Goal: Task Accomplishment & Management: Manage account settings

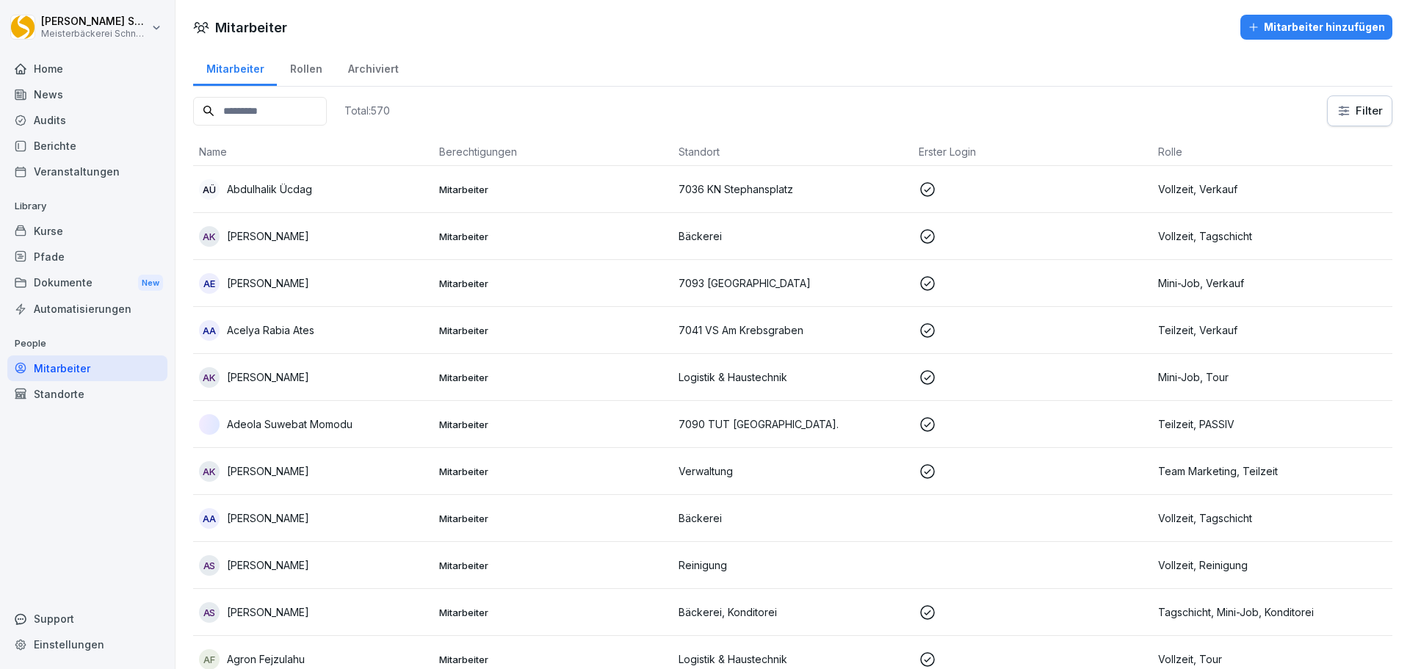
click at [291, 99] on input at bounding box center [260, 111] width 134 height 29
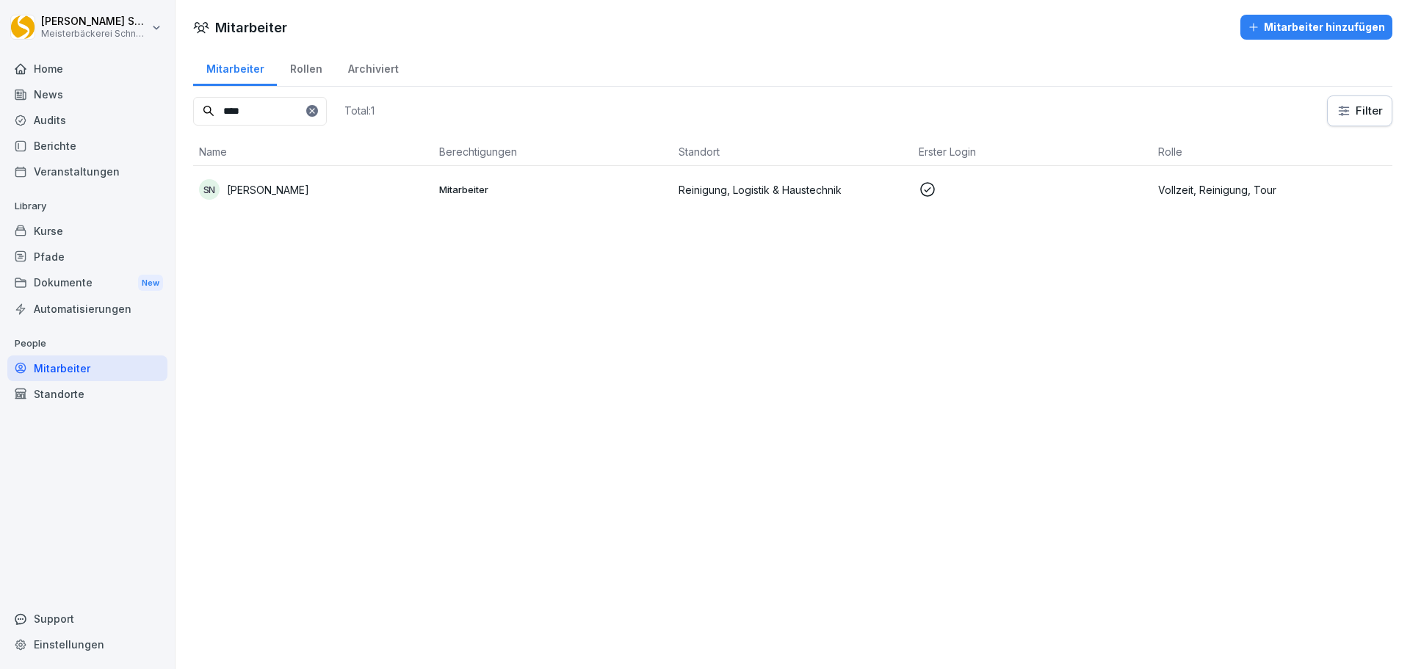
type input "****"
click at [317, 108] on icon at bounding box center [312, 110] width 9 height 9
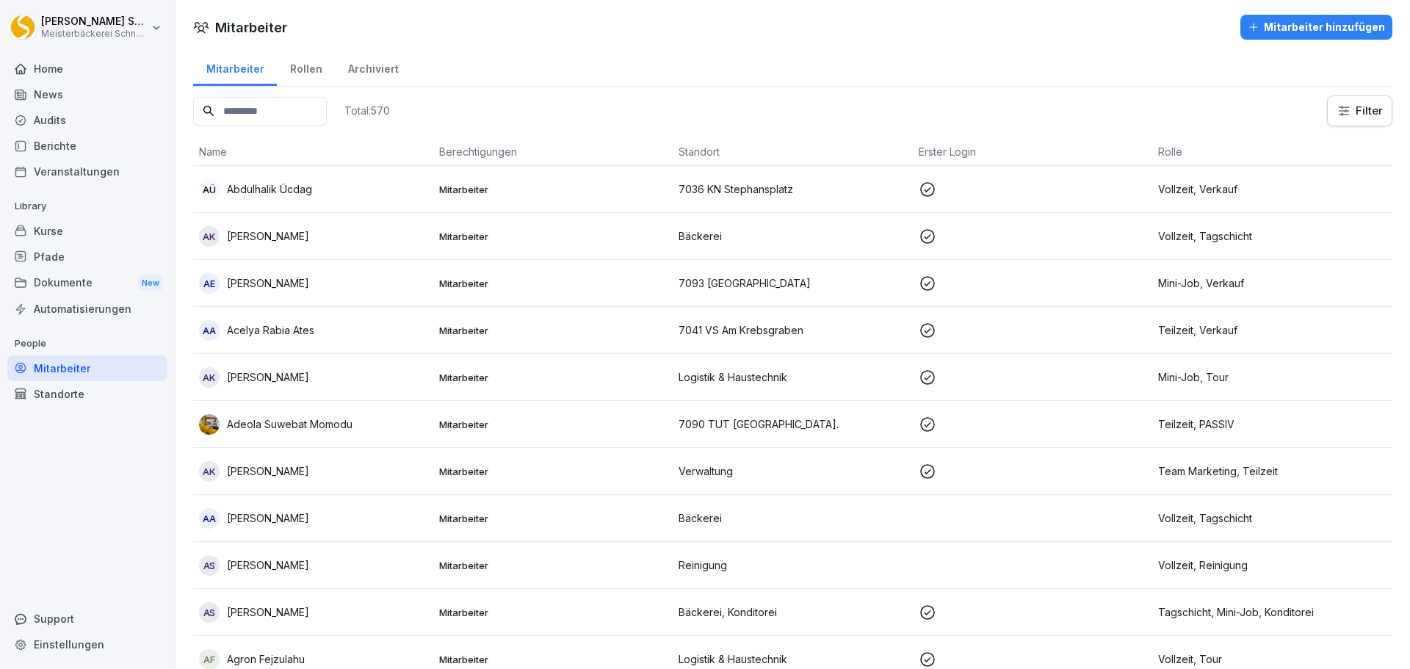
click at [369, 191] on div "AÜ [PERSON_NAME]" at bounding box center [313, 189] width 228 height 21
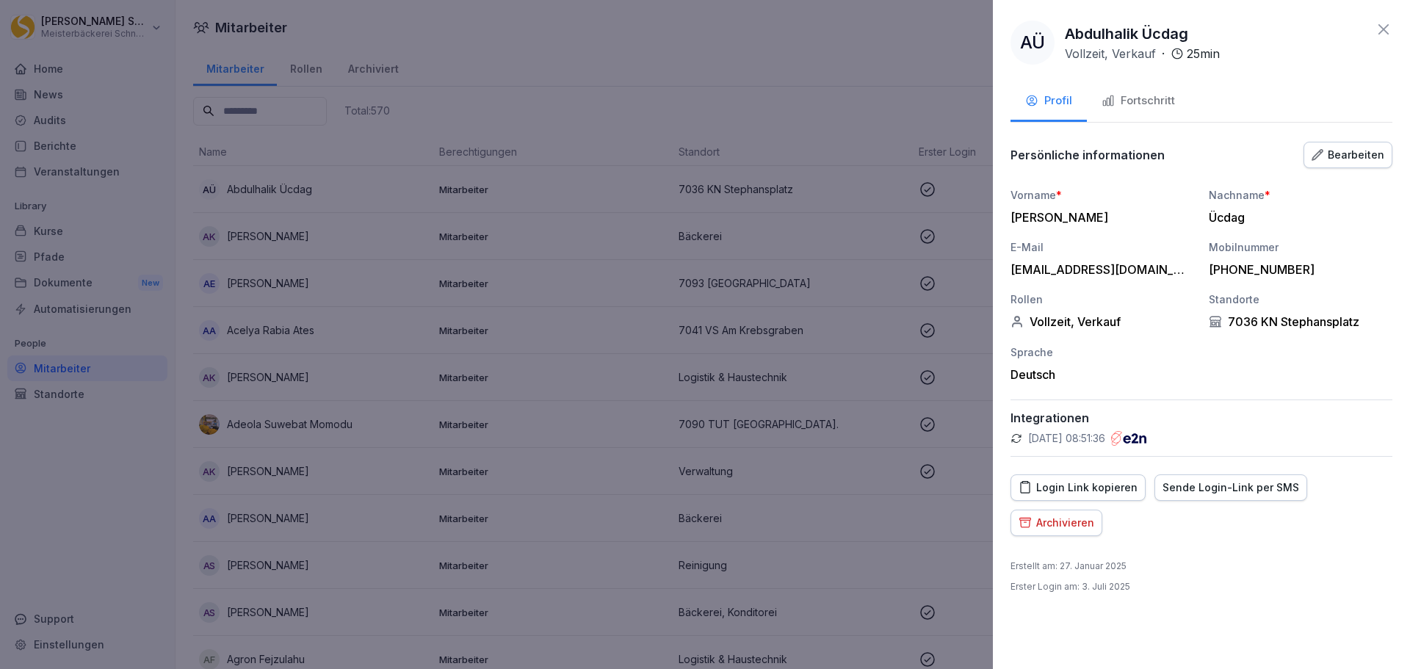
click at [1378, 29] on icon at bounding box center [1384, 30] width 18 height 18
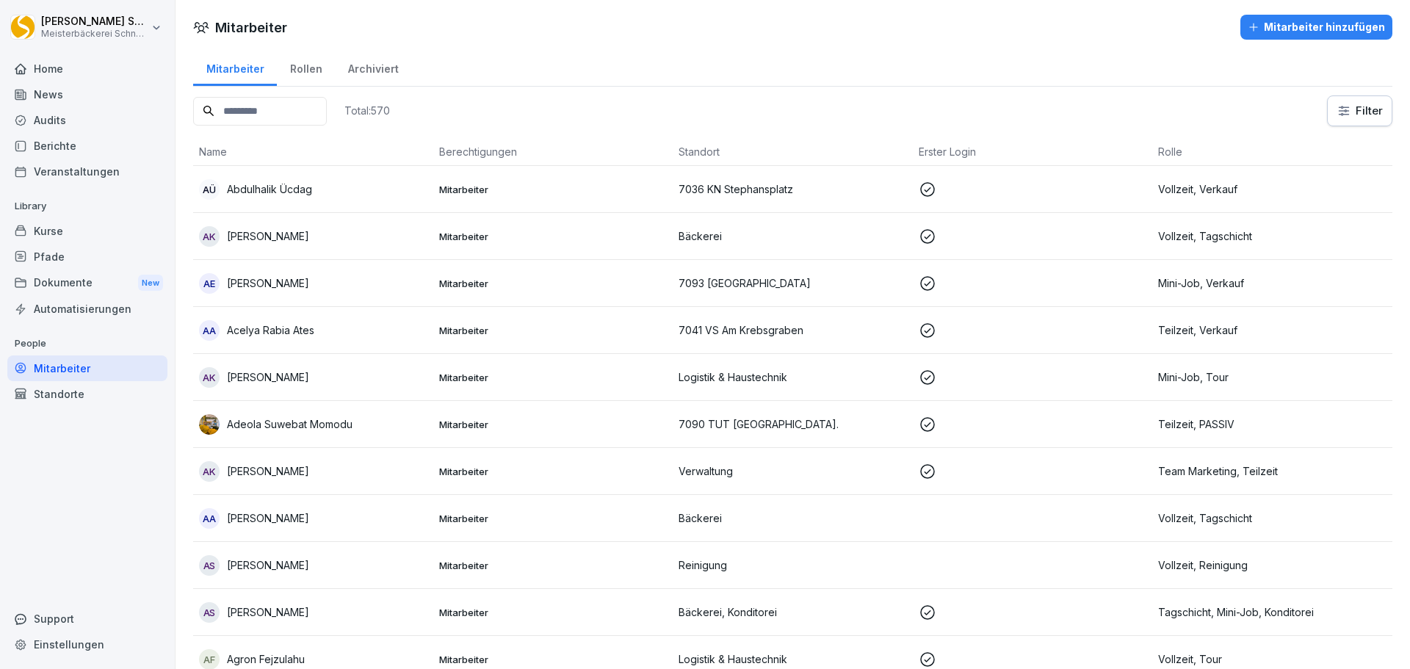
click at [282, 108] on input at bounding box center [260, 111] width 134 height 29
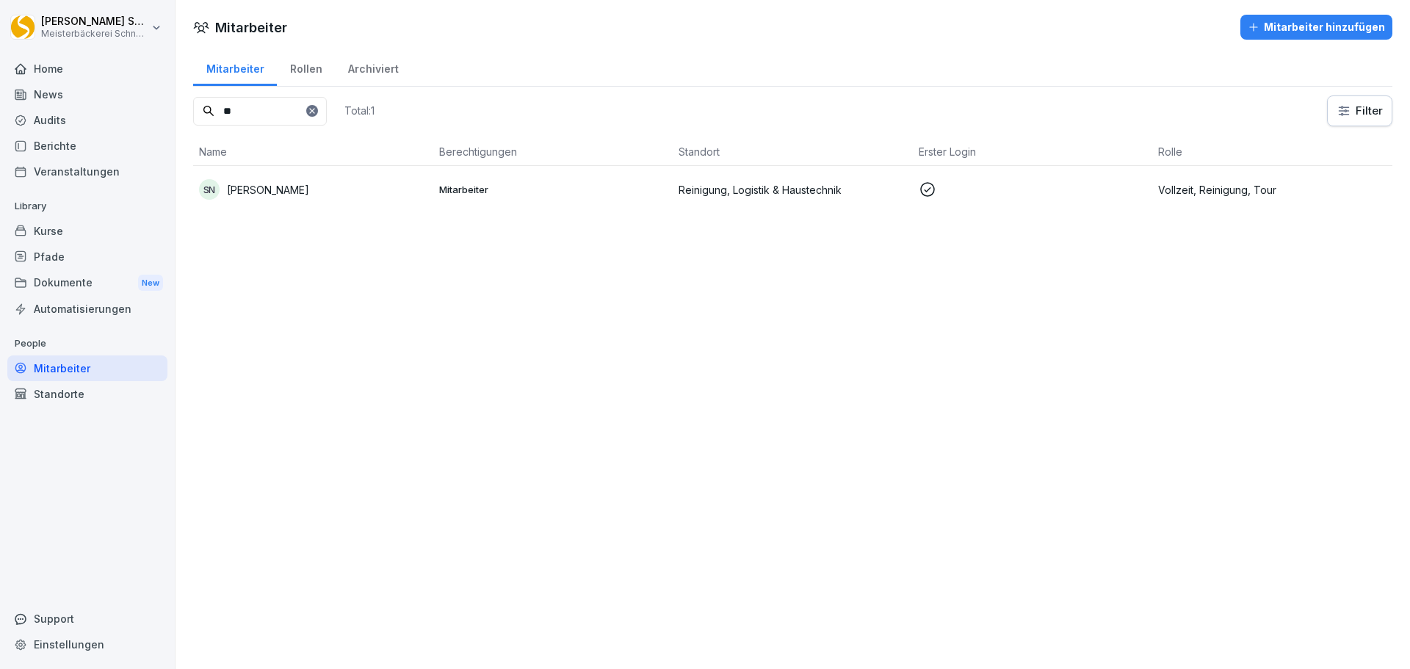
type input "*"
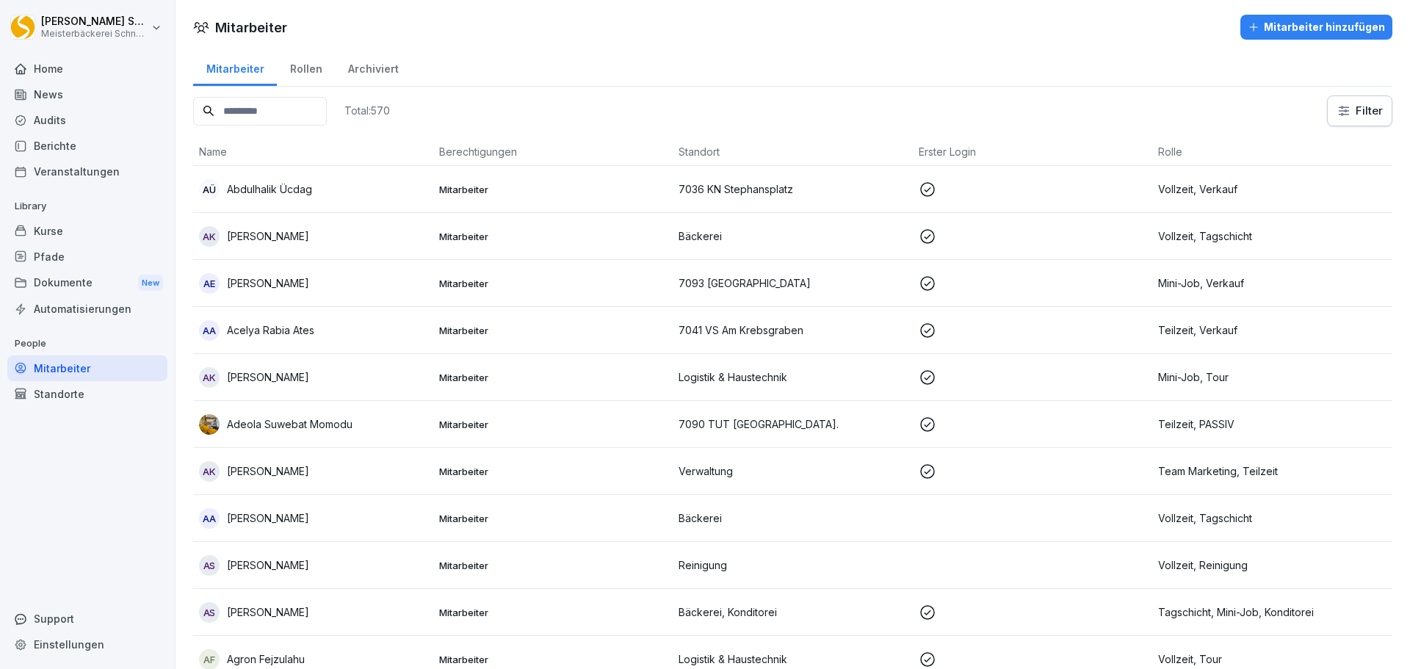
click at [377, 59] on div "Archiviert" at bounding box center [373, 66] width 76 height 37
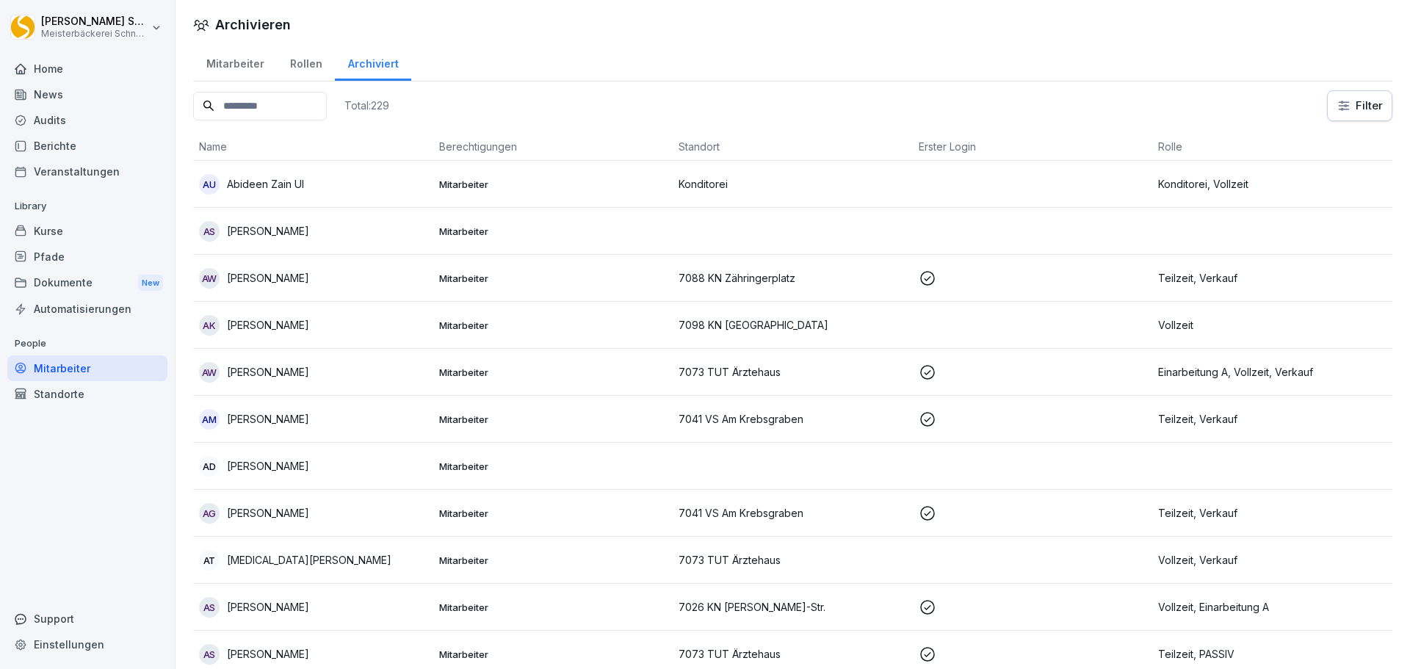
click at [289, 95] on input at bounding box center [260, 106] width 134 height 29
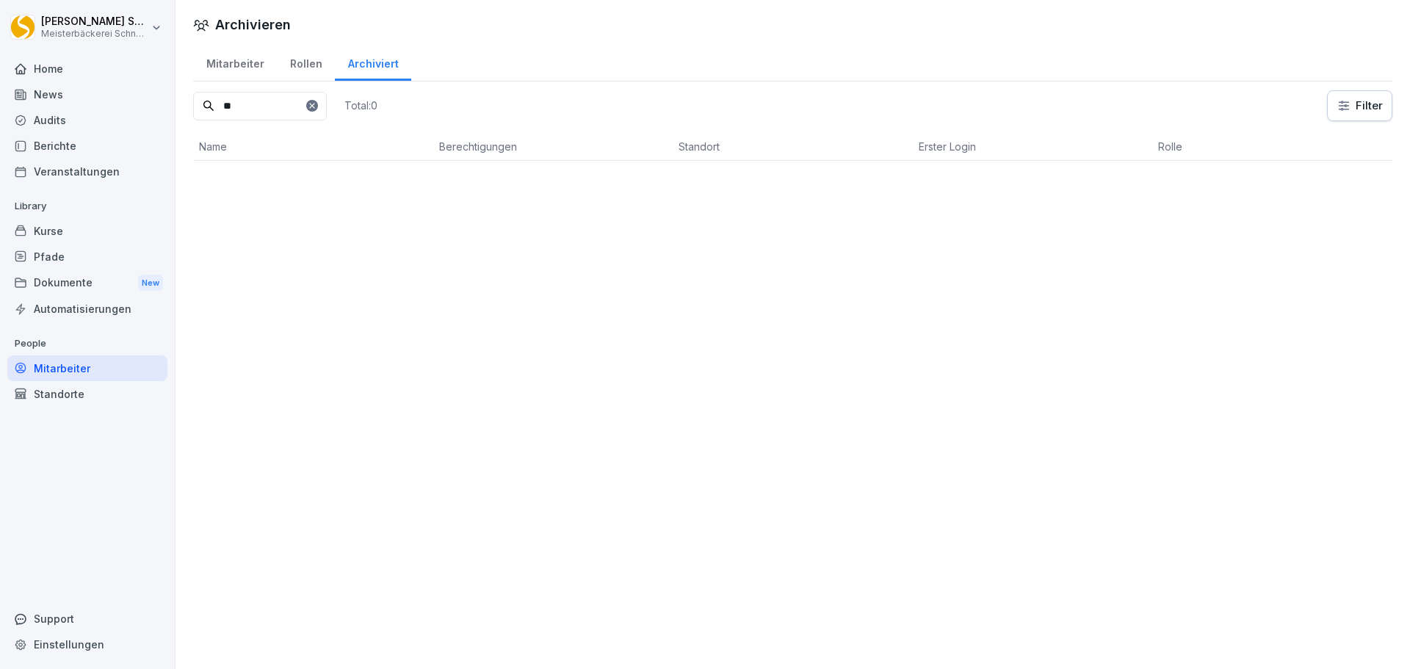
type input "*"
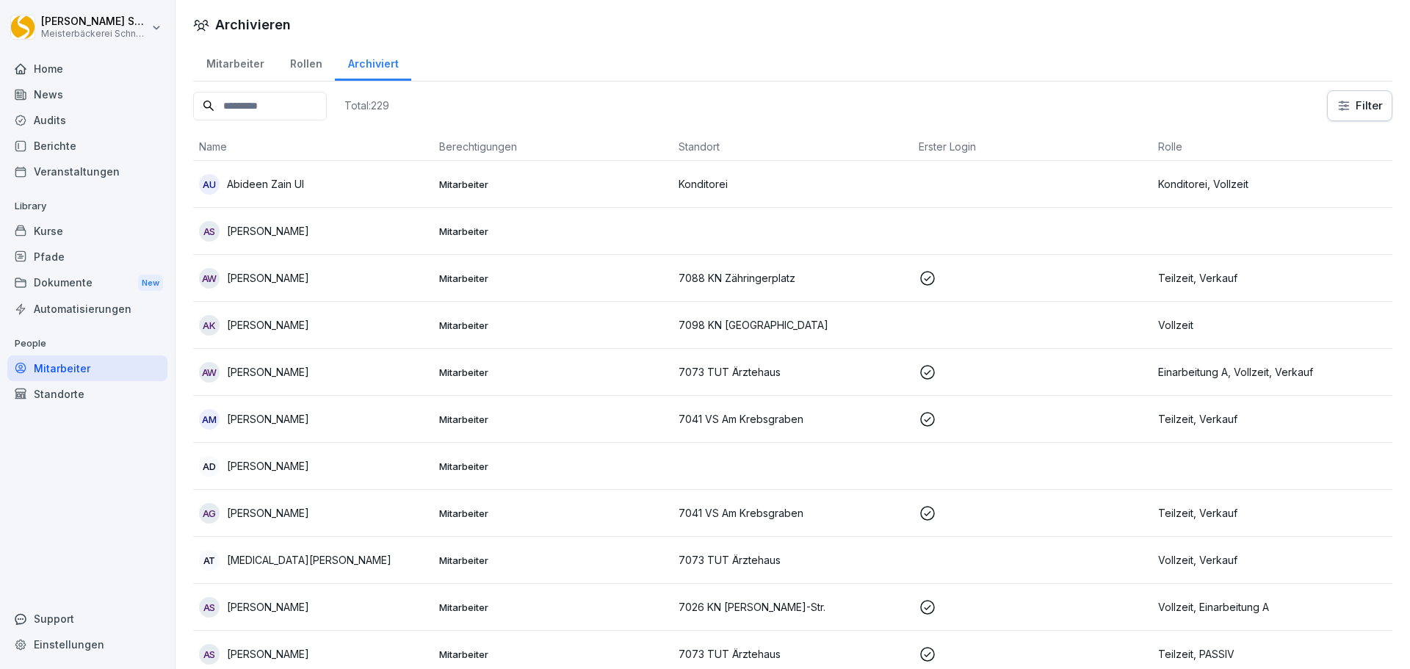
click at [236, 71] on div "Mitarbeiter" at bounding box center [235, 61] width 84 height 37
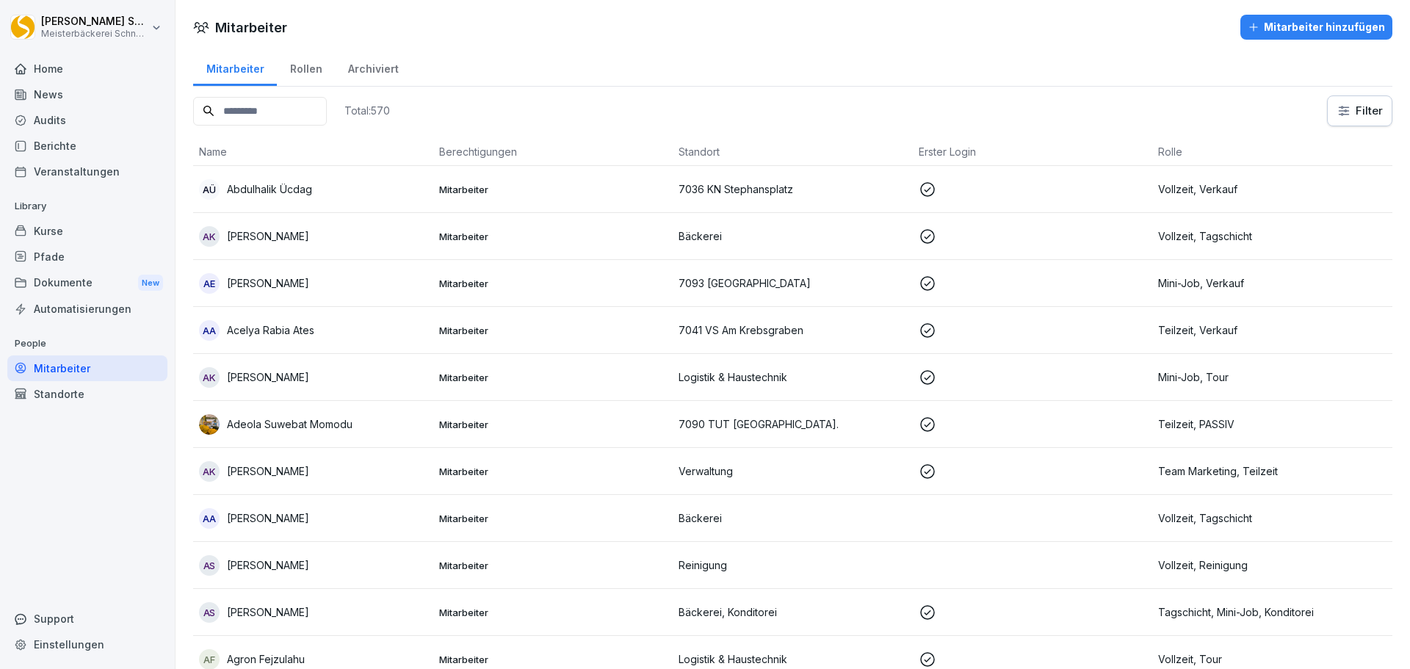
click at [297, 108] on input at bounding box center [260, 111] width 134 height 29
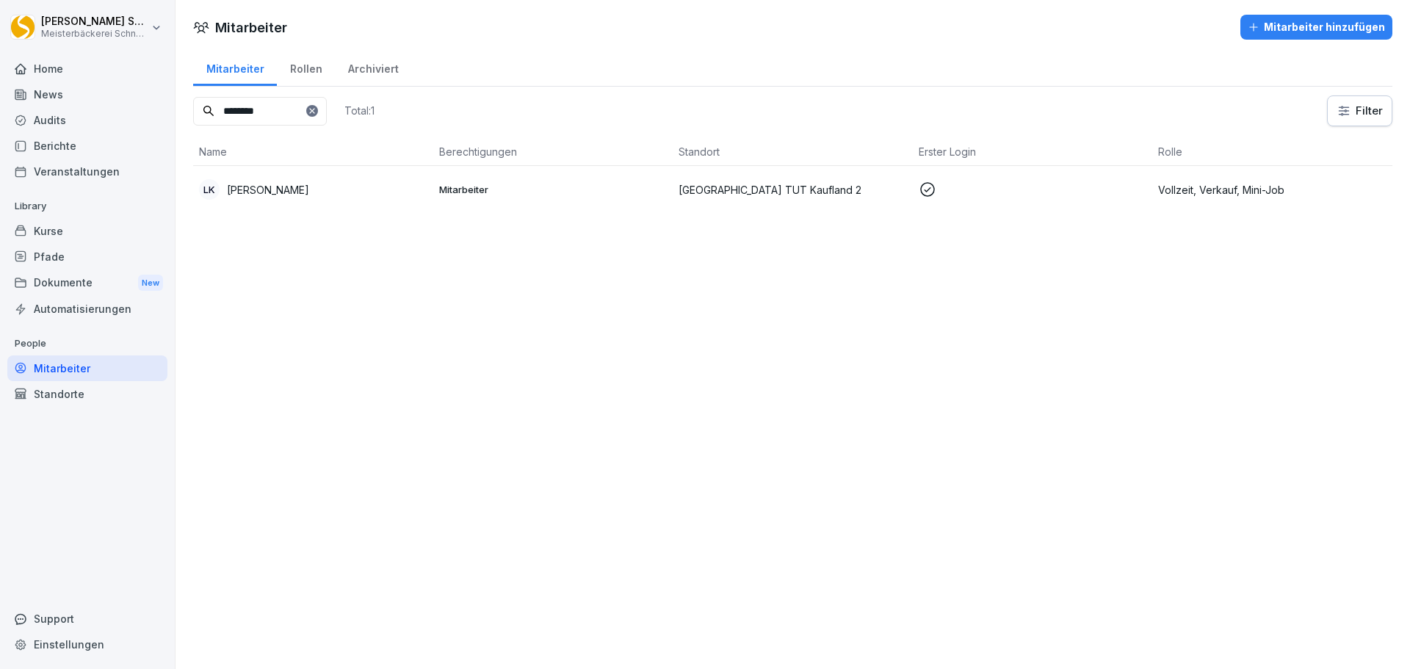
click at [286, 115] on input "********" at bounding box center [260, 111] width 134 height 29
type input "*"
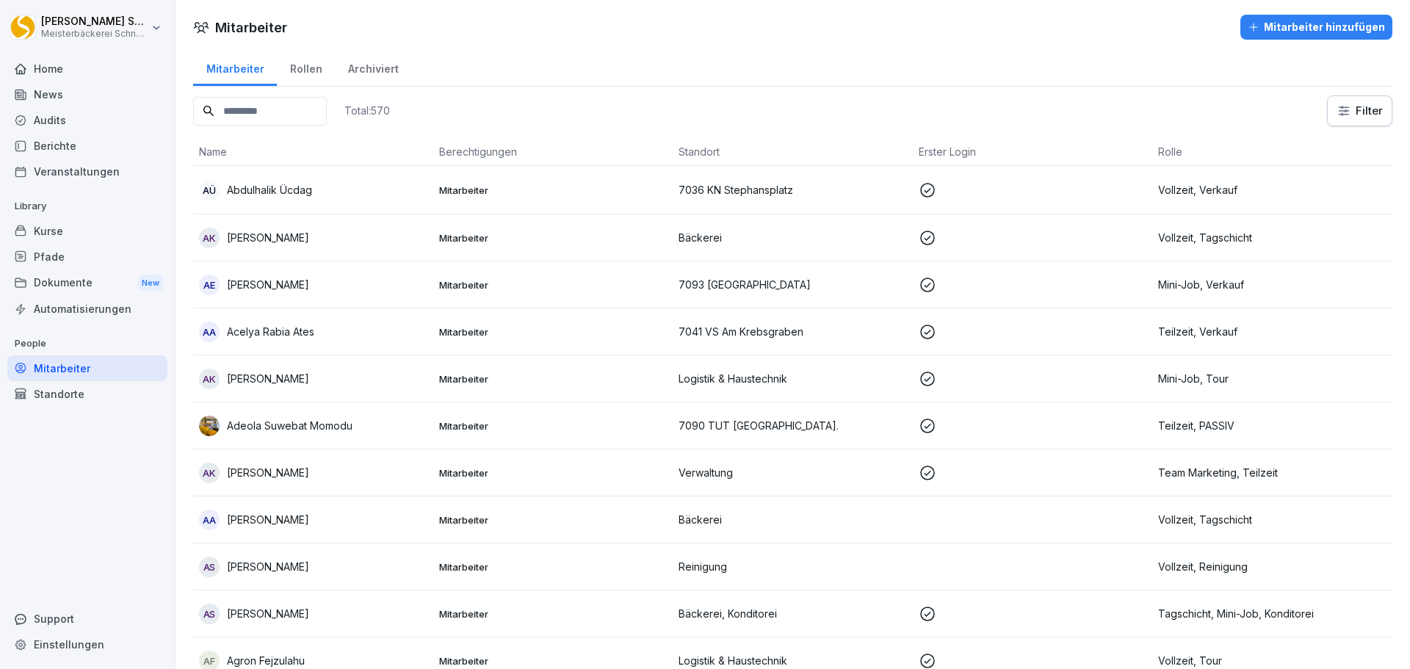
click at [363, 71] on div "Archiviert" at bounding box center [373, 66] width 76 height 37
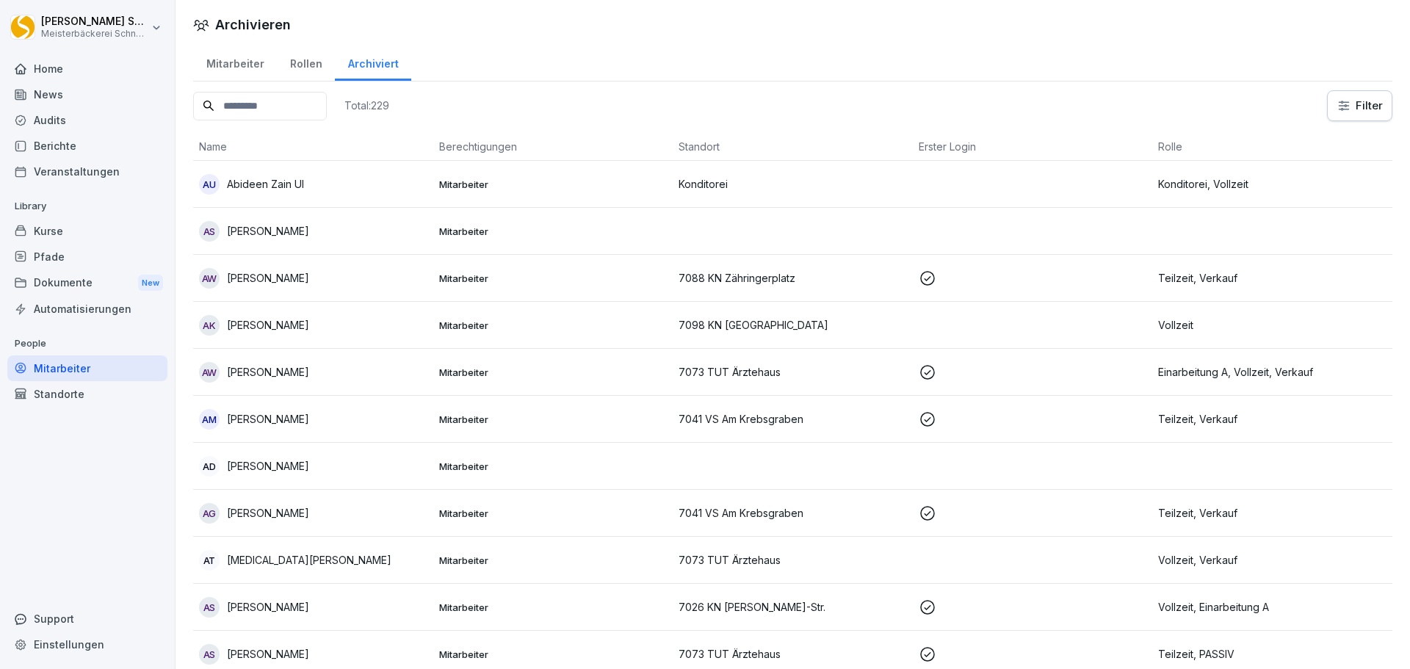
click at [271, 108] on input at bounding box center [260, 106] width 134 height 29
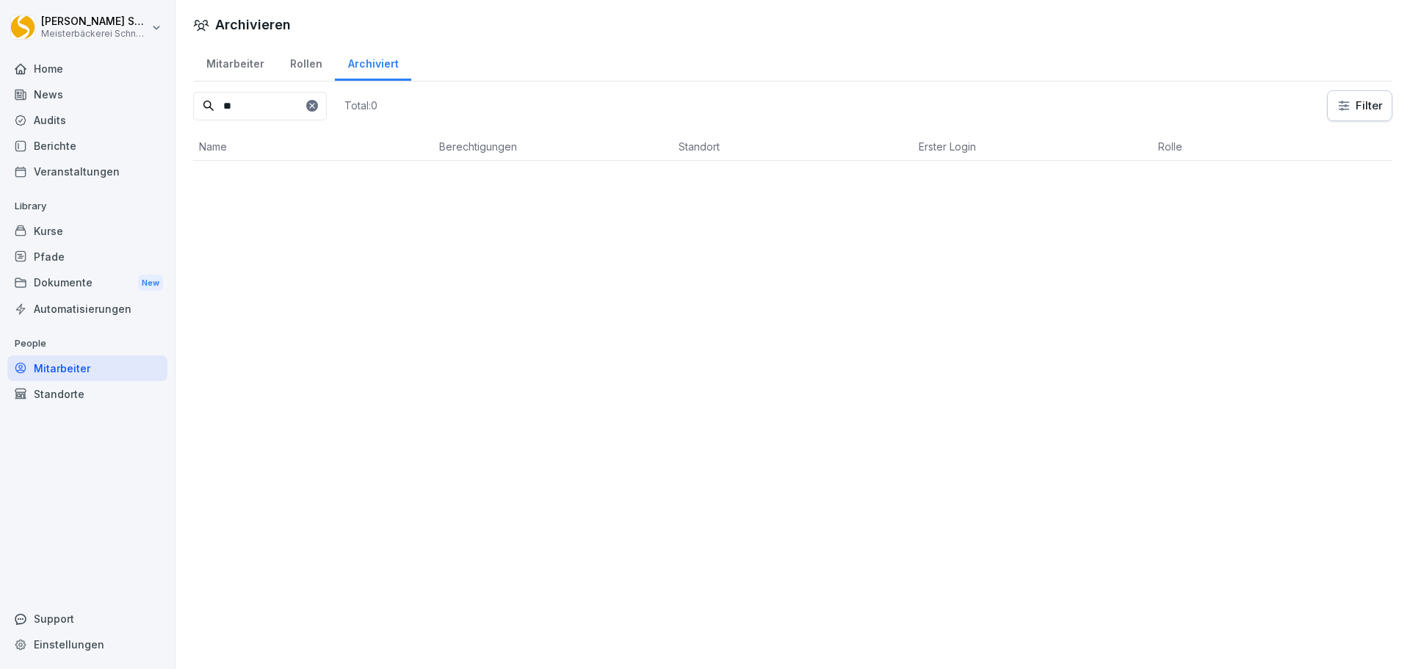
type input "*"
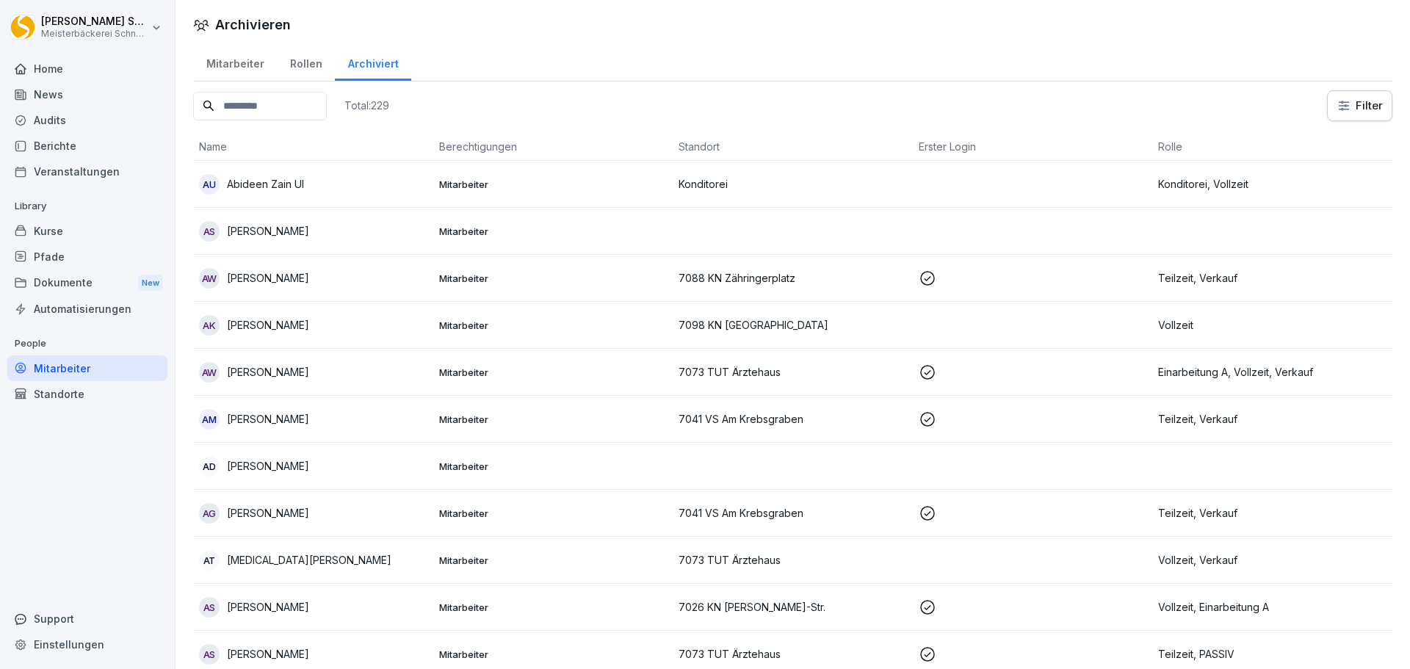
click at [229, 67] on div "Mitarbeiter" at bounding box center [235, 61] width 84 height 37
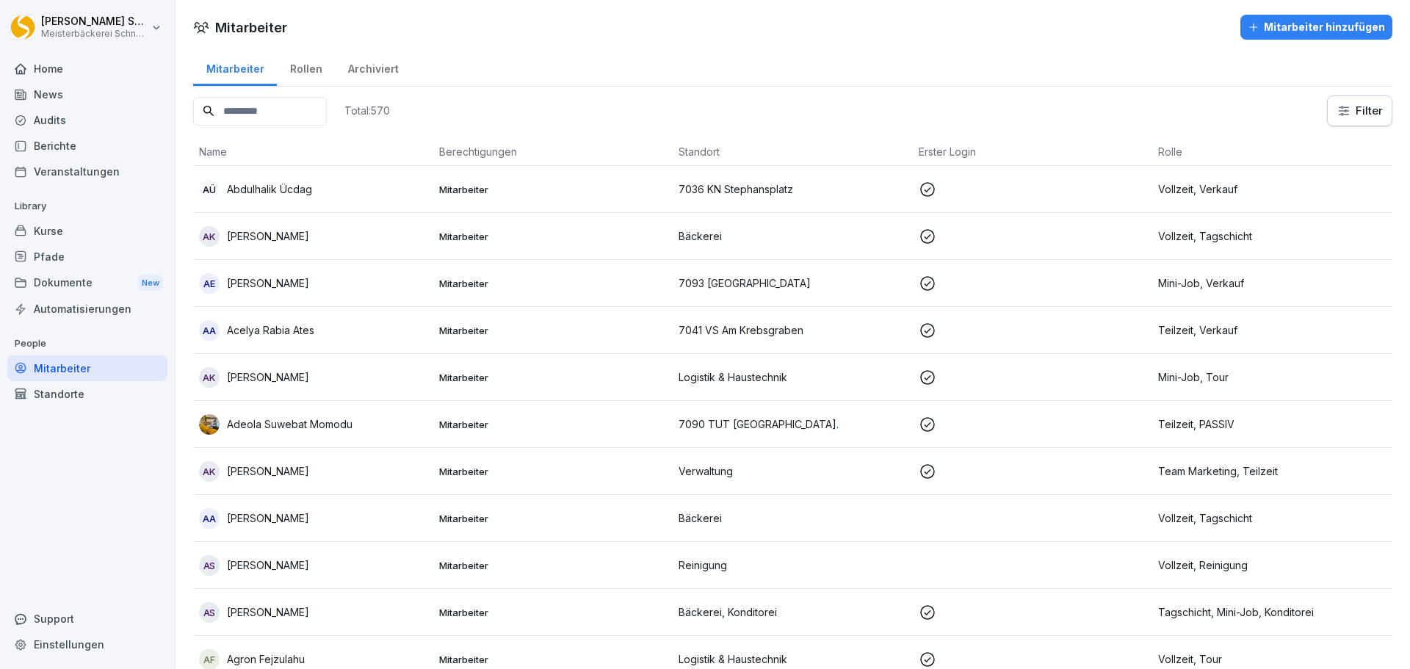
click at [82, 370] on div "Mitarbeiter" at bounding box center [87, 368] width 160 height 26
click at [101, 62] on div "Home" at bounding box center [87, 69] width 160 height 26
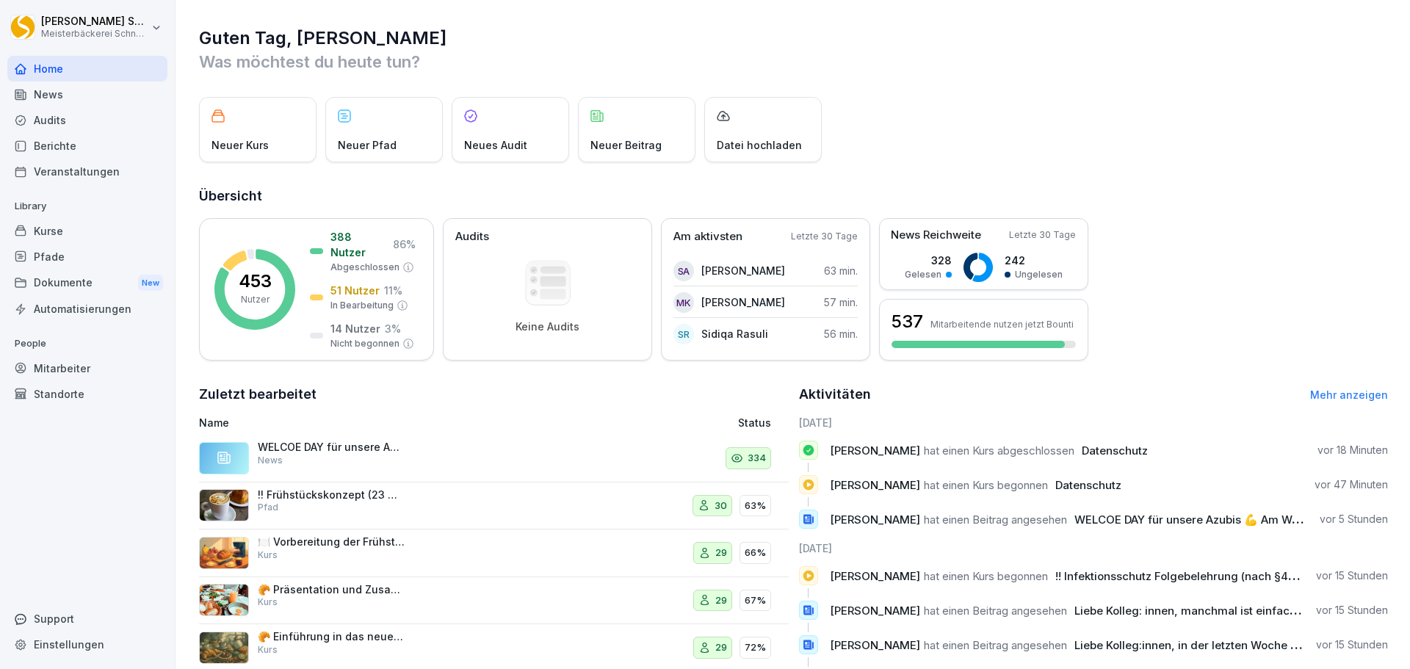
scroll to position [104, 0]
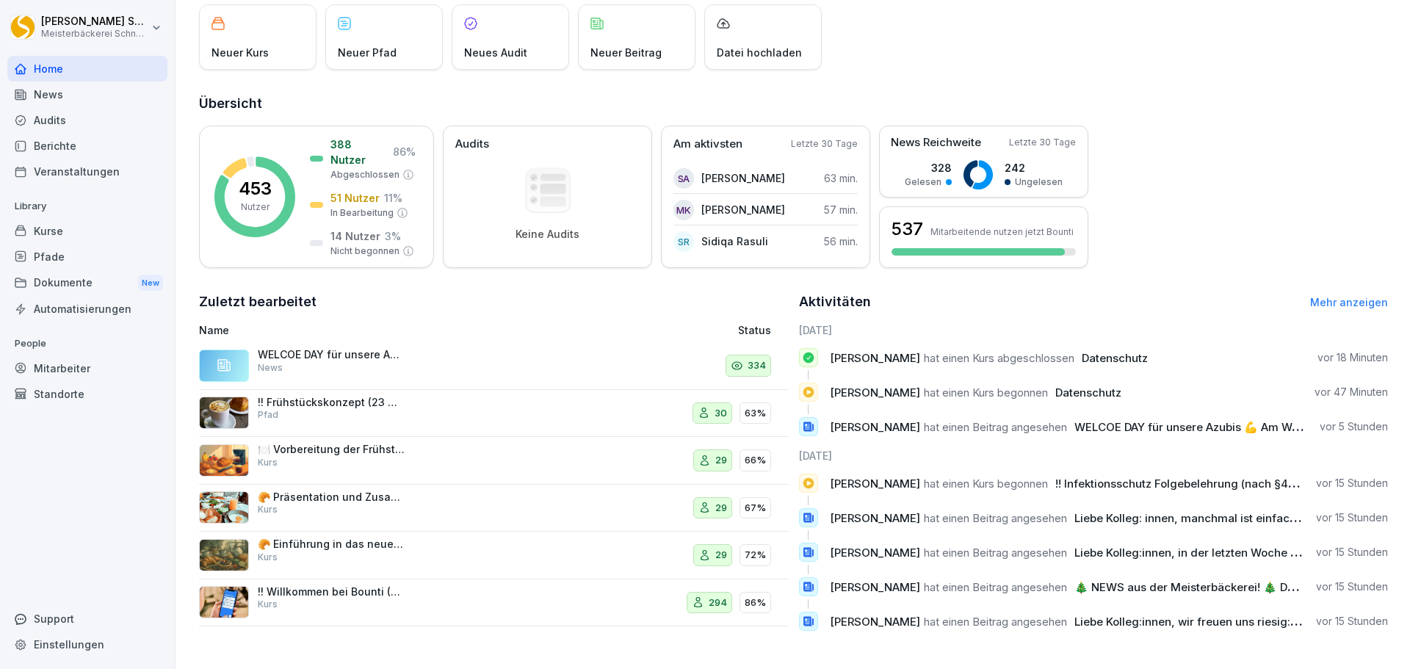
drag, startPoint x: 386, startPoint y: 394, endPoint x: 463, endPoint y: 296, distance: 124.9
click at [463, 296] on h2 "Zuletzt bearbeitet" at bounding box center [494, 302] width 590 height 21
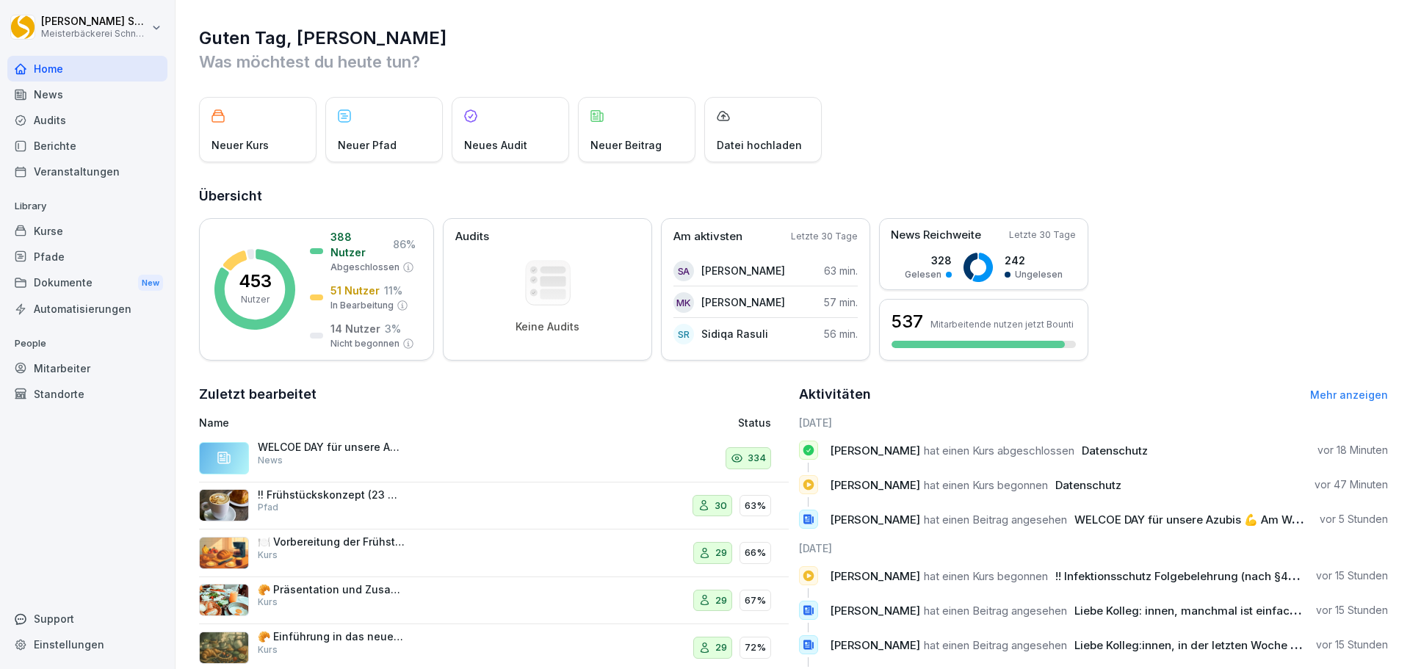
drag, startPoint x: 76, startPoint y: 231, endPoint x: 90, endPoint y: 231, distance: 14.0
click at [76, 231] on div "Kurse" at bounding box center [87, 231] width 160 height 26
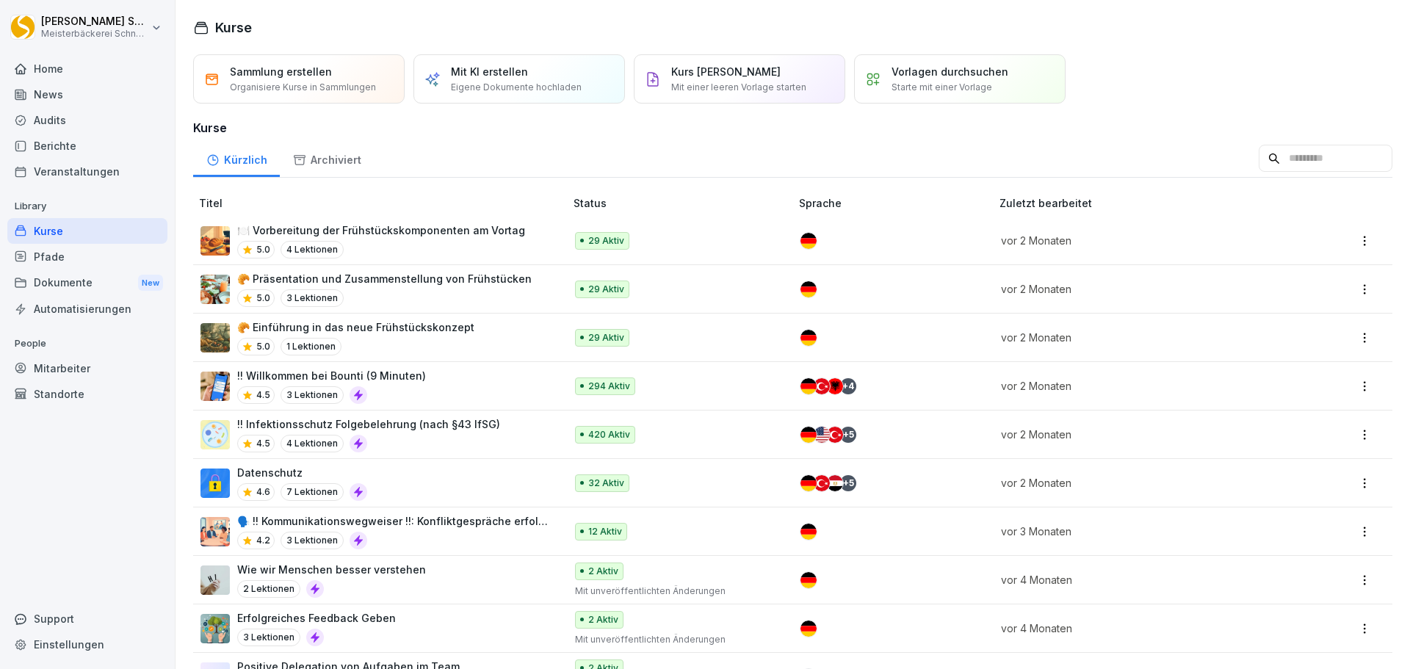
click at [259, 86] on p "Organisiere Kurse in Sammlungen" at bounding box center [303, 87] width 146 height 13
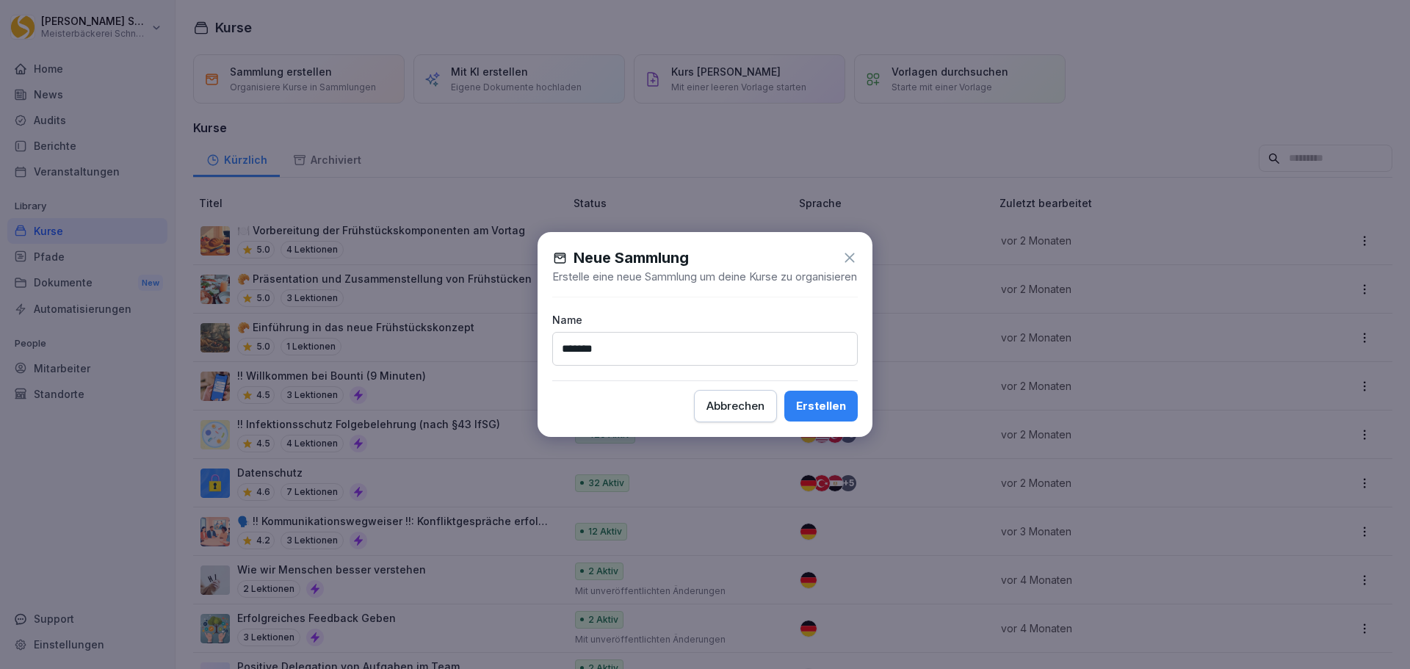
type input "*******"
click at [812, 409] on div "Erstellen" at bounding box center [821, 406] width 50 height 16
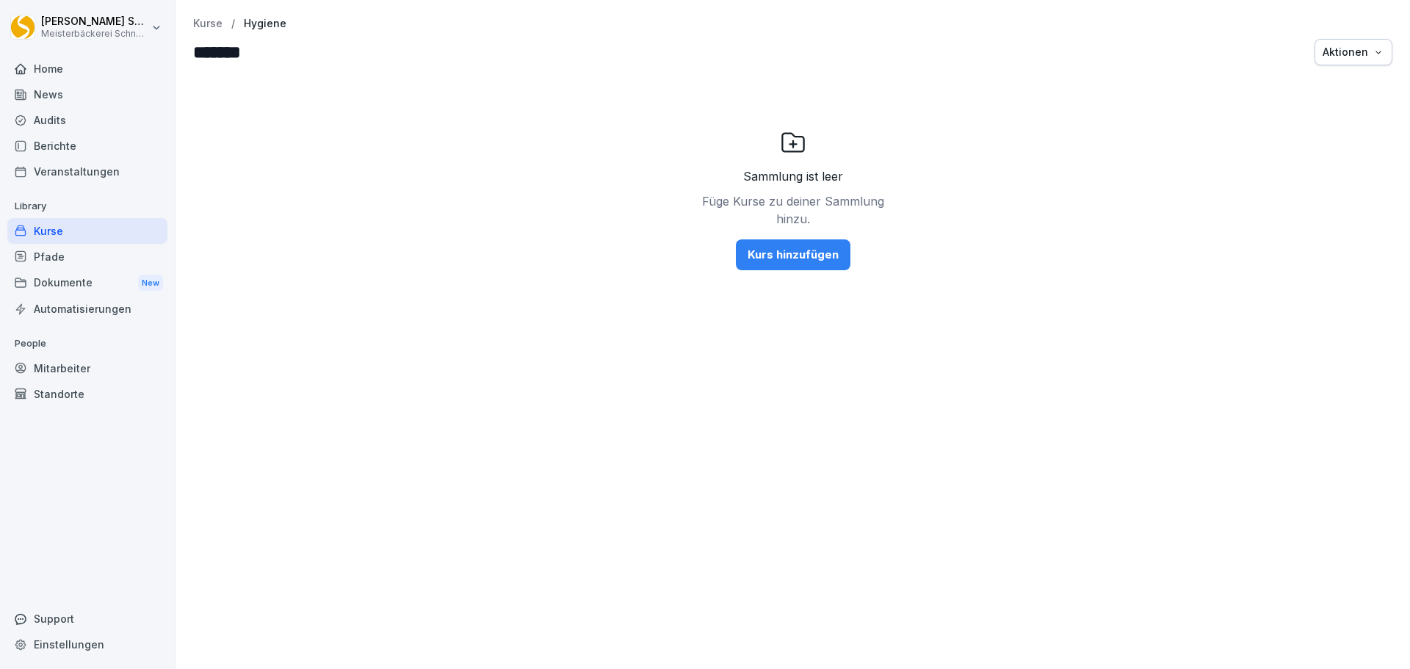
click at [78, 231] on div "Kurse" at bounding box center [87, 231] width 160 height 26
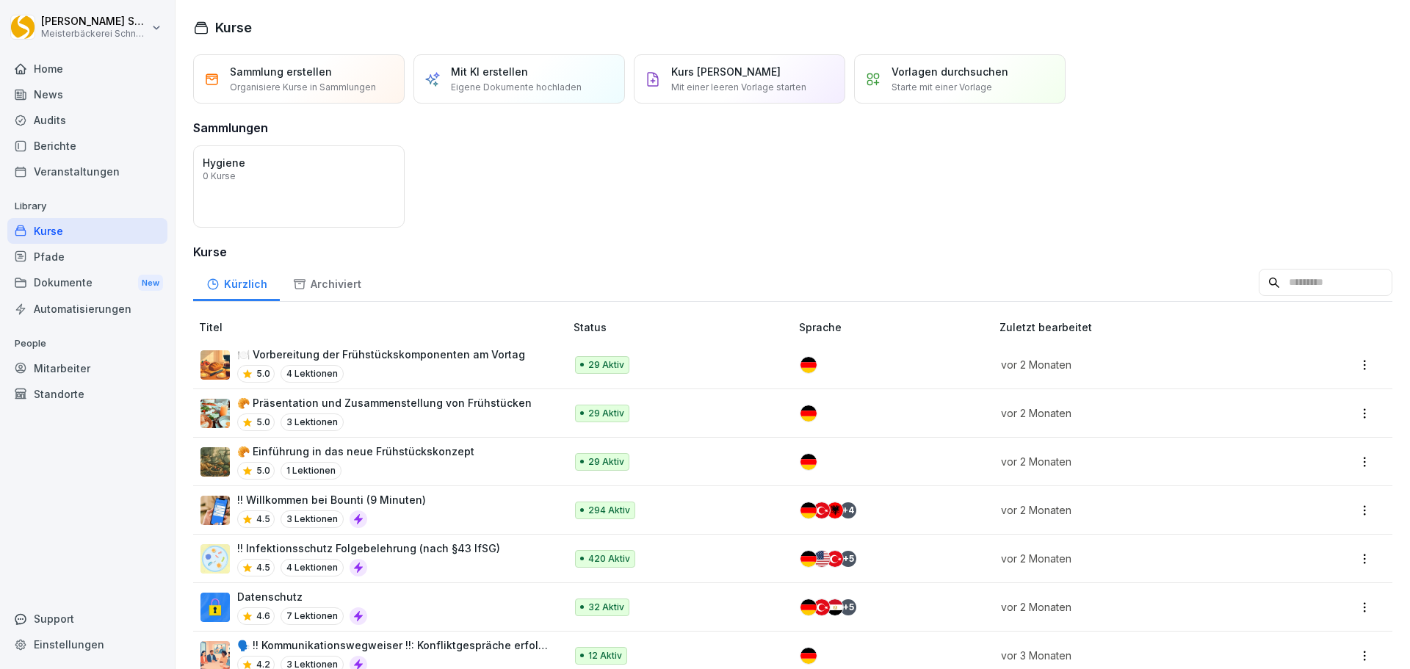
click at [268, 62] on div "Sammlung erstellen Organisiere Kurse in Sammlungen" at bounding box center [299, 78] width 212 height 49
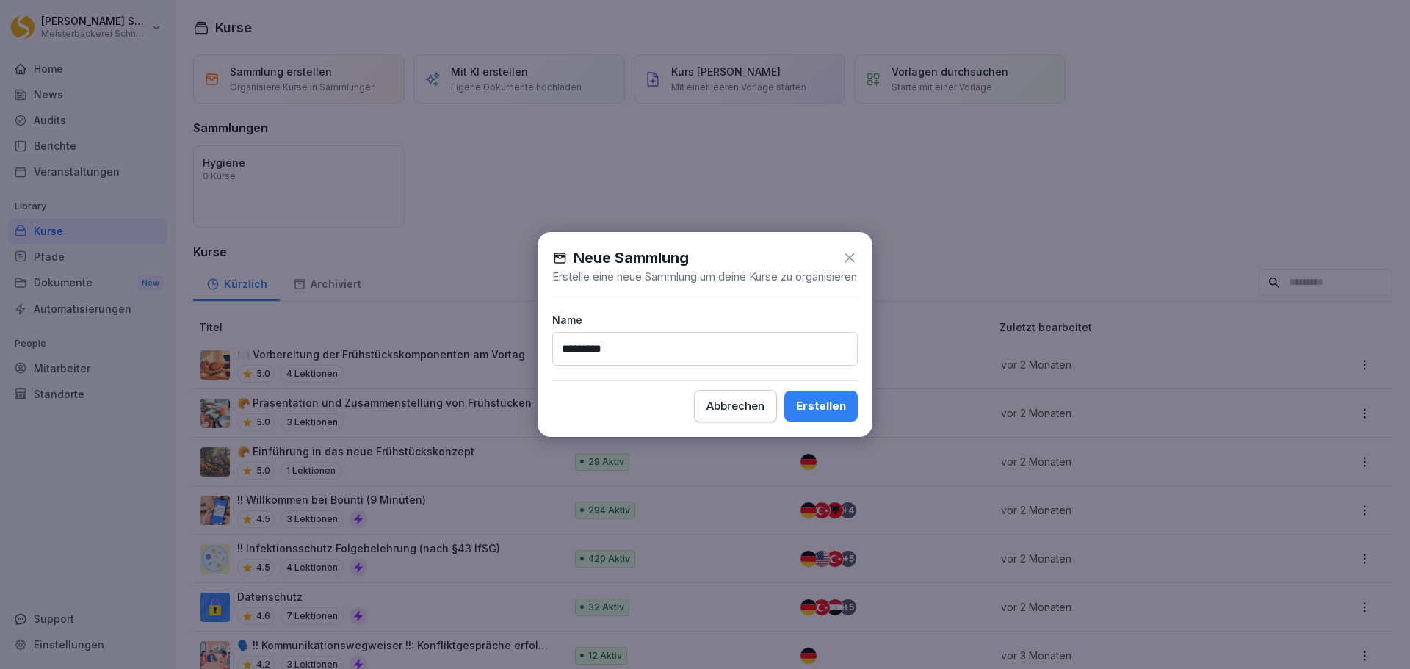
type input "*********"
click at [823, 411] on div "Erstellen" at bounding box center [821, 406] width 50 height 16
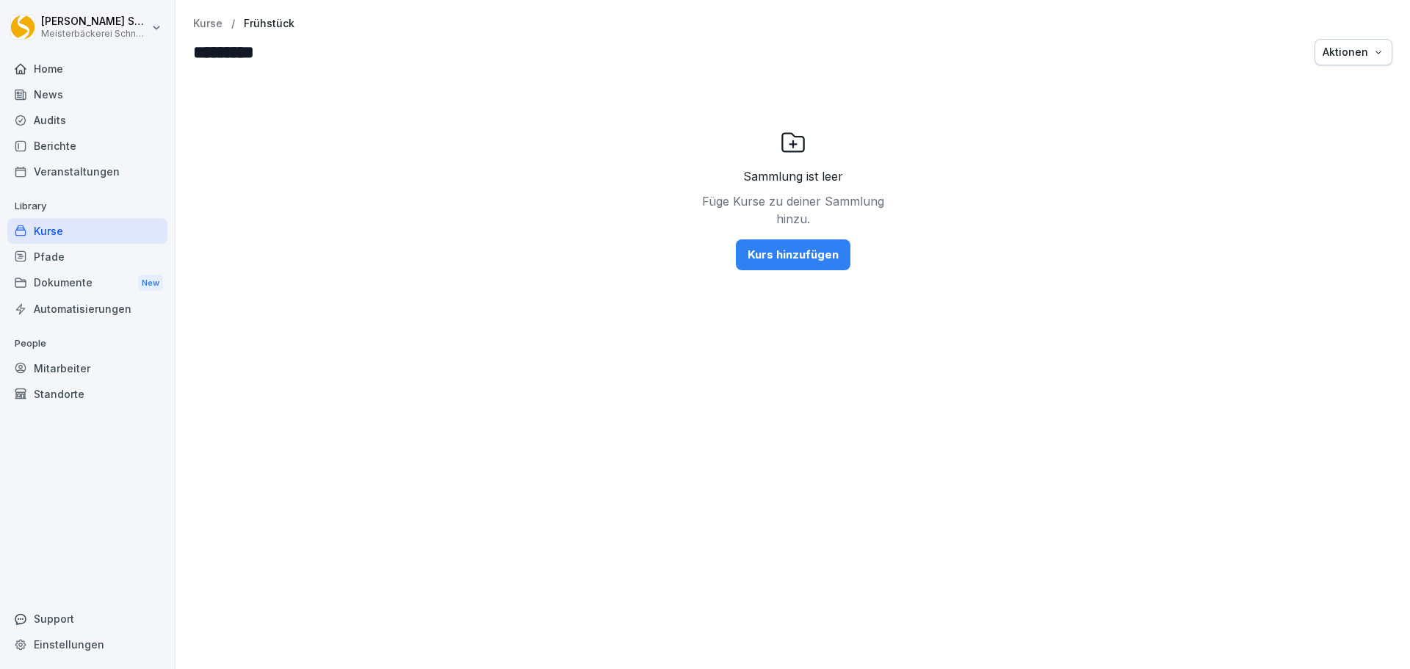
click at [70, 228] on div "Kurse" at bounding box center [87, 231] width 160 height 26
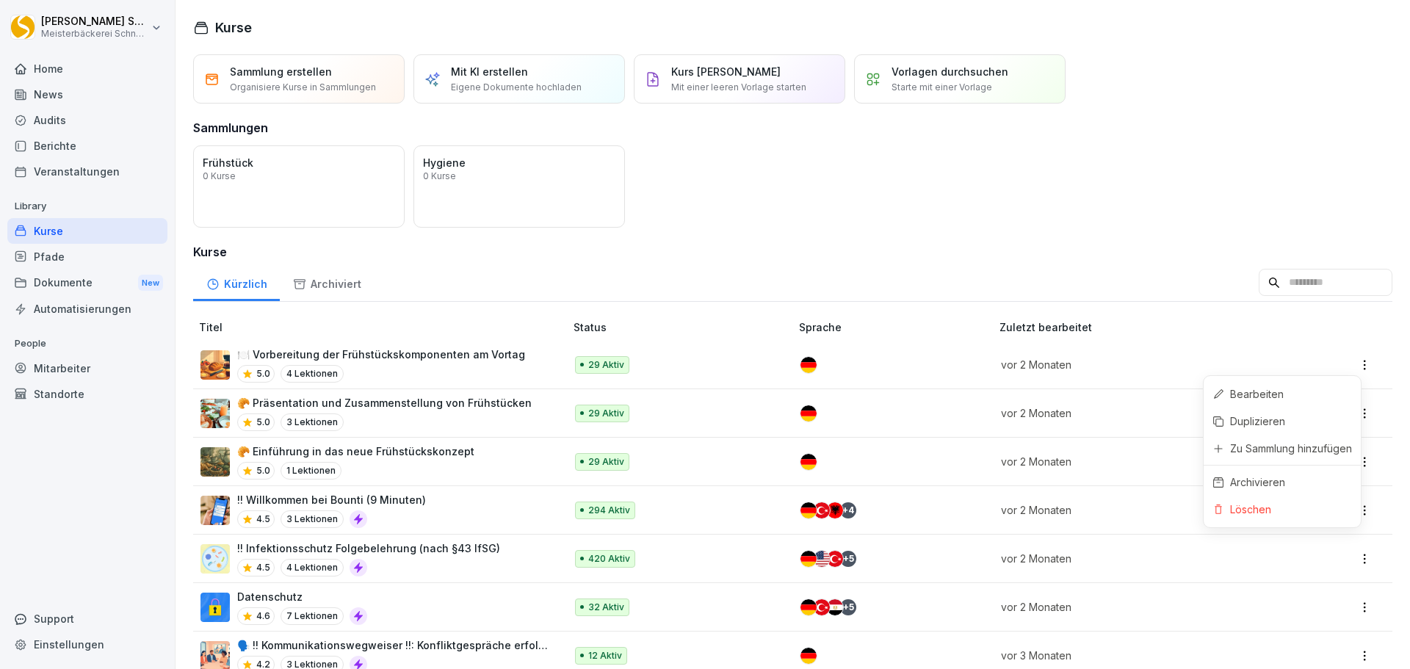
click at [1355, 362] on html "[PERSON_NAME] Meisterbäckerei [PERSON_NAME] Home News Audits Berichte Veranstal…" at bounding box center [705, 334] width 1410 height 669
click at [1327, 449] on div "Zu Sammlung hinzufügen" at bounding box center [1291, 448] width 122 height 15
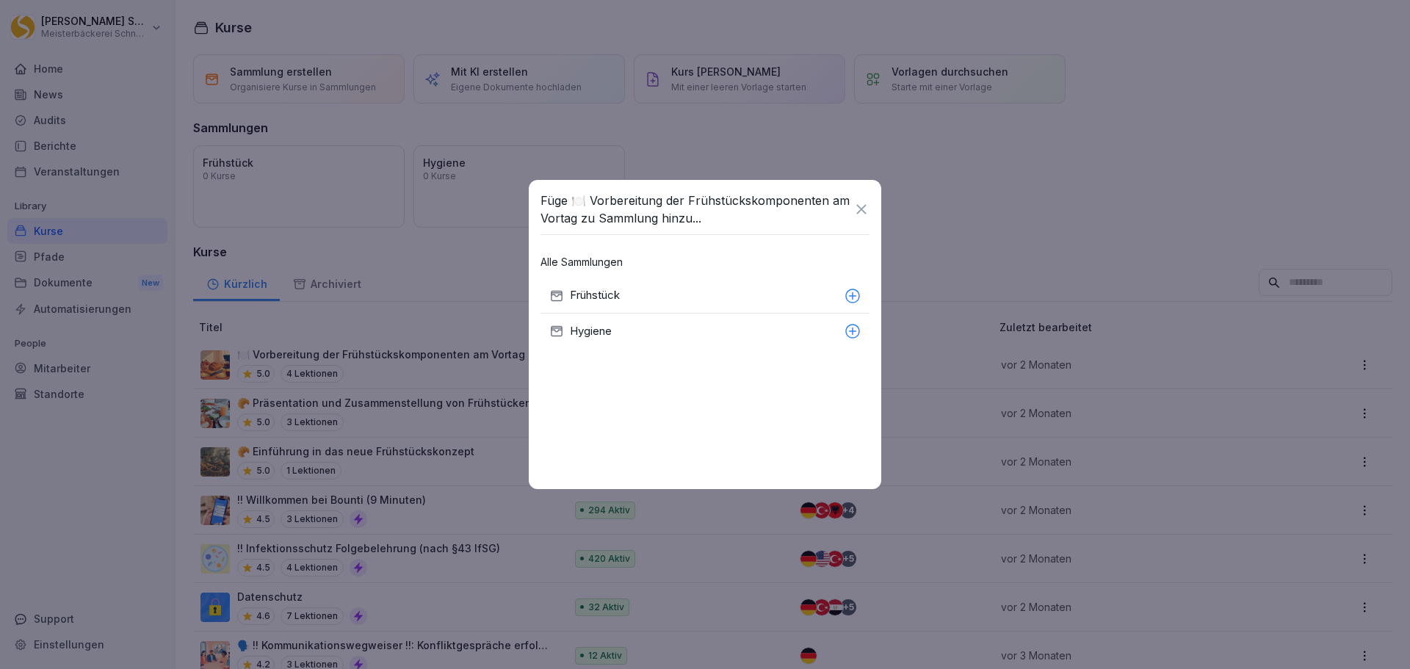
click at [676, 290] on p "Frühstück" at bounding box center [704, 295] width 269 height 17
click at [862, 200] on div "Füge 🍽️ Vorbereitung der Frühstückskomponenten am Vortag zu Sammlung hinzu..." at bounding box center [705, 209] width 329 height 35
click at [861, 209] on icon at bounding box center [861, 209] width 10 height 10
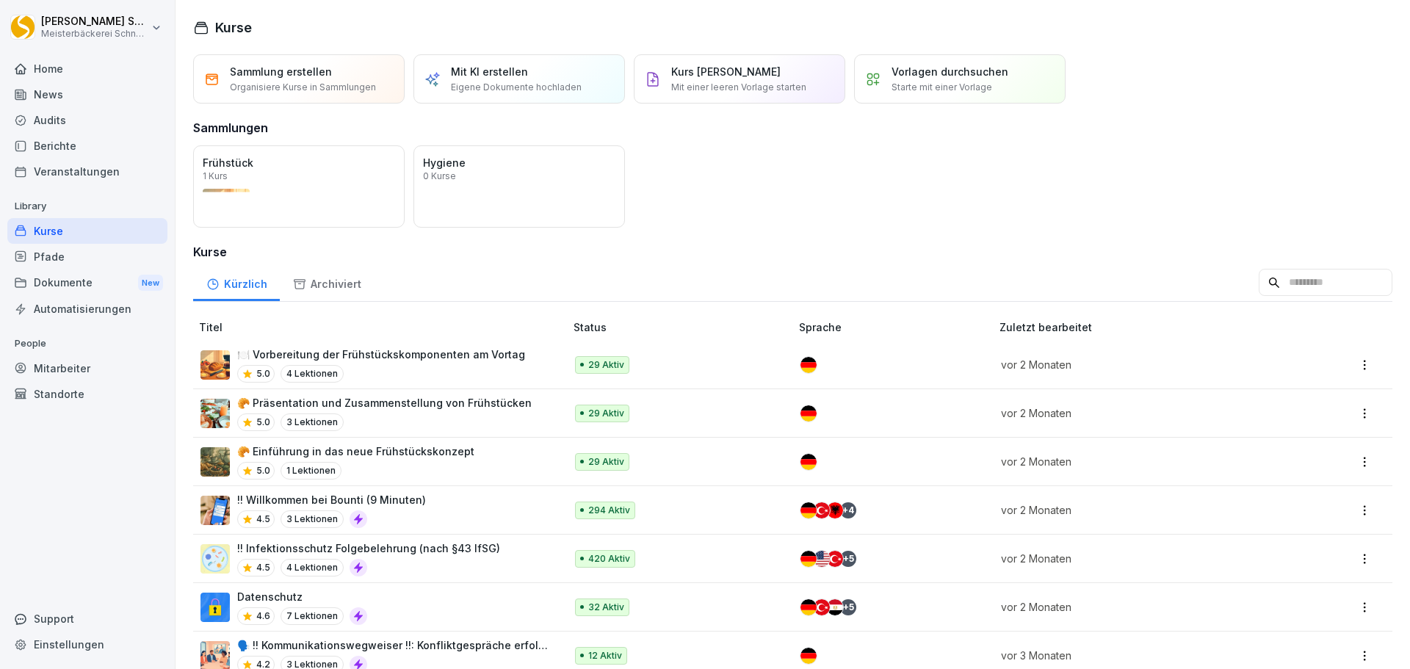
click at [1357, 411] on html "[PERSON_NAME] Meisterbäckerei [PERSON_NAME] Home News Audits Berichte Veranstal…" at bounding box center [705, 334] width 1410 height 669
click at [1276, 497] on div "Zu Sammlung hinzufügen" at bounding box center [1291, 496] width 122 height 15
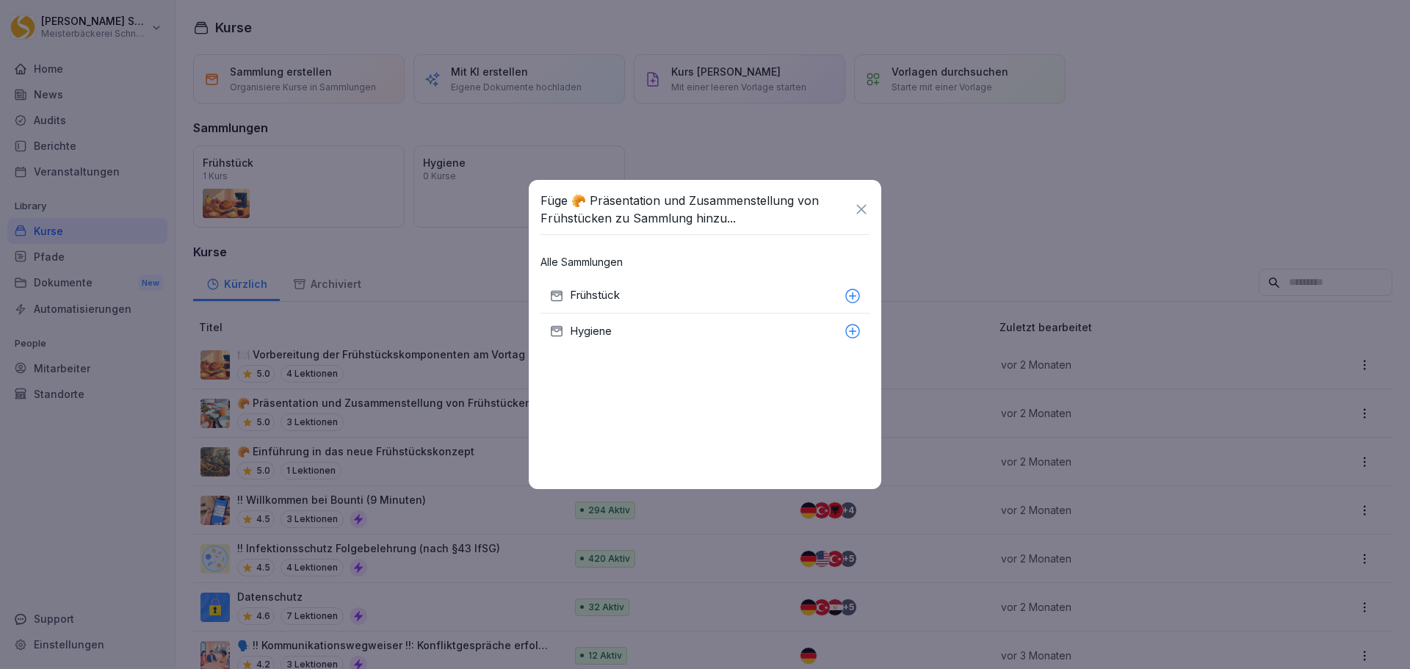
click at [632, 292] on p "Frühstück" at bounding box center [704, 295] width 269 height 17
click at [865, 203] on icon at bounding box center [861, 209] width 16 height 16
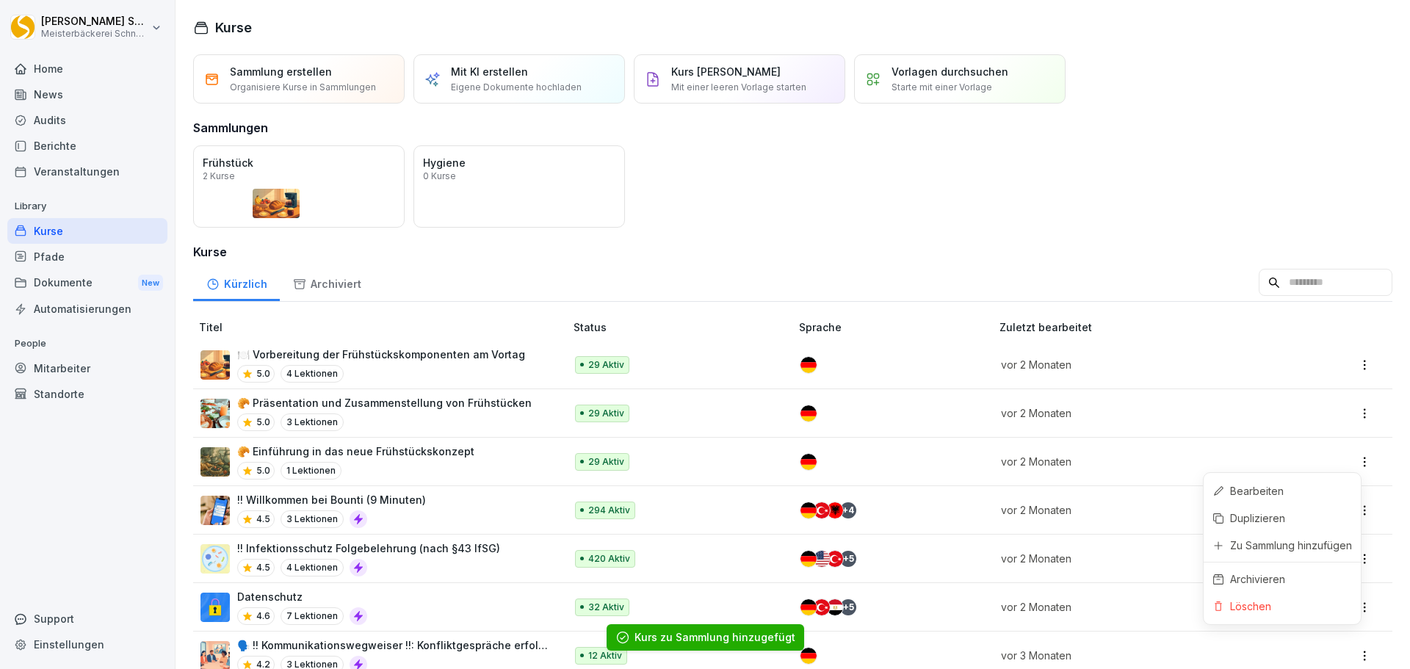
click at [1352, 464] on html "[PERSON_NAME] Meisterbäckerei [PERSON_NAME] Home News Audits Berichte Veranstal…" at bounding box center [705, 334] width 1410 height 669
click at [1284, 546] on div "Zu Sammlung hinzufügen" at bounding box center [1291, 545] width 122 height 15
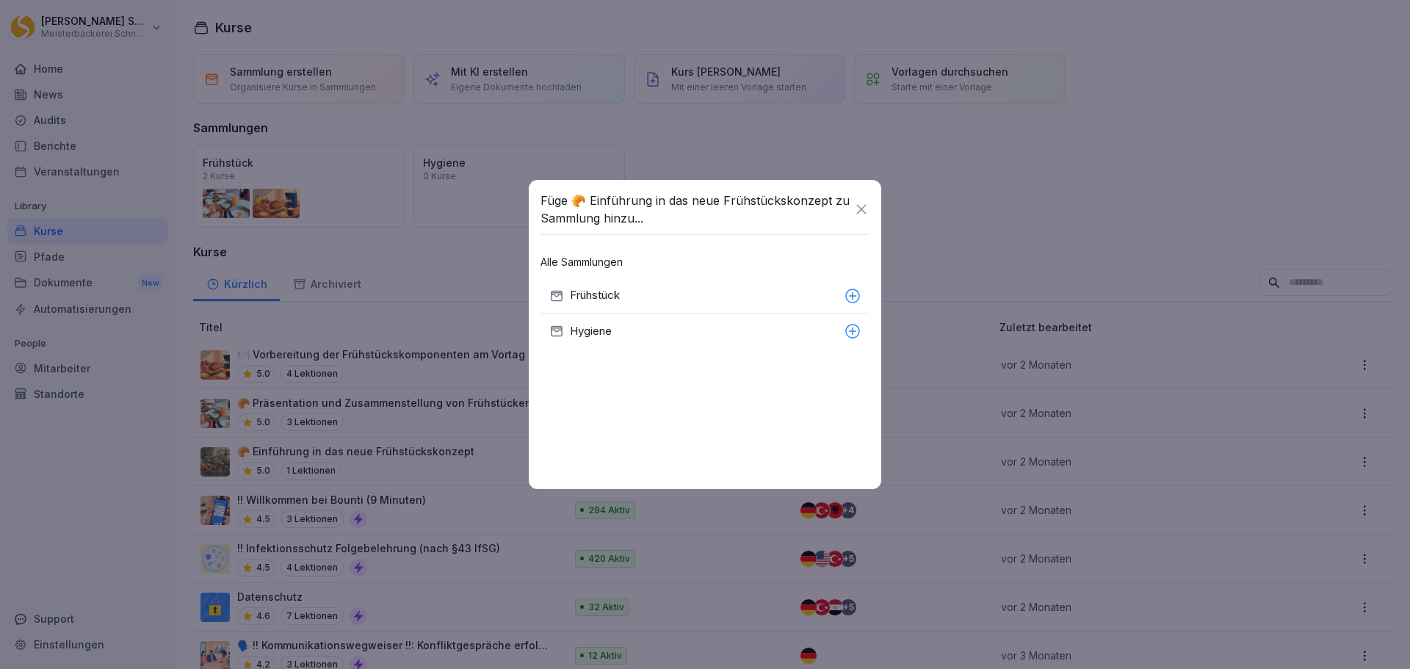
click at [601, 295] on p "Frühstück" at bounding box center [704, 295] width 269 height 17
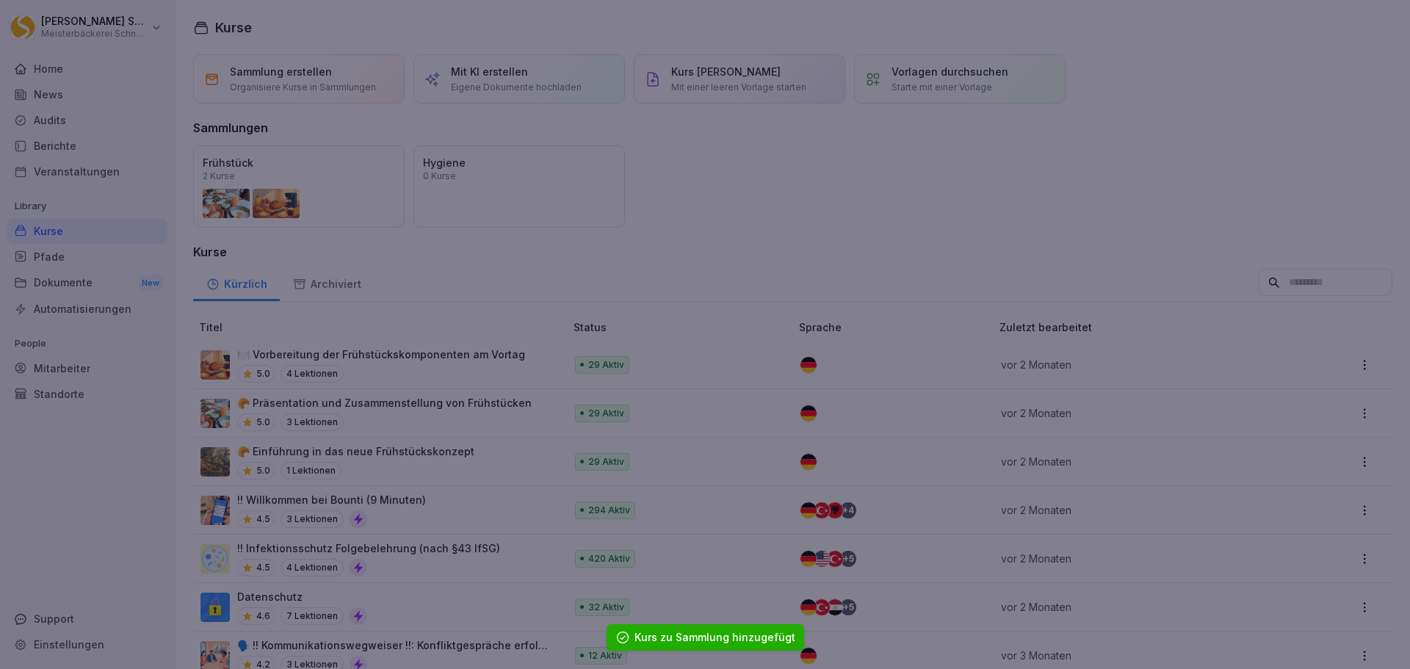
click at [1069, 208] on div at bounding box center [705, 334] width 1410 height 669
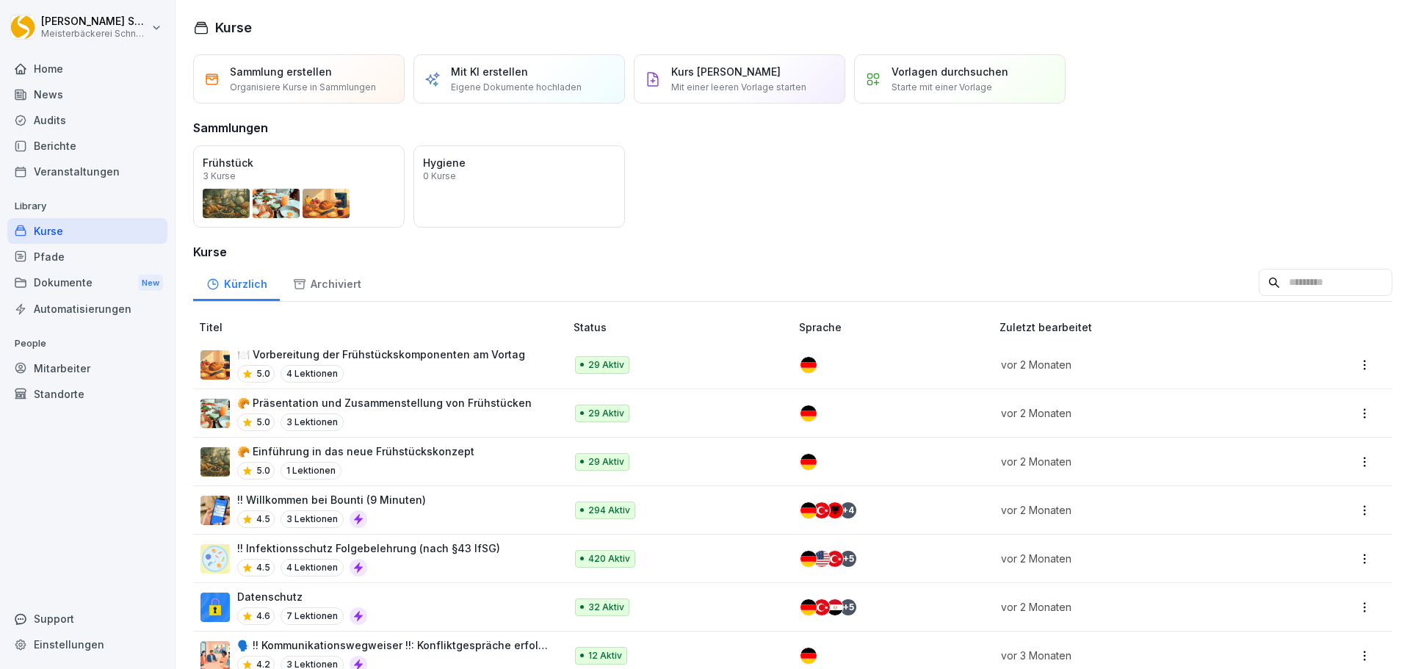
click at [310, 80] on div "Sammlung erstellen Organisiere Kurse in Sammlungen" at bounding box center [303, 79] width 146 height 30
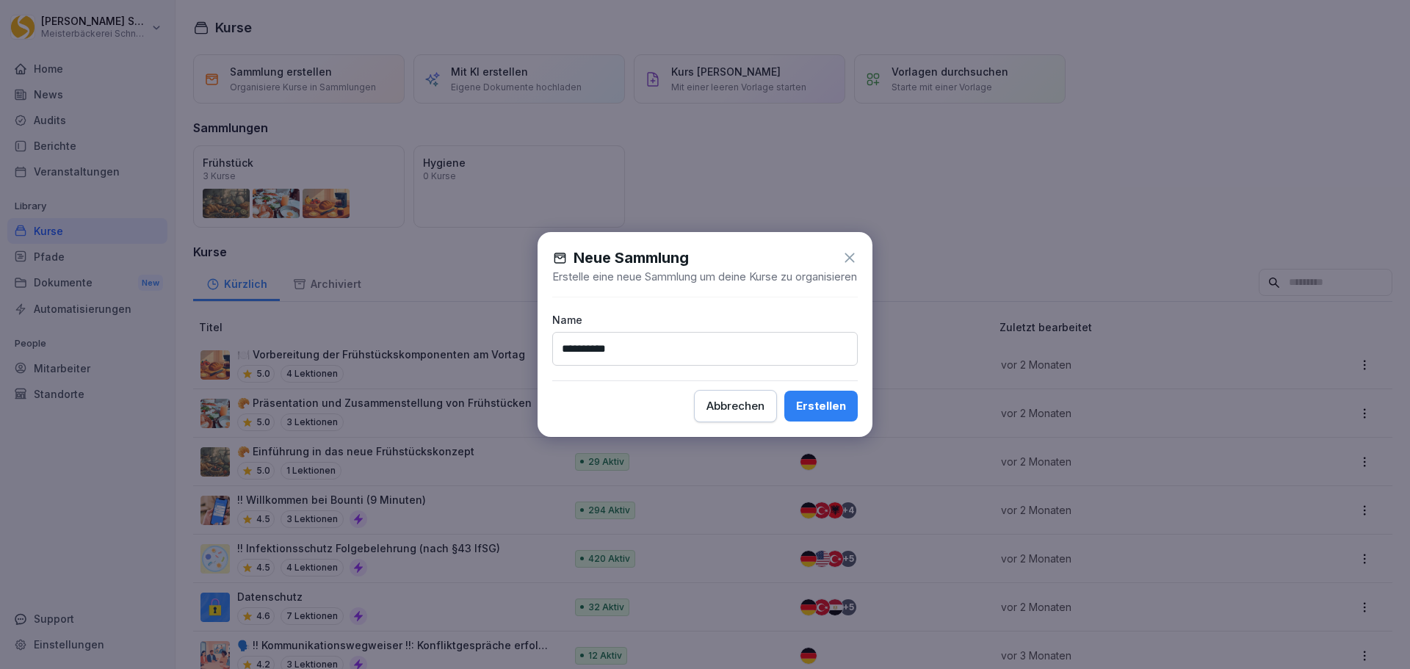
type input "**********"
click at [824, 404] on button "Erstellen" at bounding box center [820, 406] width 73 height 31
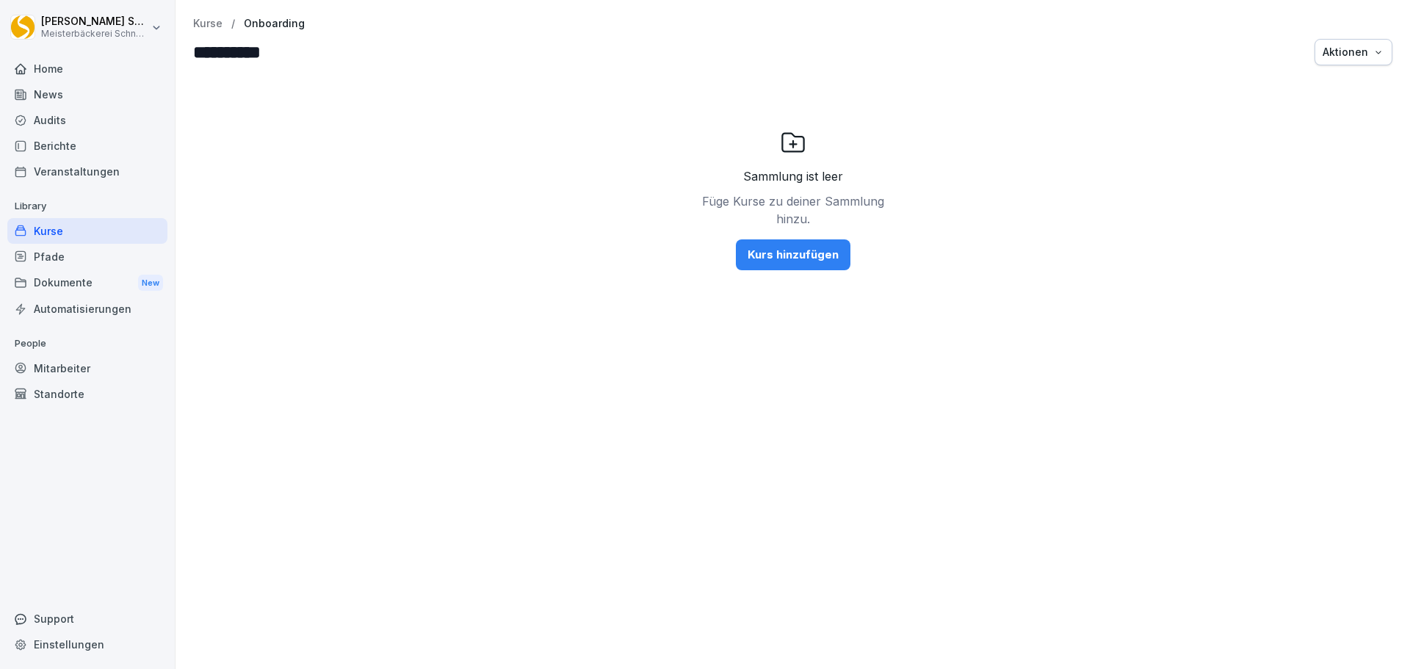
click at [98, 217] on p "Library" at bounding box center [87, 207] width 160 height 24
click at [103, 232] on div "Kurse" at bounding box center [87, 231] width 160 height 26
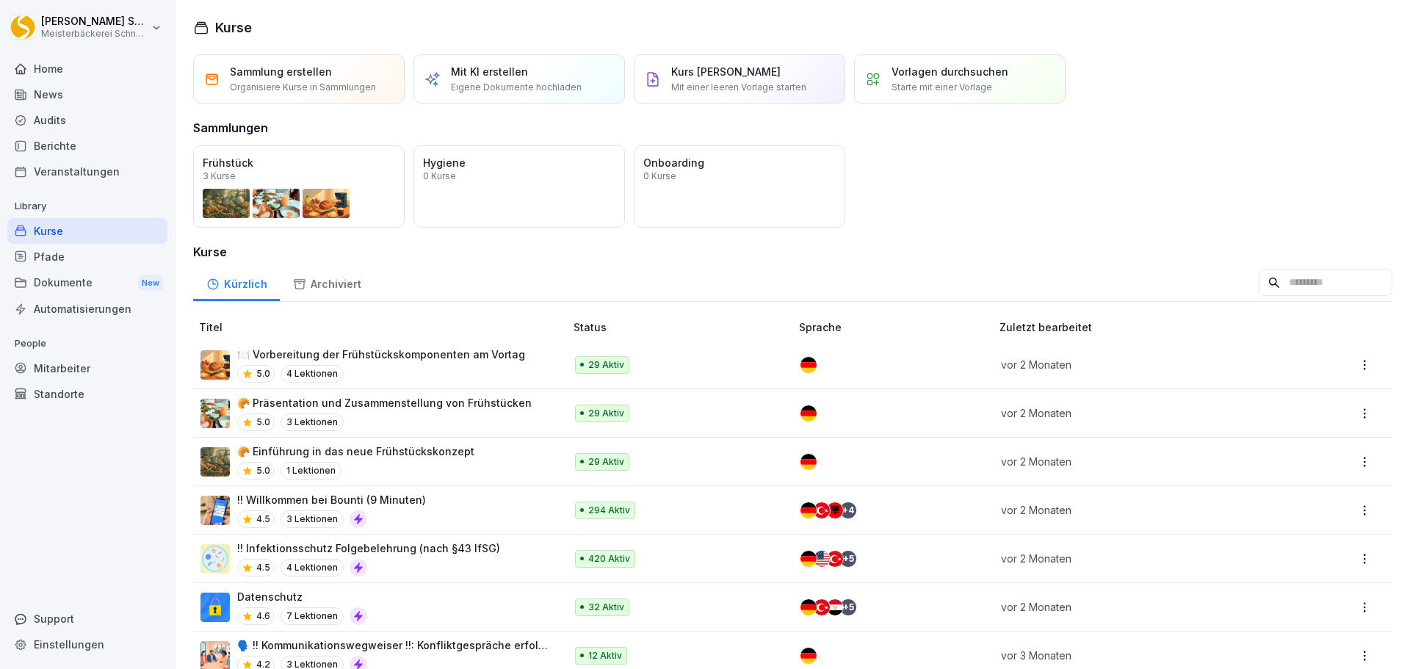
click at [1354, 513] on html "[PERSON_NAME] Meisterbäckerei [PERSON_NAME] Home News Audits Berichte Veranstal…" at bounding box center [705, 334] width 1410 height 669
click at [1296, 419] on div "Zu Sammlung hinzufügen" at bounding box center [1291, 420] width 122 height 15
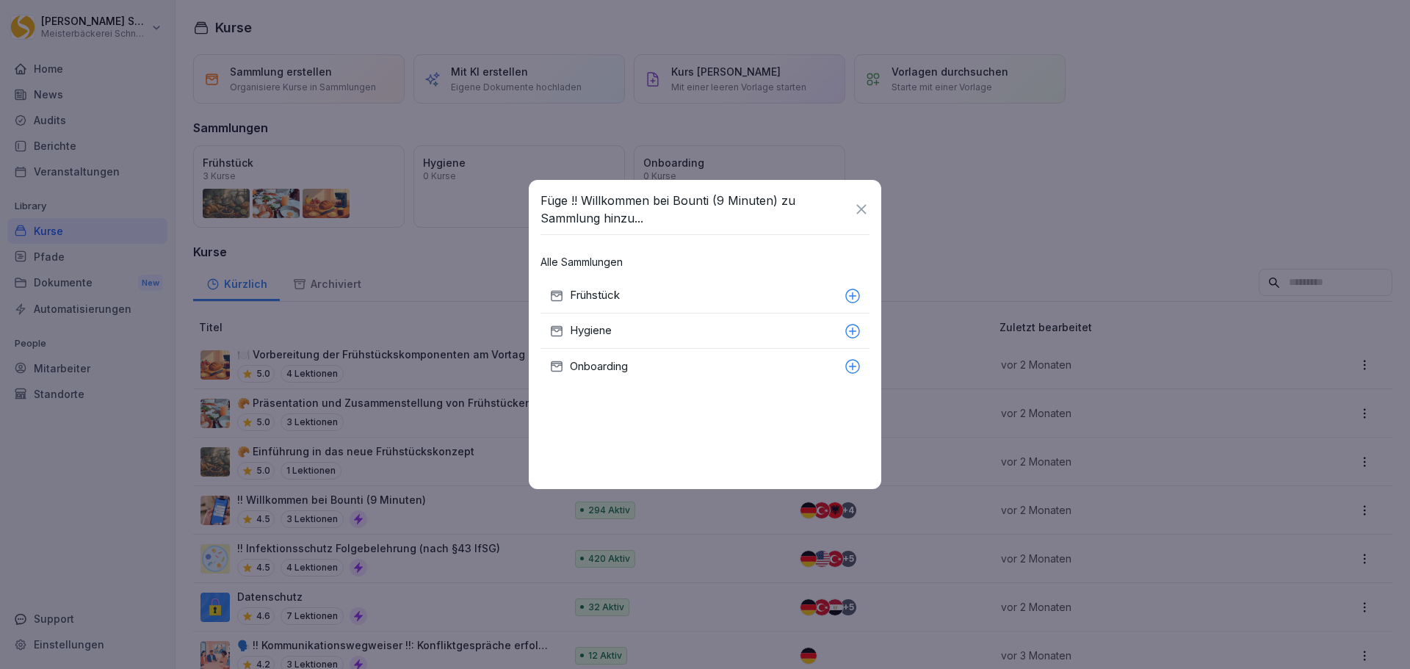
click at [629, 366] on p "Onboarding" at bounding box center [704, 366] width 269 height 17
click at [864, 212] on icon at bounding box center [861, 209] width 10 height 10
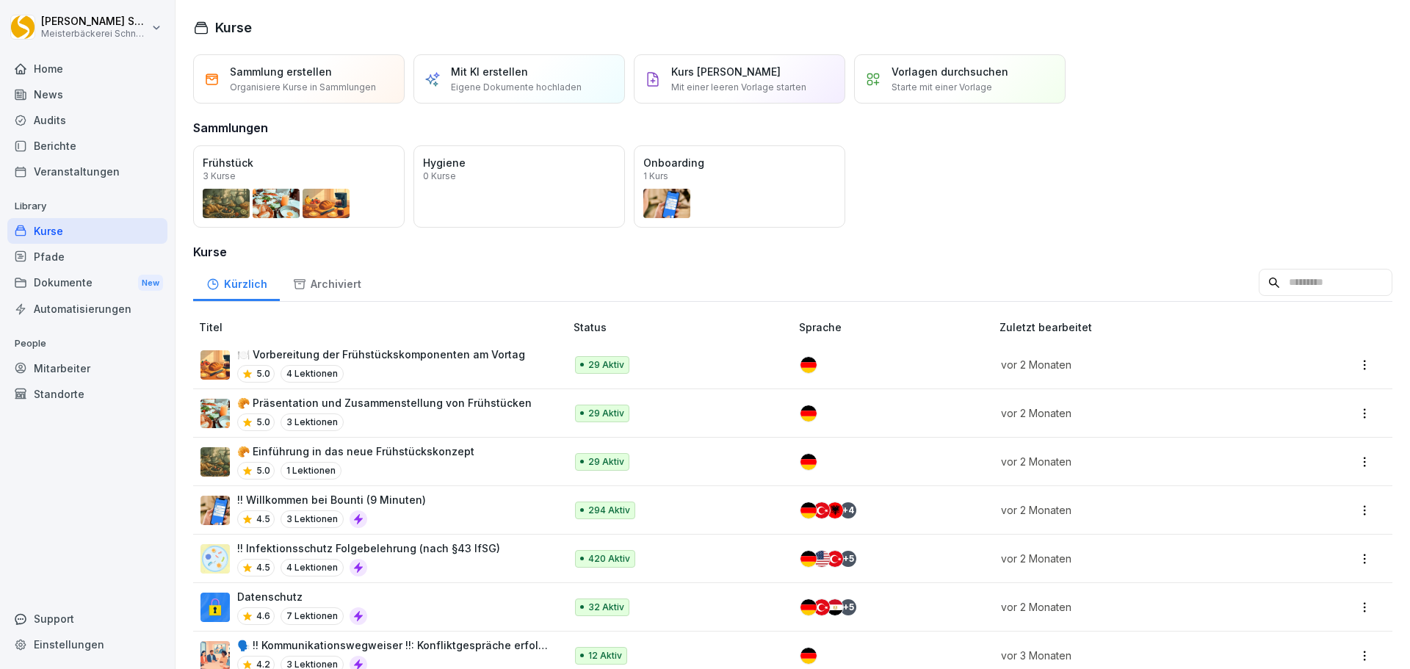
click at [1357, 565] on html "[PERSON_NAME] Meisterbäckerei [PERSON_NAME] Home News Audits Berichte Veranstal…" at bounding box center [705, 334] width 1410 height 669
click at [1290, 469] on div "Zu Sammlung hinzufügen" at bounding box center [1291, 468] width 122 height 15
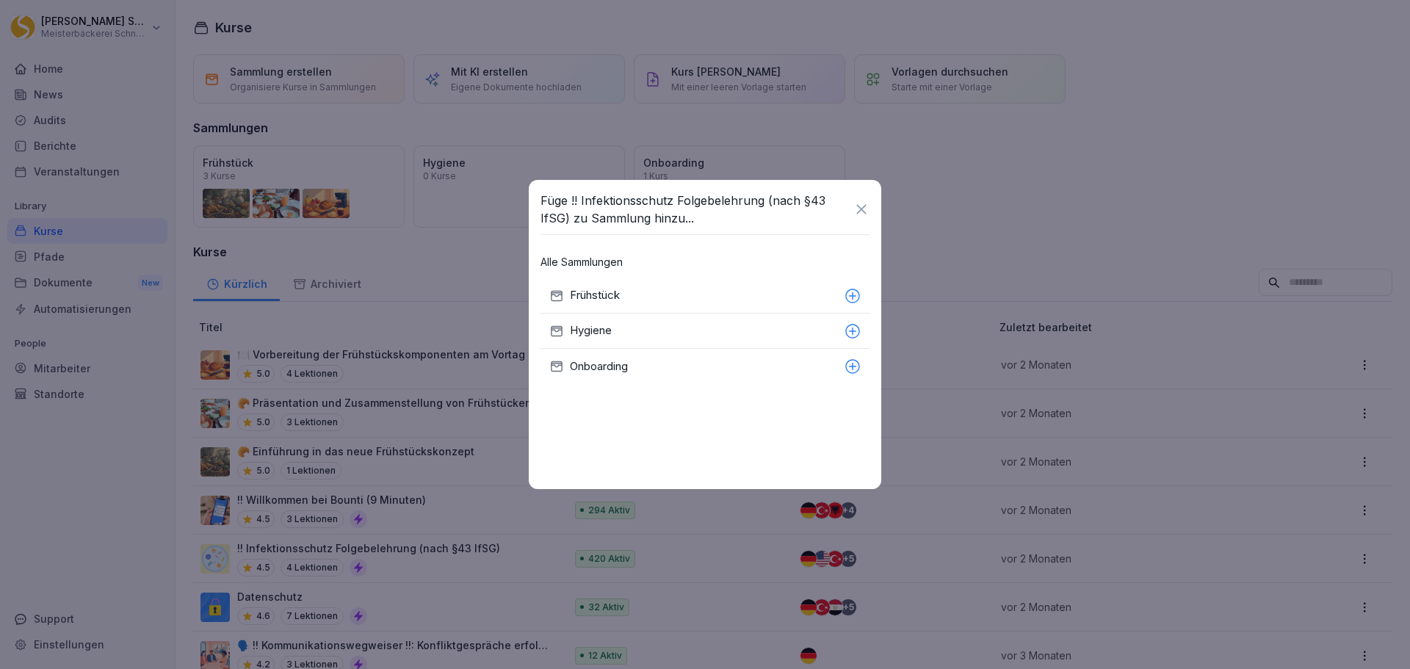
click at [653, 335] on p "Hygiene" at bounding box center [704, 330] width 269 height 17
click at [861, 204] on icon at bounding box center [861, 209] width 16 height 16
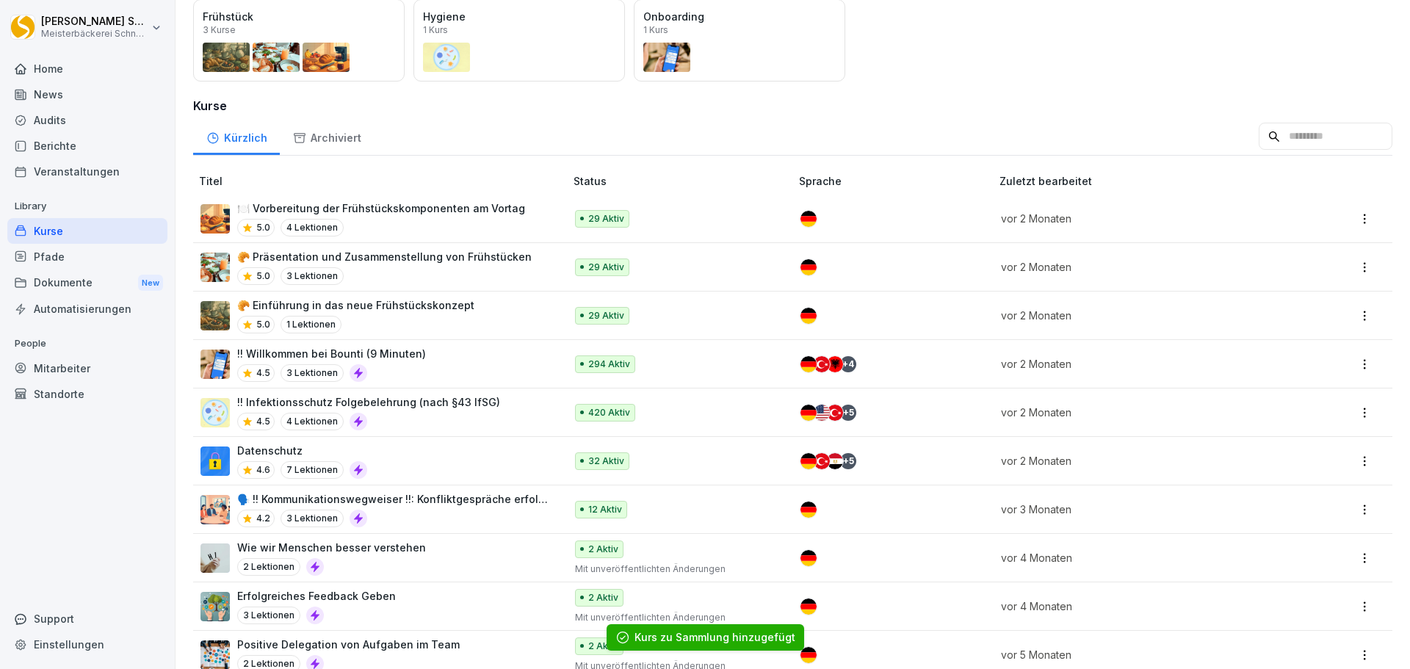
scroll to position [147, 0]
click at [1352, 466] on html "[PERSON_NAME] Meisterbäckerei [PERSON_NAME] Home News Audits Berichte Veranstal…" at bounding box center [705, 334] width 1410 height 669
click at [1067, 105] on html "[PERSON_NAME] Meisterbäckerei [PERSON_NAME] Home News Audits Berichte Veranstal…" at bounding box center [705, 334] width 1410 height 669
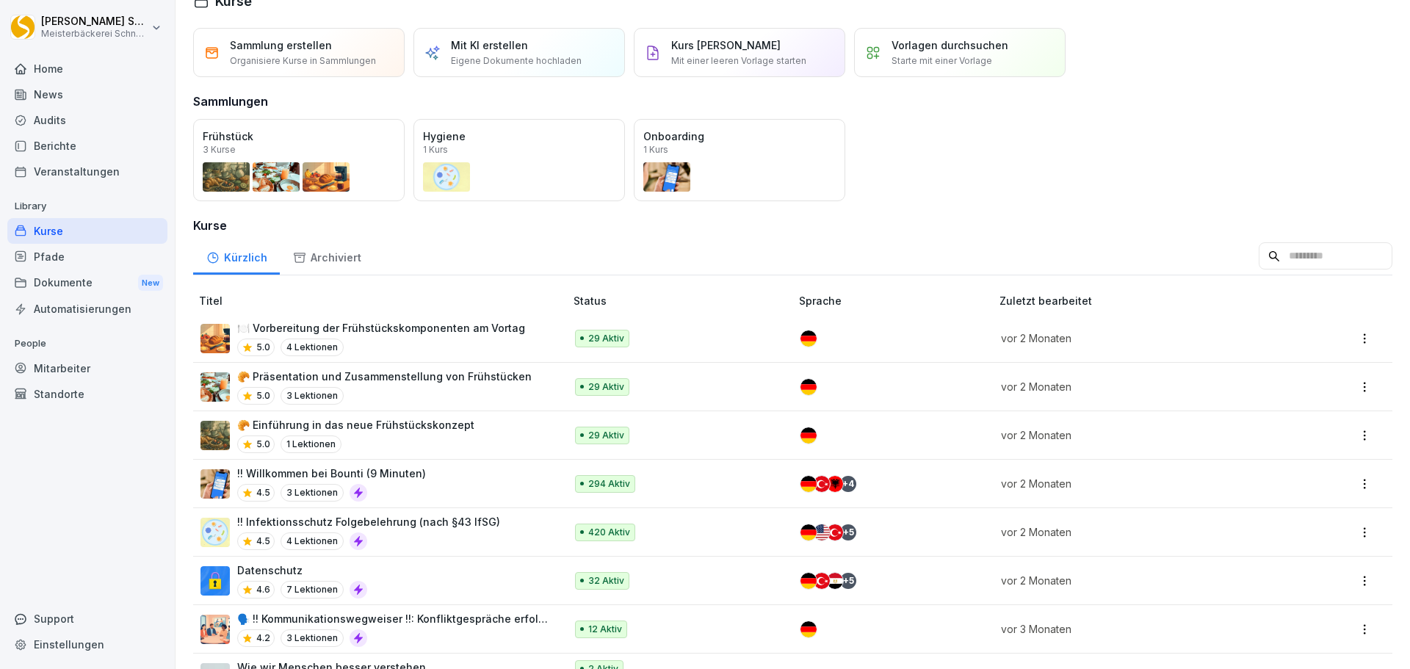
scroll to position [0, 0]
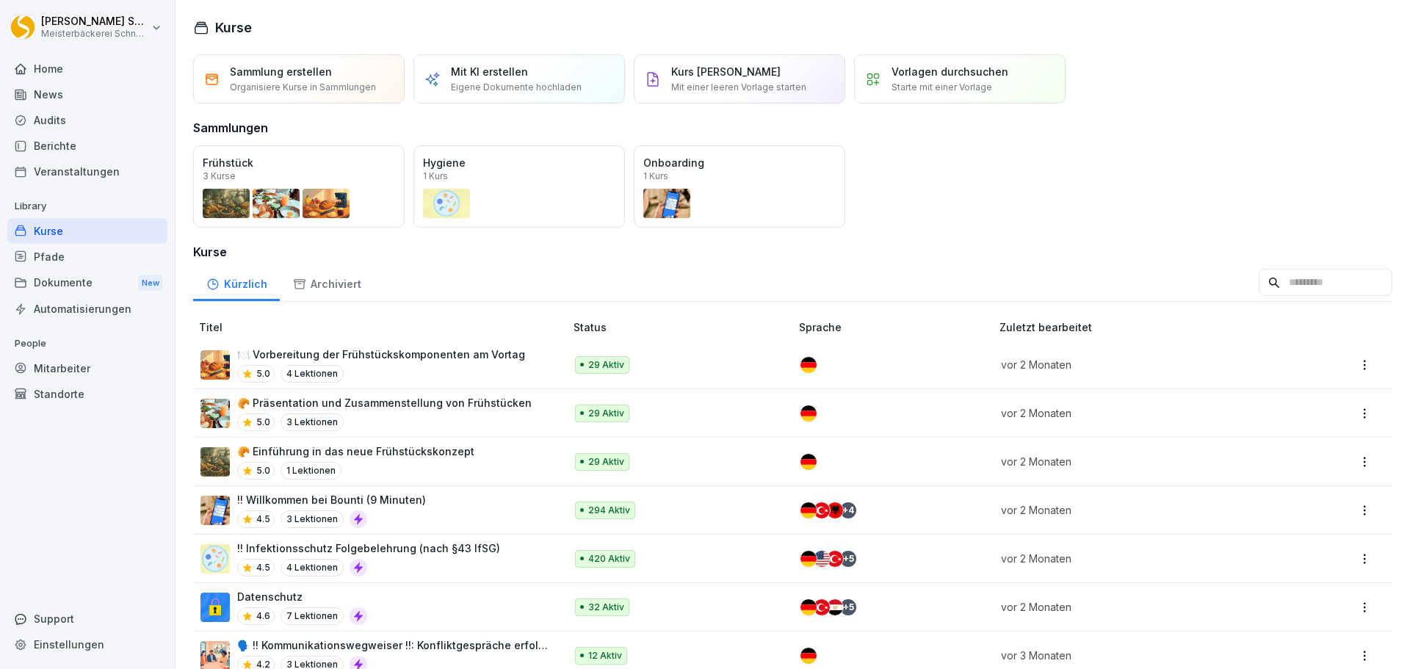
click at [0, 0] on div "Öffnen" at bounding box center [0, 0] width 0 height 0
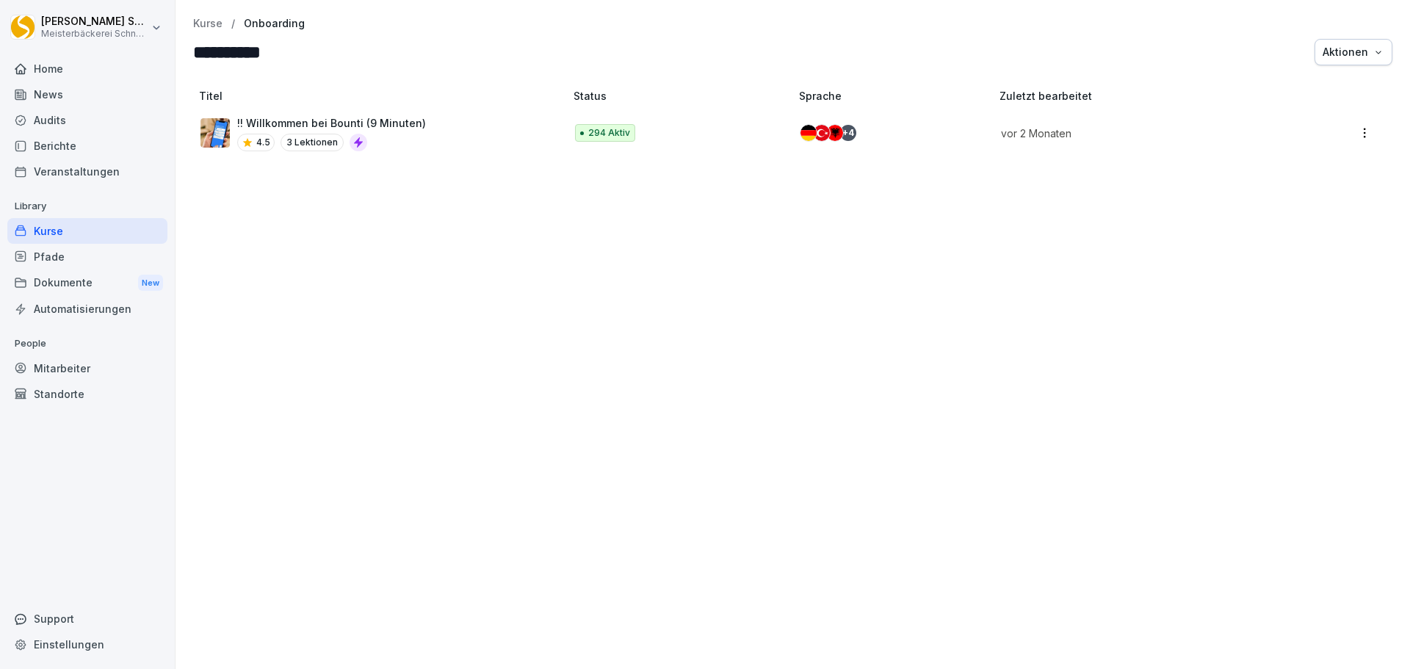
click at [328, 46] on input "**********" at bounding box center [281, 52] width 176 height 26
type input "**********"
click at [729, 369] on div "Titel Status Sprache Zuletzt bearbeitet !! Willkommen bei Bounti (9 Minuten) 4.…" at bounding box center [793, 371] width 1235 height 595
click at [90, 221] on div "Kurse" at bounding box center [87, 231] width 160 height 26
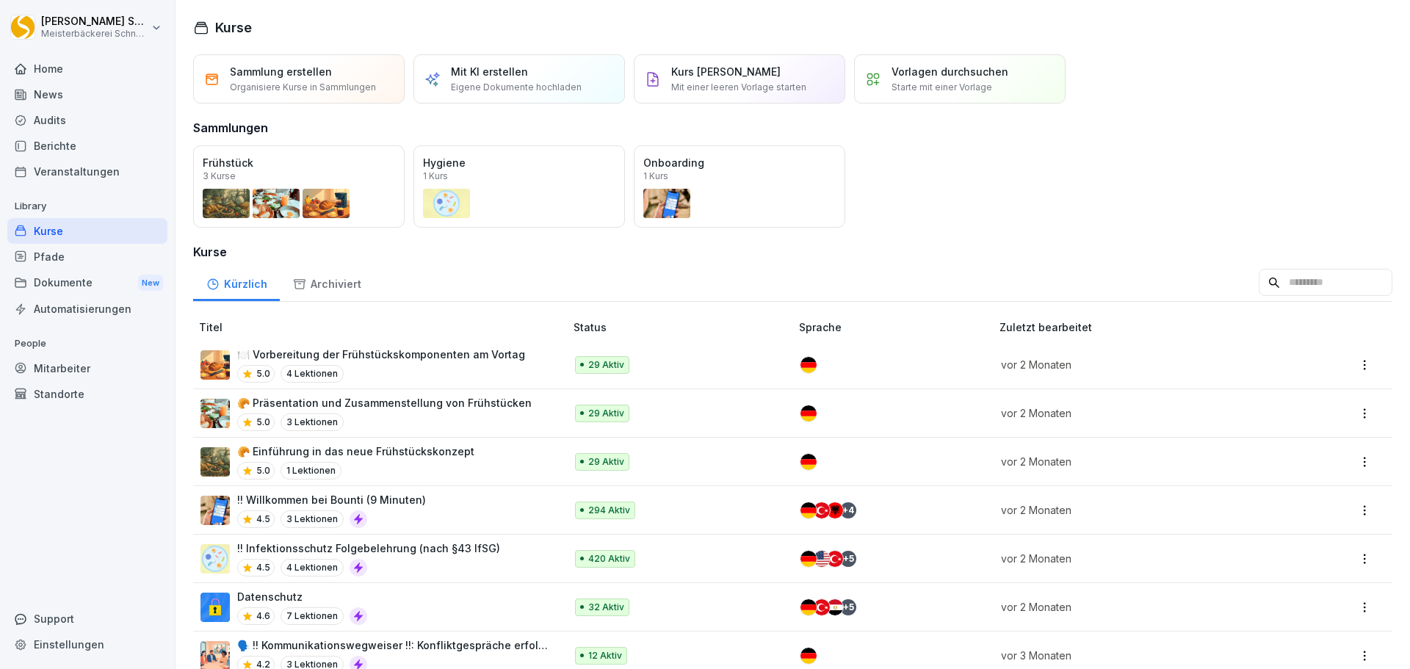
click at [0, 0] on div "Öffnen" at bounding box center [0, 0] width 0 height 0
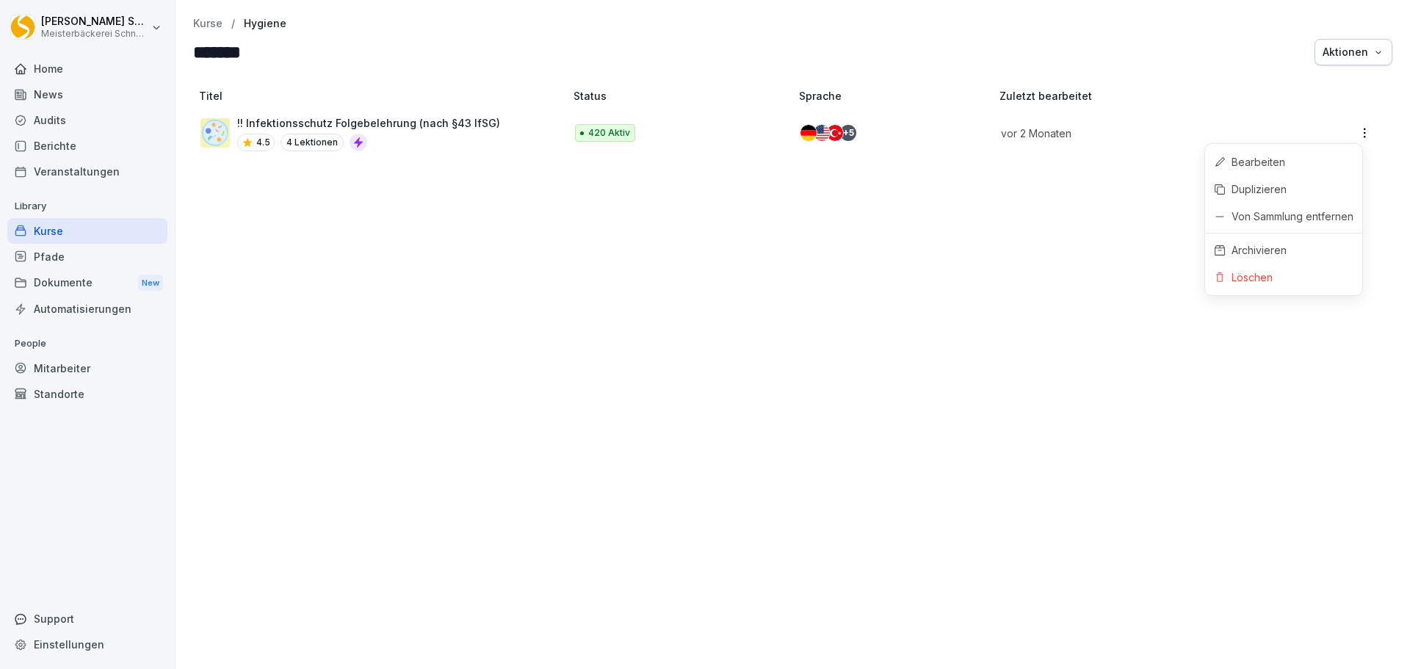
click at [1351, 129] on html "[PERSON_NAME] Meisterbäckerei [PERSON_NAME] Home News Audits Berichte Veranstal…" at bounding box center [705, 334] width 1410 height 669
click at [1307, 219] on div "Von Sammlung entfernen" at bounding box center [1293, 216] width 122 height 15
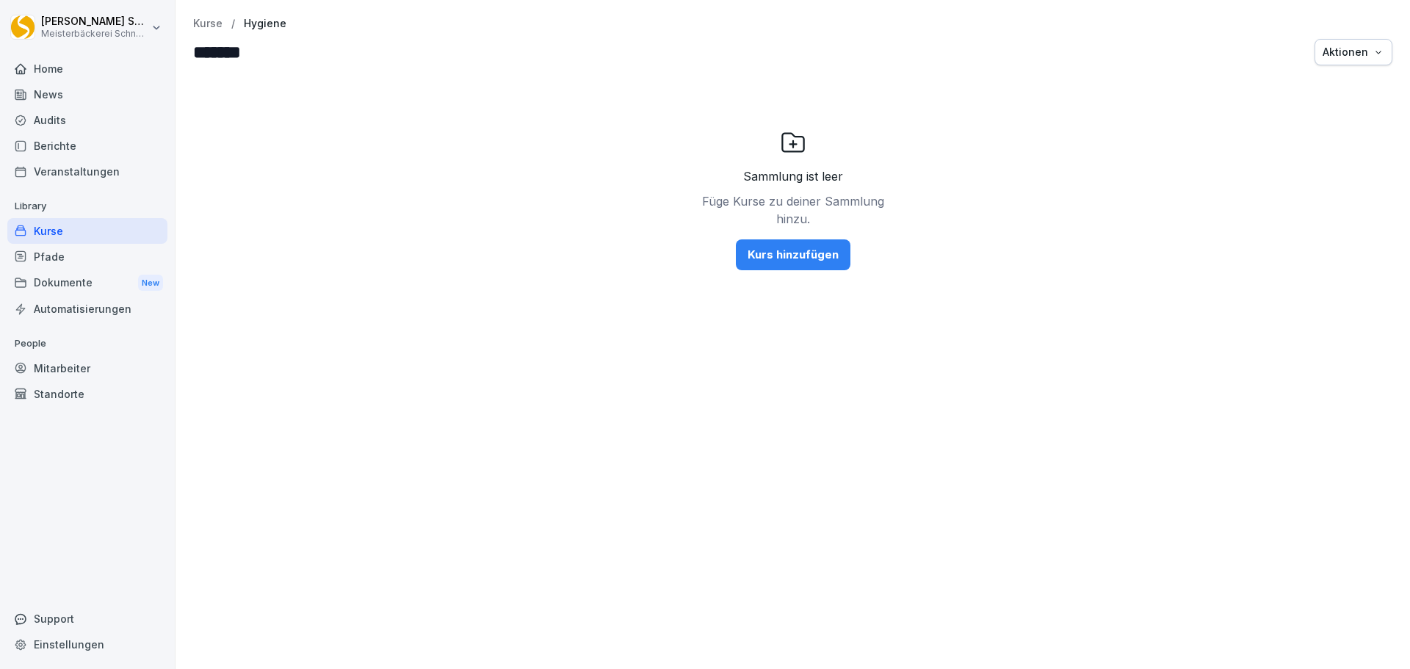
click at [288, 48] on input "*******" at bounding box center [281, 52] width 176 height 26
click at [424, 409] on div "Sammlung ist leer Füge Kurse zu deiner Sammlung hinzu. Kurs hinzufügen" at bounding box center [793, 371] width 1235 height 595
click at [369, 44] on input "**********" at bounding box center [281, 52] width 176 height 26
click at [851, 386] on div "Sammlung ist leer Füge Kurse zu deiner Sammlung hinzu. Kurs hinzufügen" at bounding box center [793, 371] width 1235 height 595
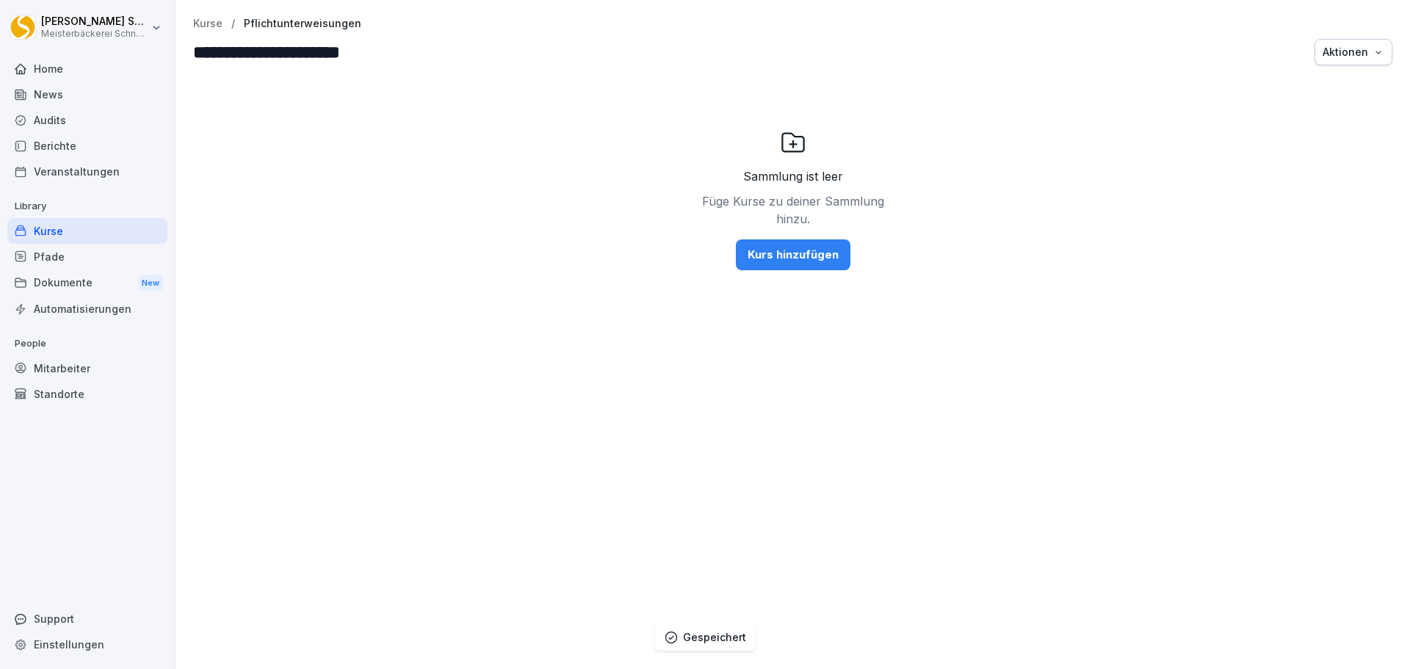
click at [369, 55] on input "**********" at bounding box center [281, 52] width 176 height 26
type input "**********"
click at [57, 227] on div "Kurse" at bounding box center [87, 231] width 160 height 26
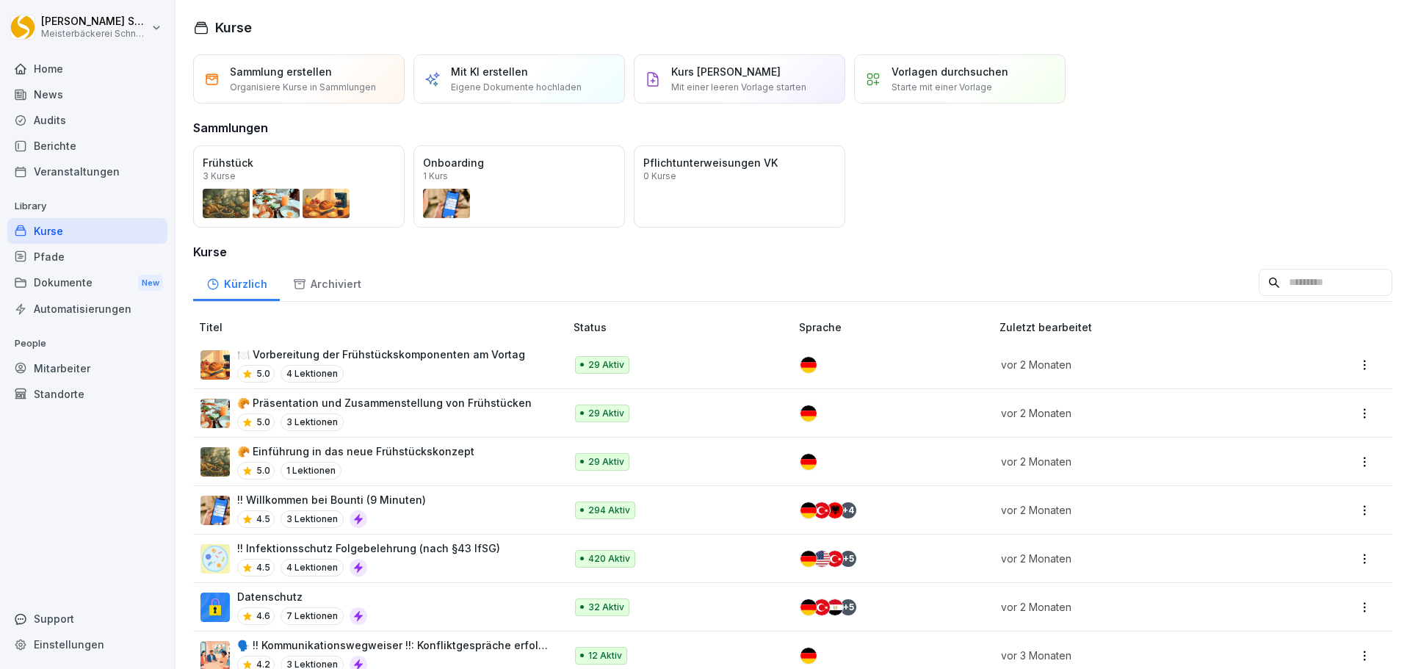
click at [352, 84] on p "Organisiere Kurse in Sammlungen" at bounding box center [303, 87] width 146 height 13
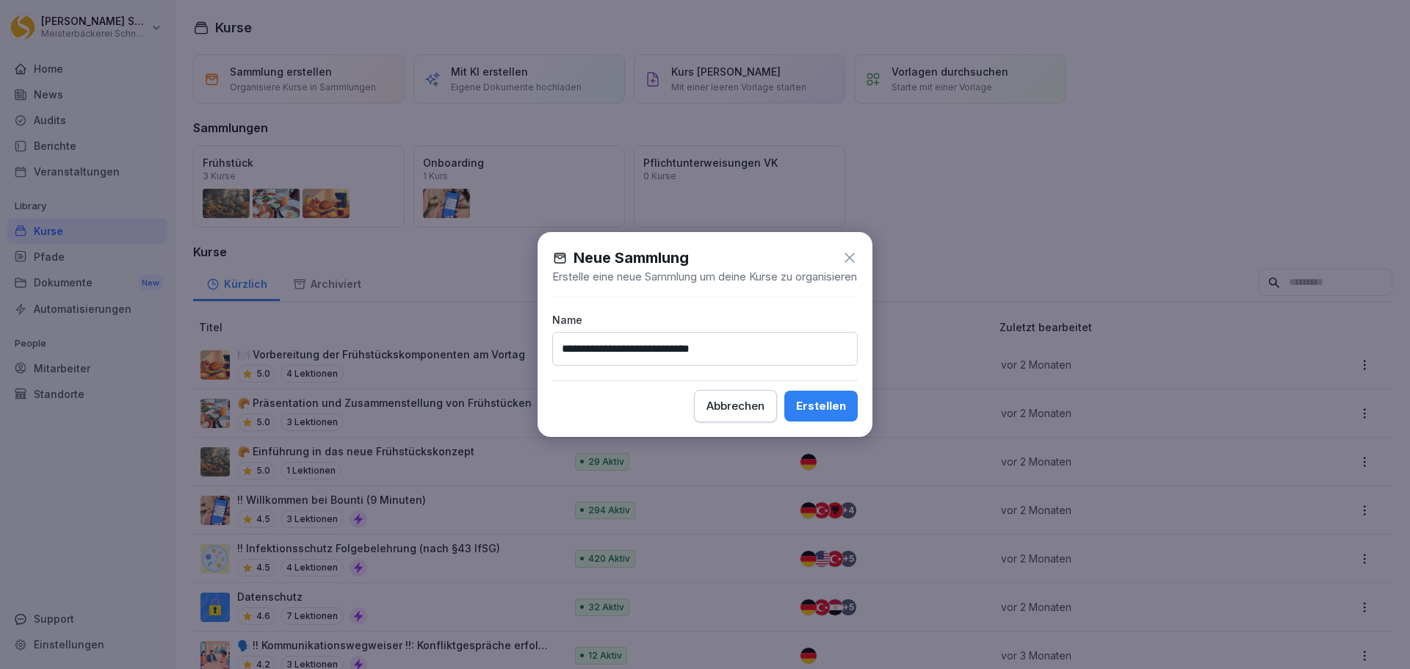
type input "**********"
click at [828, 414] on div "Erstellen" at bounding box center [821, 406] width 50 height 16
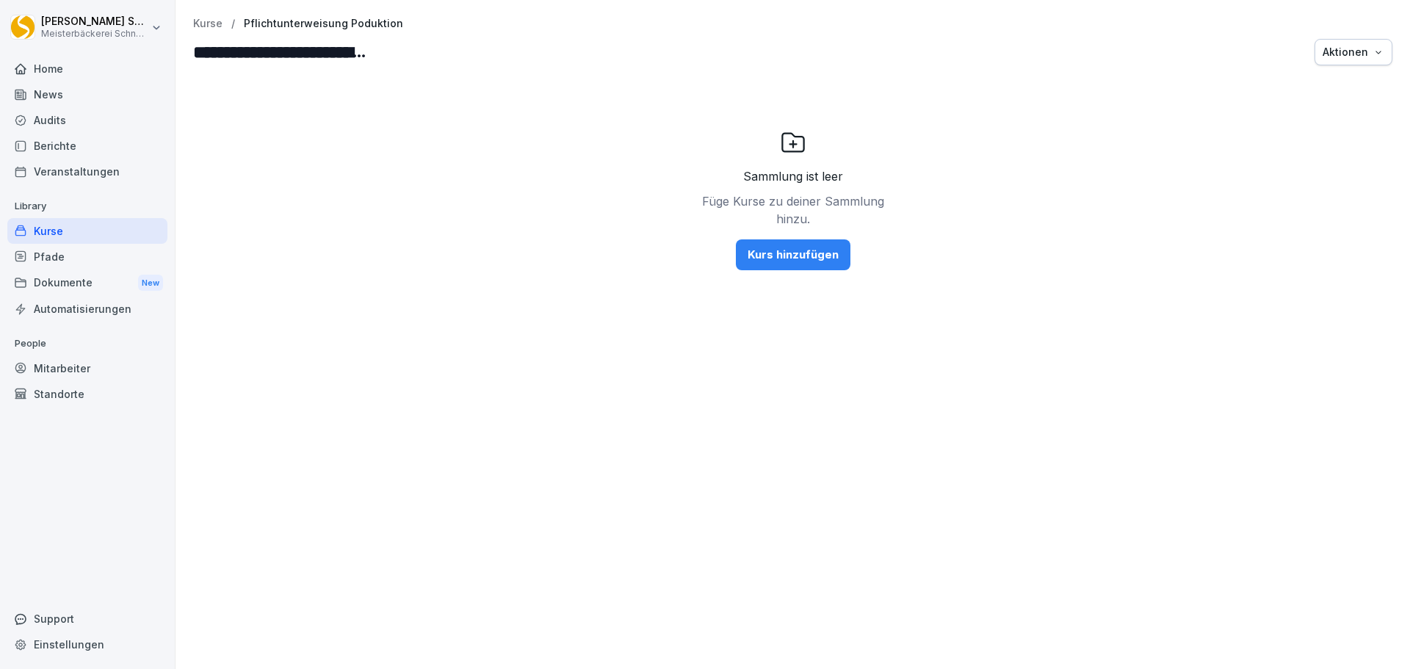
click at [122, 227] on div "Kurse" at bounding box center [87, 231] width 160 height 26
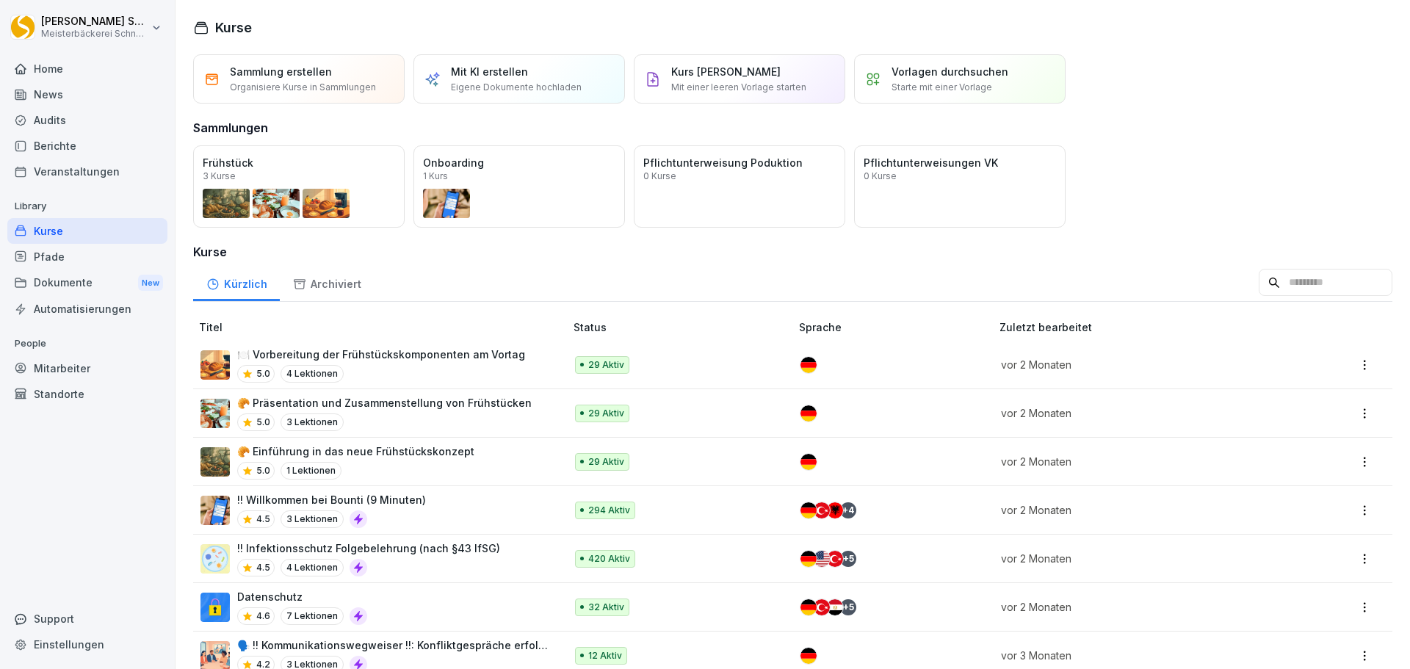
click at [0, 0] on button "Öffnen" at bounding box center [0, 0] width 0 height 0
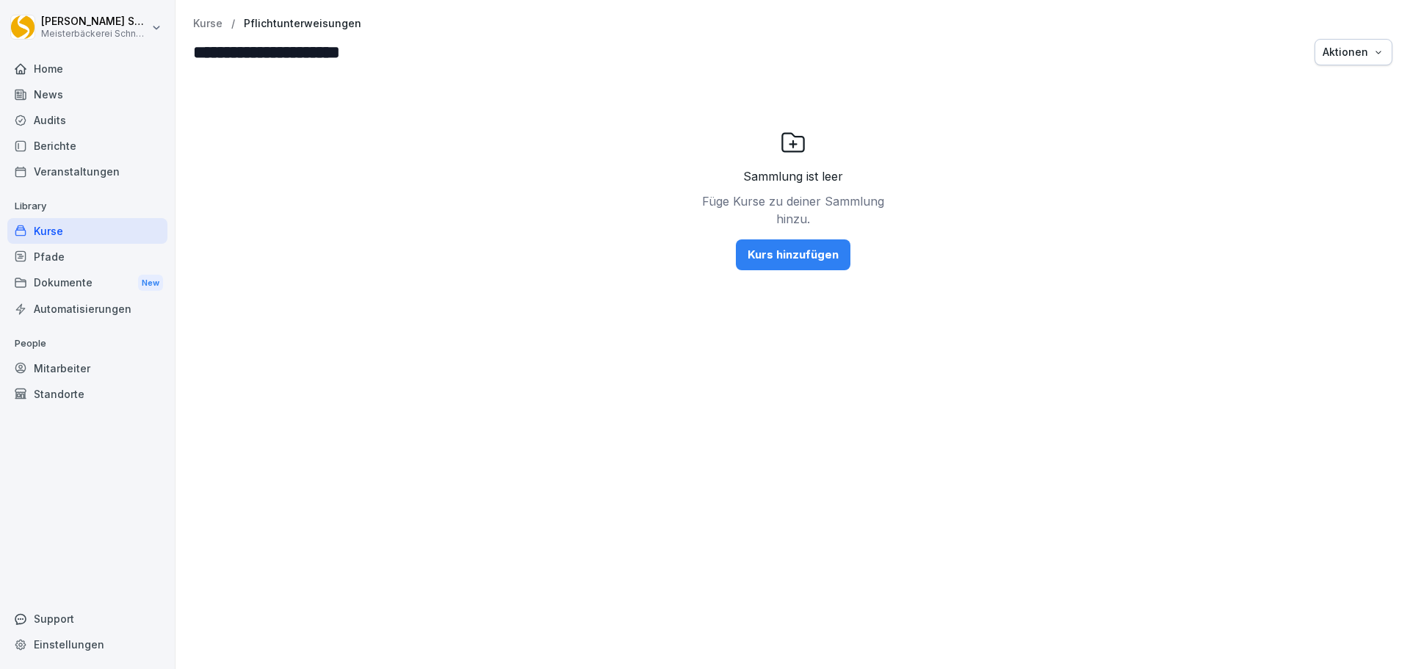
click at [369, 44] on input "**********" at bounding box center [281, 52] width 176 height 26
type input "**********"
click at [579, 505] on div "Sammlung ist leer Füge Kurse zu deiner Sammlung hinzu. Kurs hinzufügen" at bounding box center [793, 371] width 1235 height 595
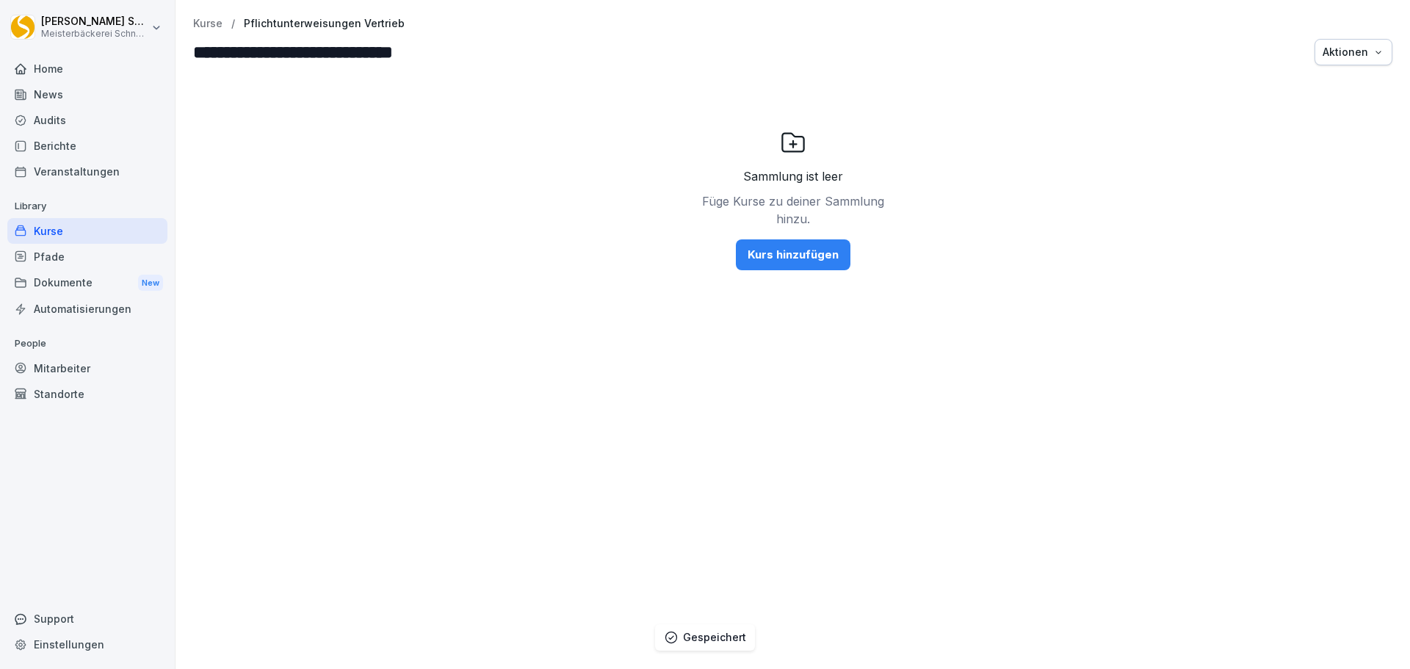
click at [79, 235] on div "Kurse" at bounding box center [87, 231] width 160 height 26
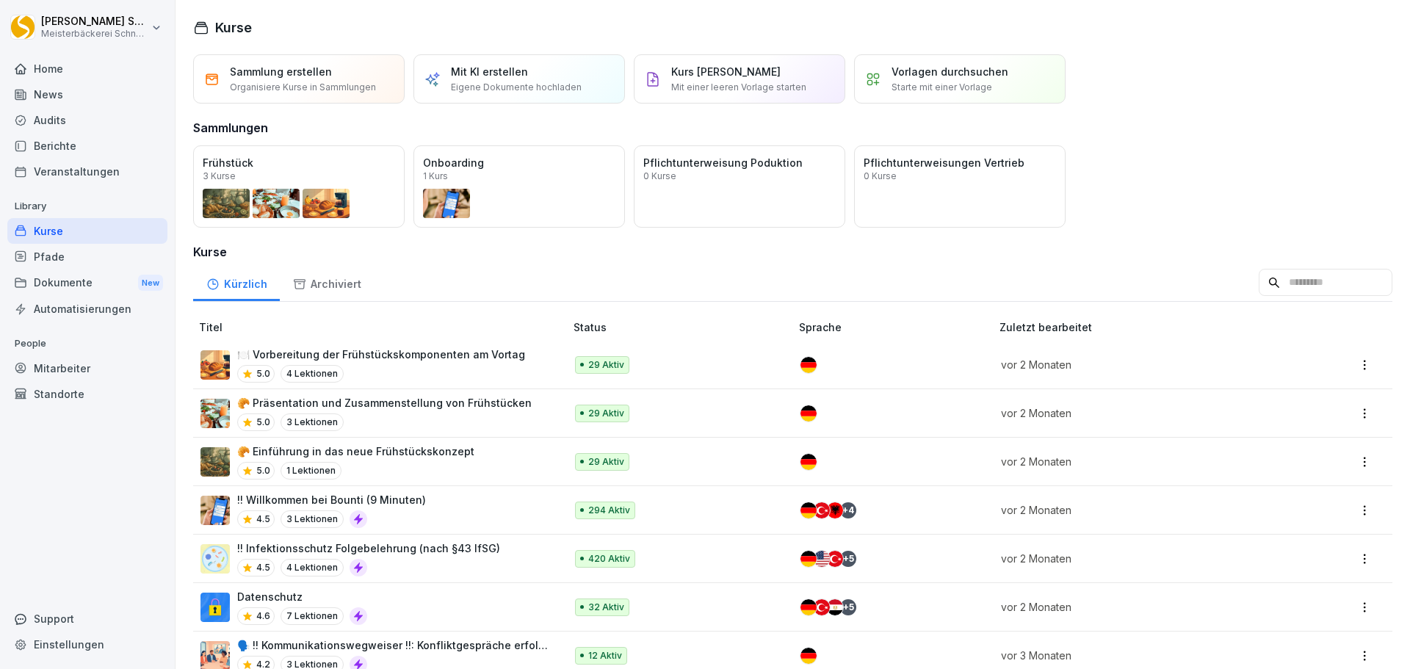
click at [259, 65] on p "Sammlung erstellen" at bounding box center [281, 71] width 102 height 15
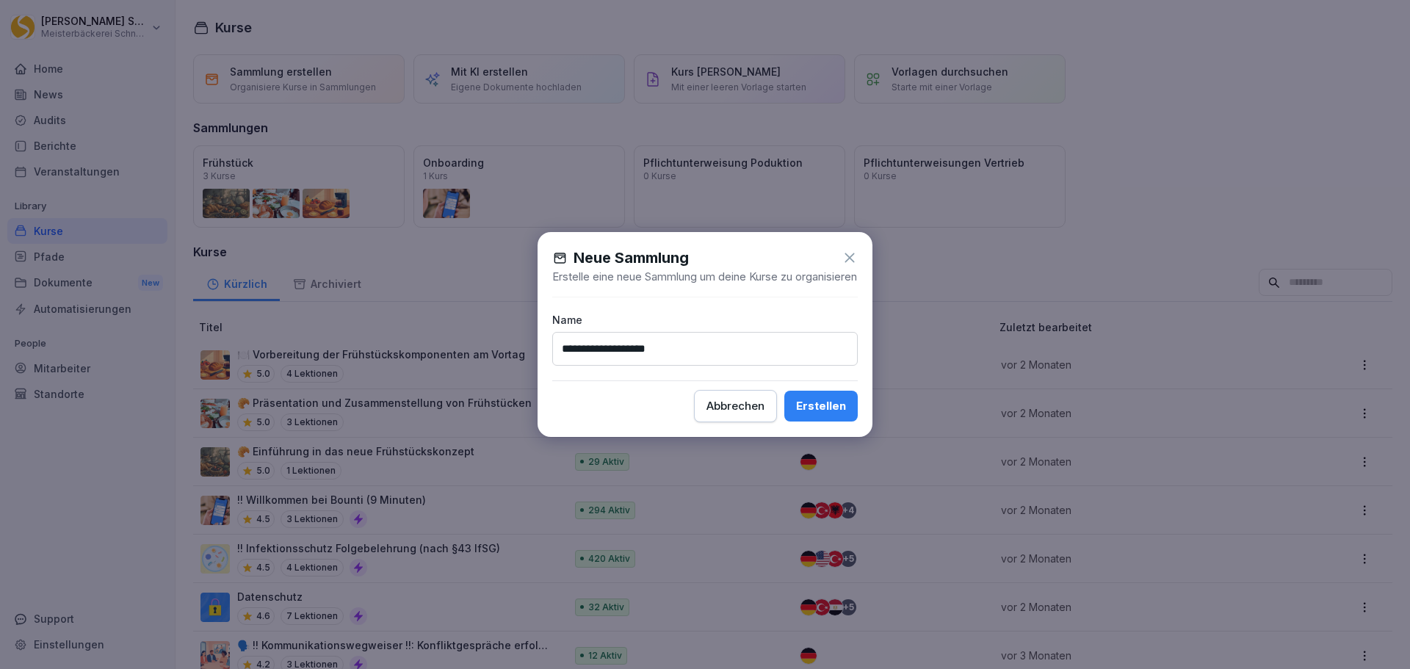
type input "**********"
click at [780, 297] on div "**********" at bounding box center [705, 334] width 335 height 205
click at [839, 422] on button "Erstellen" at bounding box center [820, 406] width 73 height 31
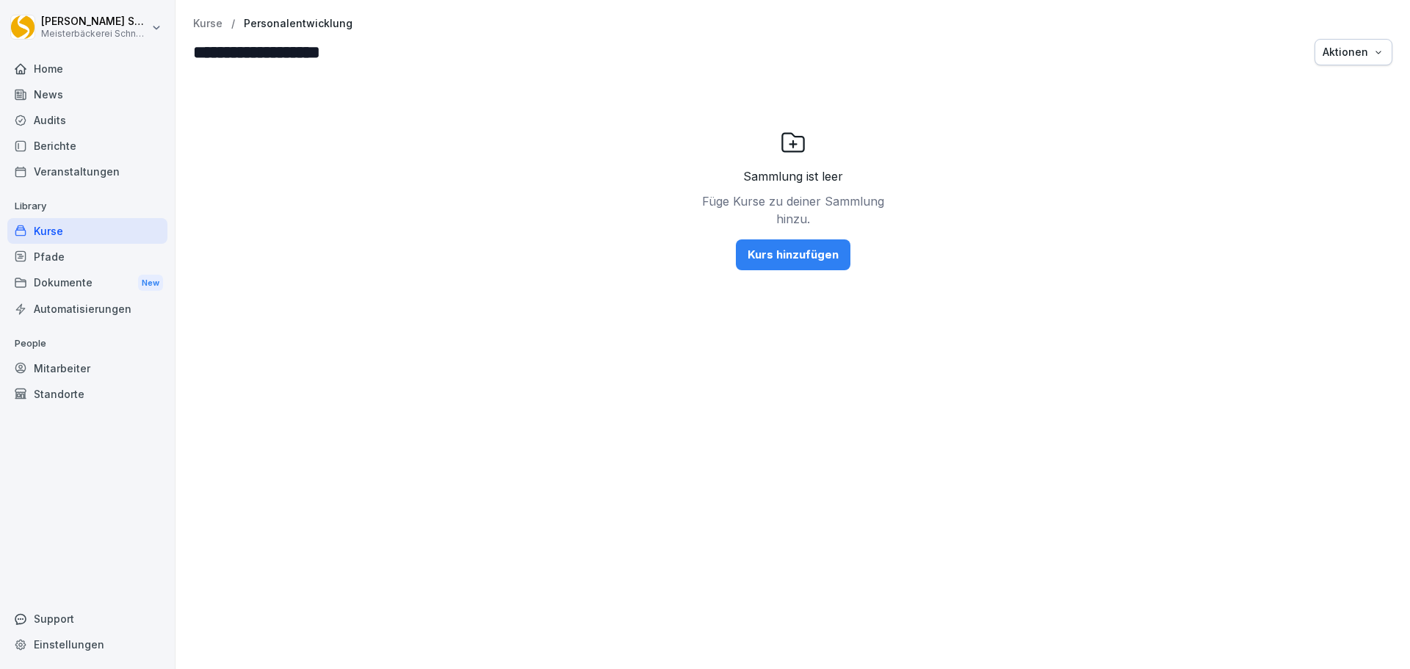
drag, startPoint x: 54, startPoint y: 228, endPoint x: 218, endPoint y: 250, distance: 166.0
click at [54, 228] on div "Kurse" at bounding box center [87, 231] width 160 height 26
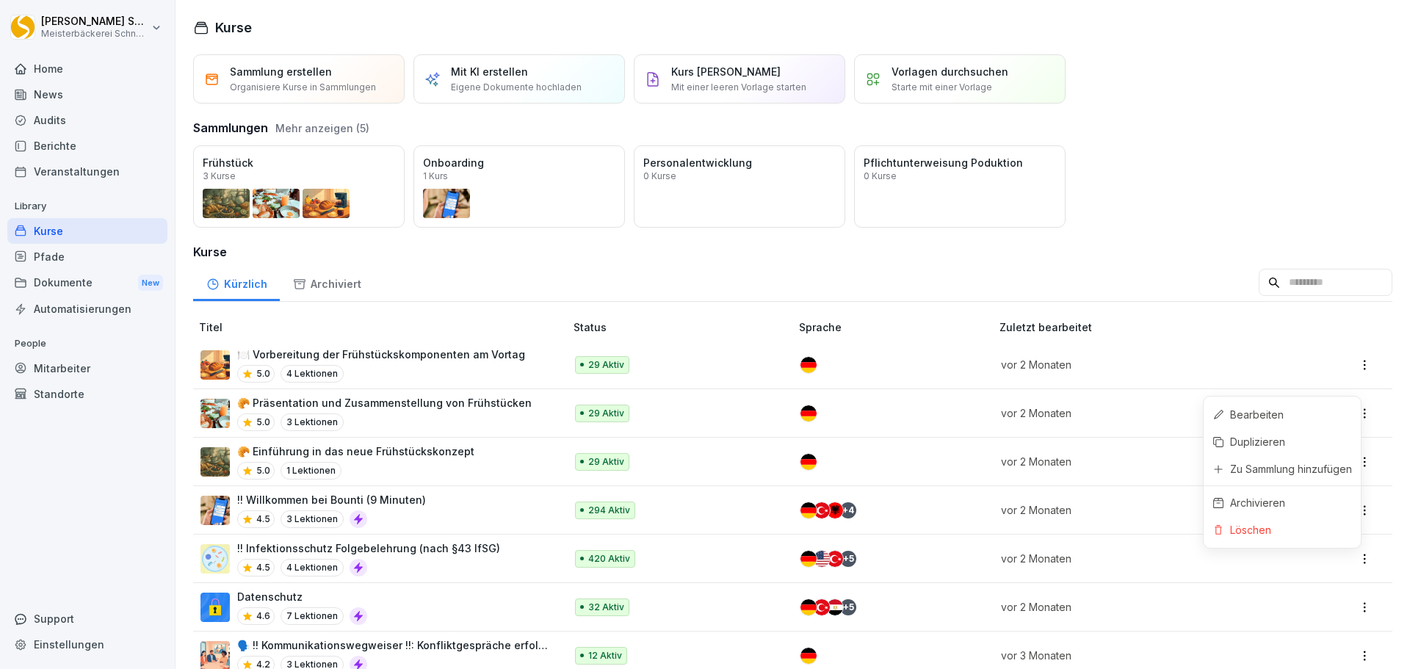
click at [1356, 557] on html "[PERSON_NAME] Meisterbäckerei [PERSON_NAME] Home News Audits Berichte Veranstal…" at bounding box center [705, 334] width 1410 height 669
click at [1315, 471] on div "Zu Sammlung hinzufügen" at bounding box center [1291, 468] width 122 height 15
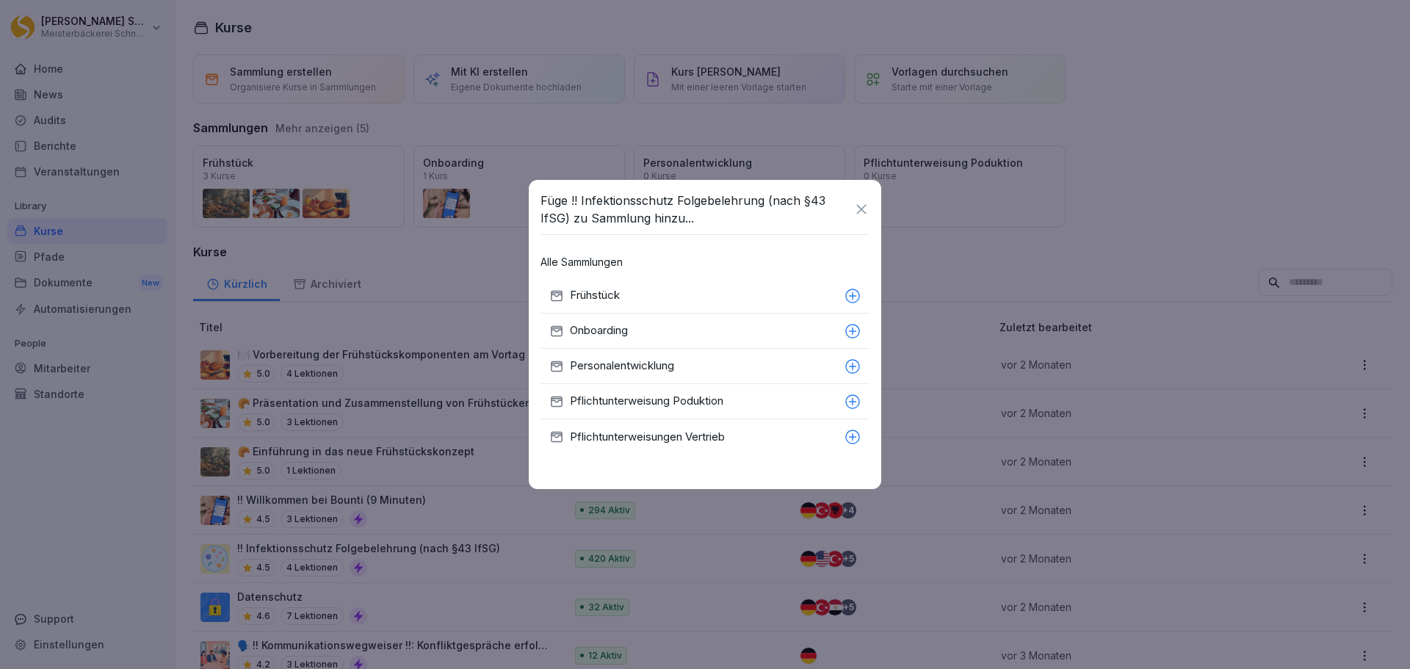
click at [850, 400] on icon at bounding box center [853, 402] width 16 height 16
click at [858, 438] on icon at bounding box center [853, 437] width 16 height 16
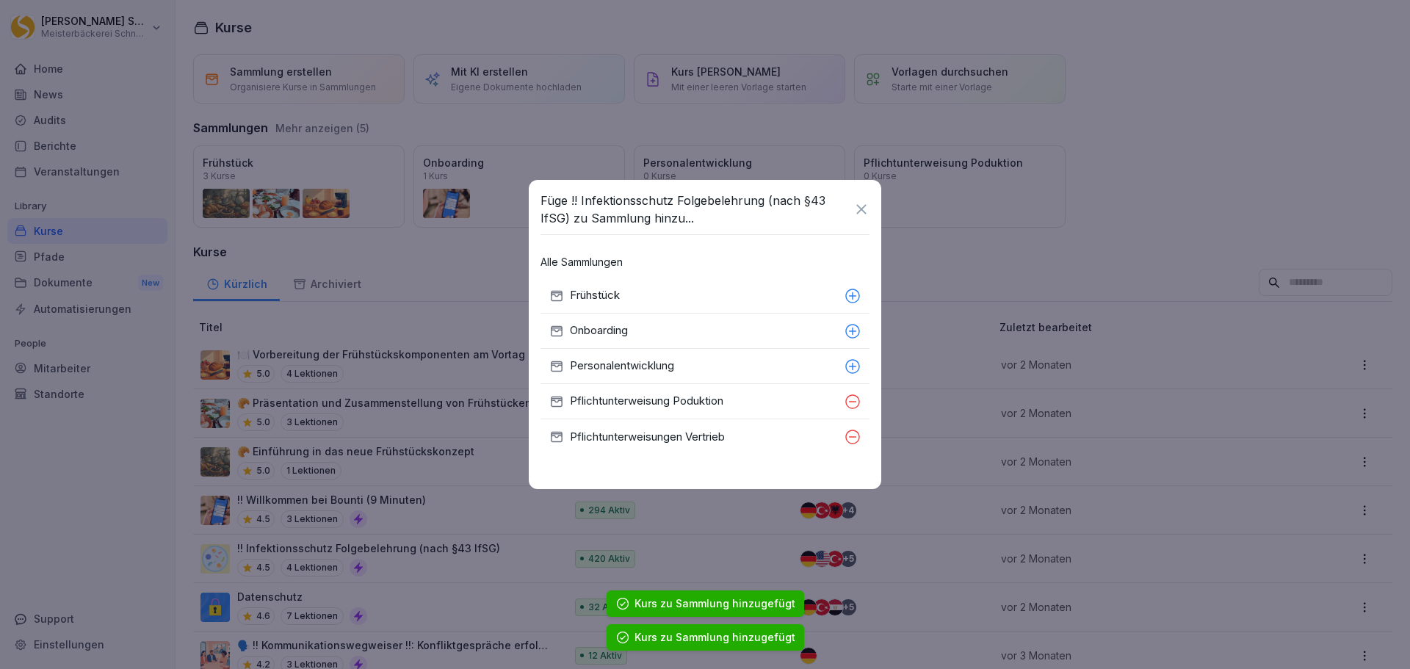
click at [859, 207] on icon at bounding box center [861, 209] width 10 height 10
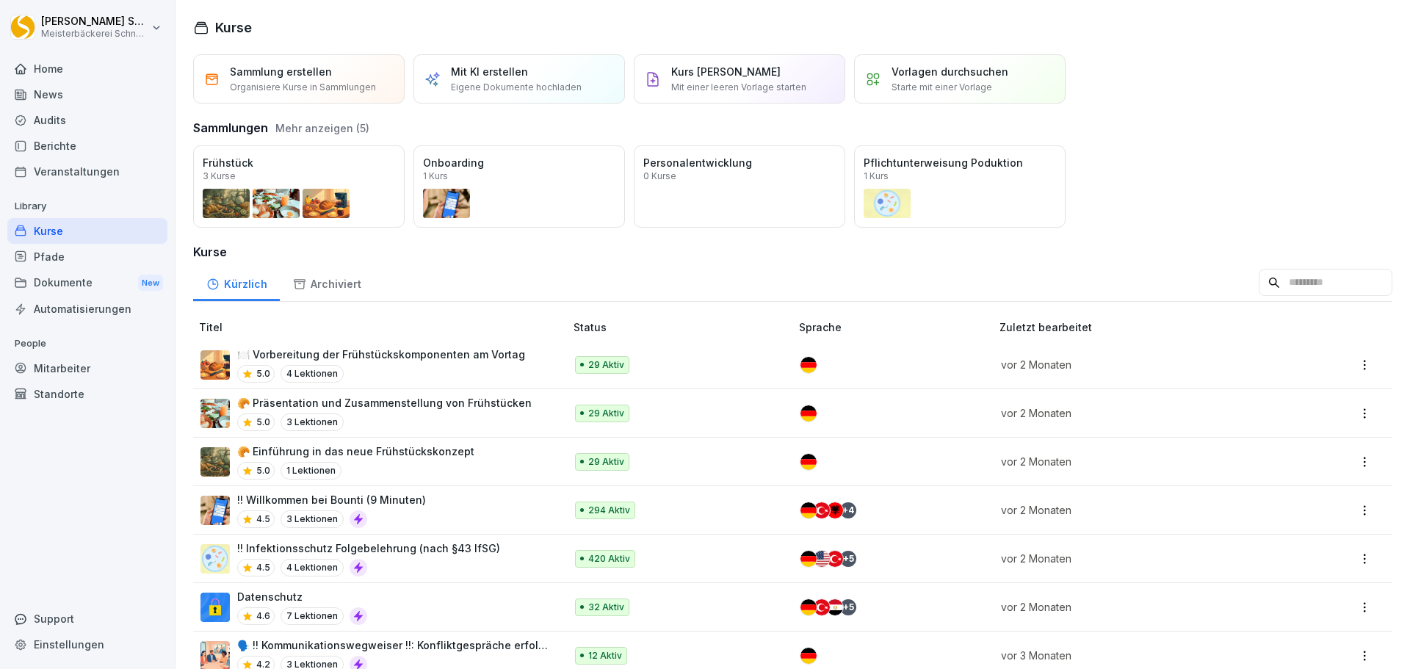
click at [74, 227] on div "Kurse" at bounding box center [87, 231] width 160 height 26
click at [292, 123] on button "Mehr anzeigen (5)" at bounding box center [322, 127] width 94 height 15
click at [272, 96] on div "Sammlung erstellen Organisiere Kurse in Sammlungen" at bounding box center [299, 78] width 212 height 49
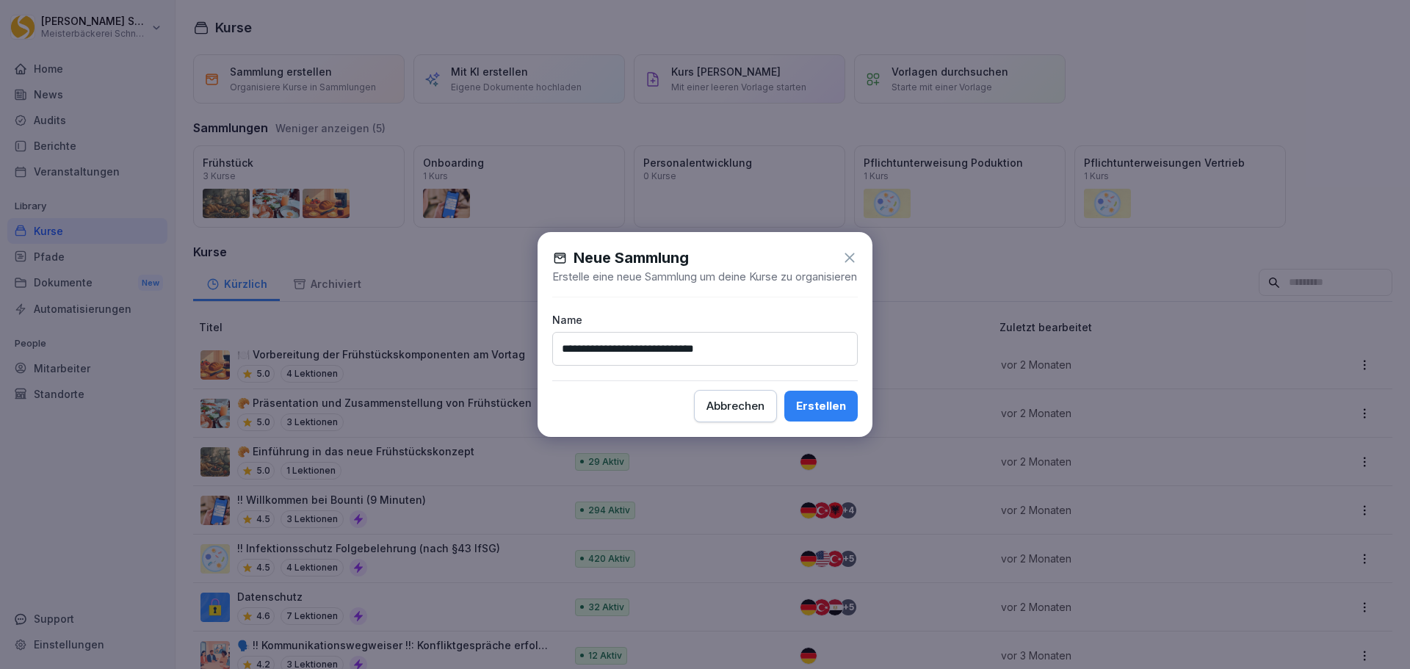
type input "**********"
click at [749, 309] on div "**********" at bounding box center [705, 334] width 335 height 205
click at [817, 414] on div "Erstellen" at bounding box center [821, 406] width 50 height 16
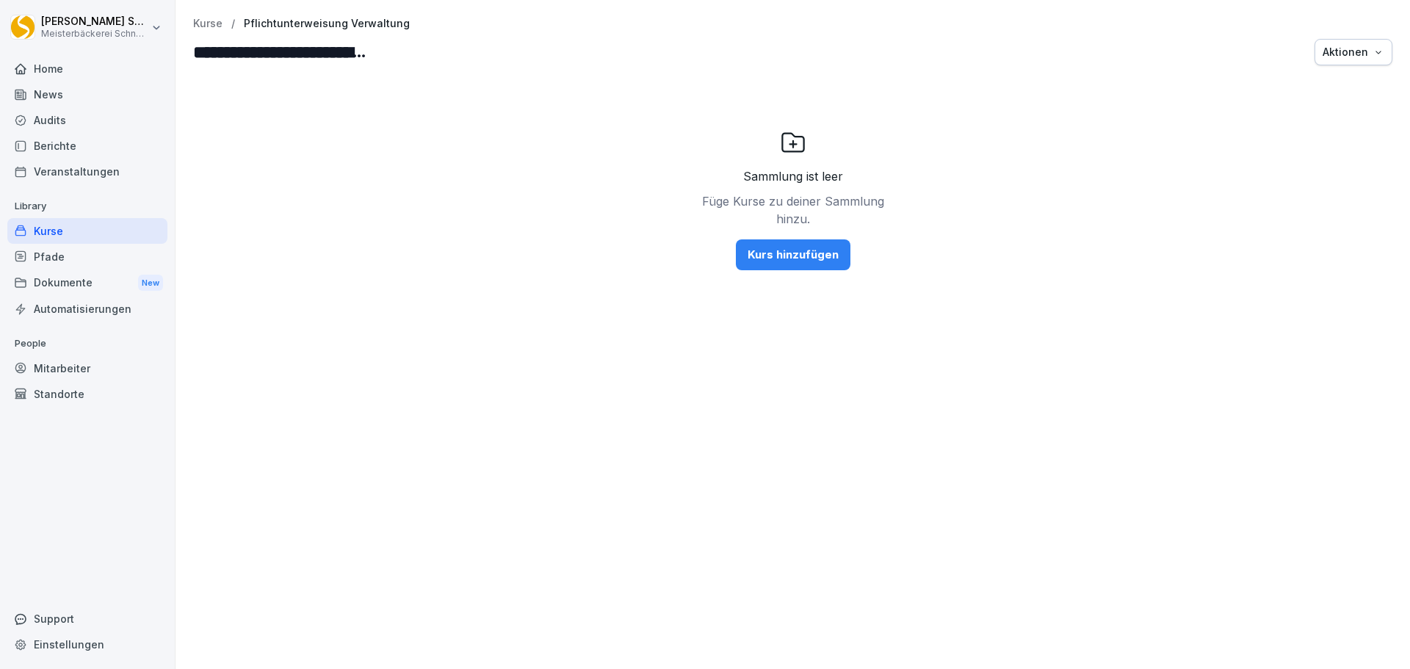
click at [57, 230] on div "Kurse" at bounding box center [87, 231] width 160 height 26
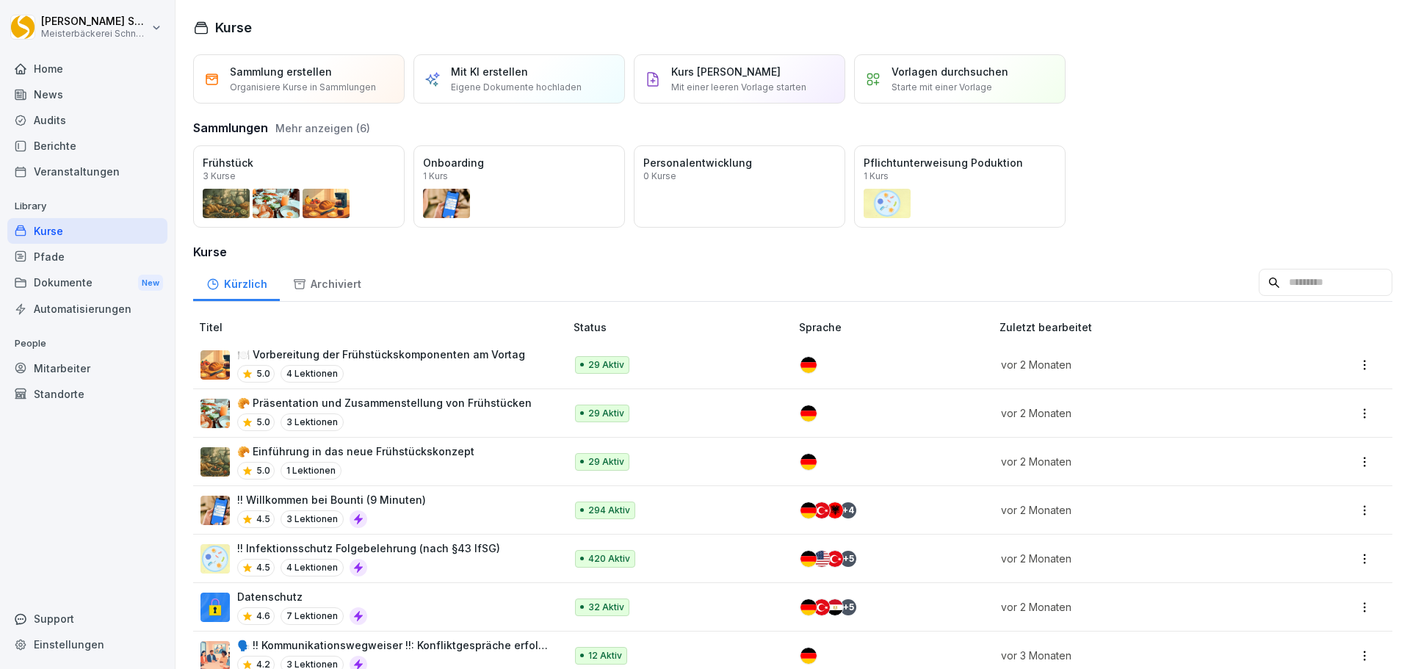
click at [330, 128] on button "Mehr anzeigen (6)" at bounding box center [322, 127] width 95 height 15
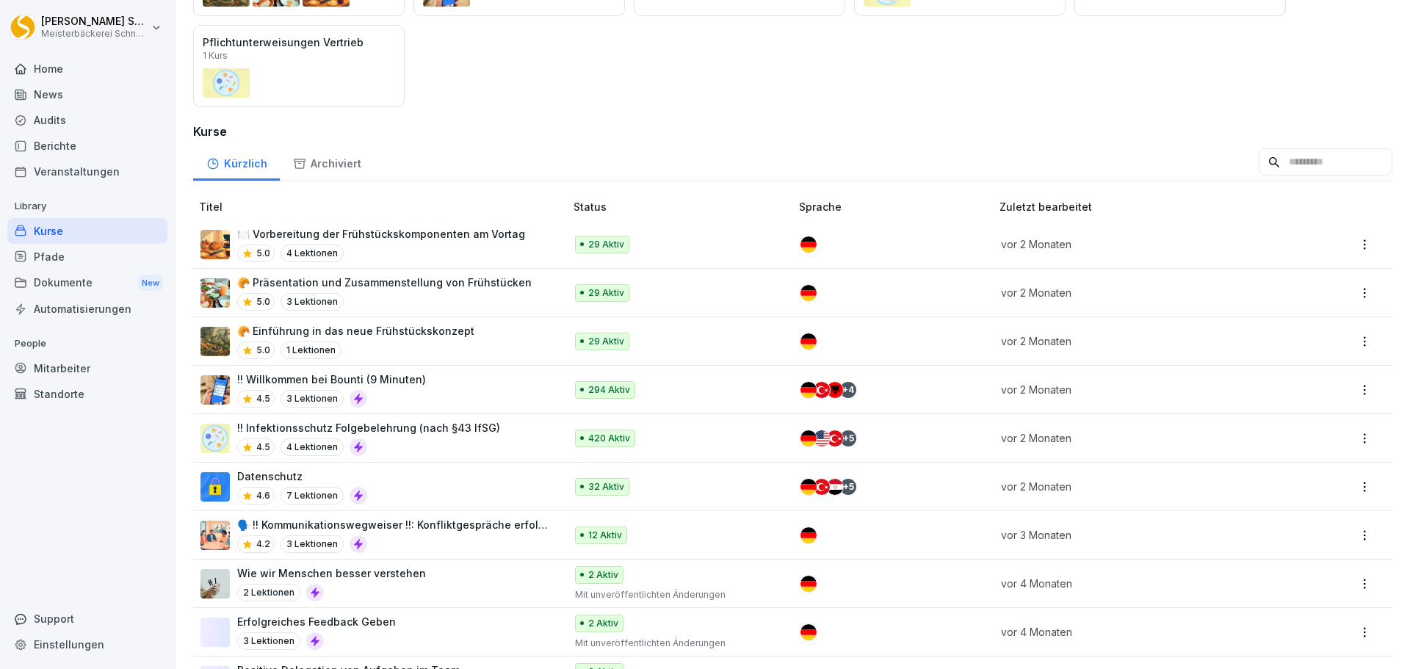
scroll to position [220, 0]
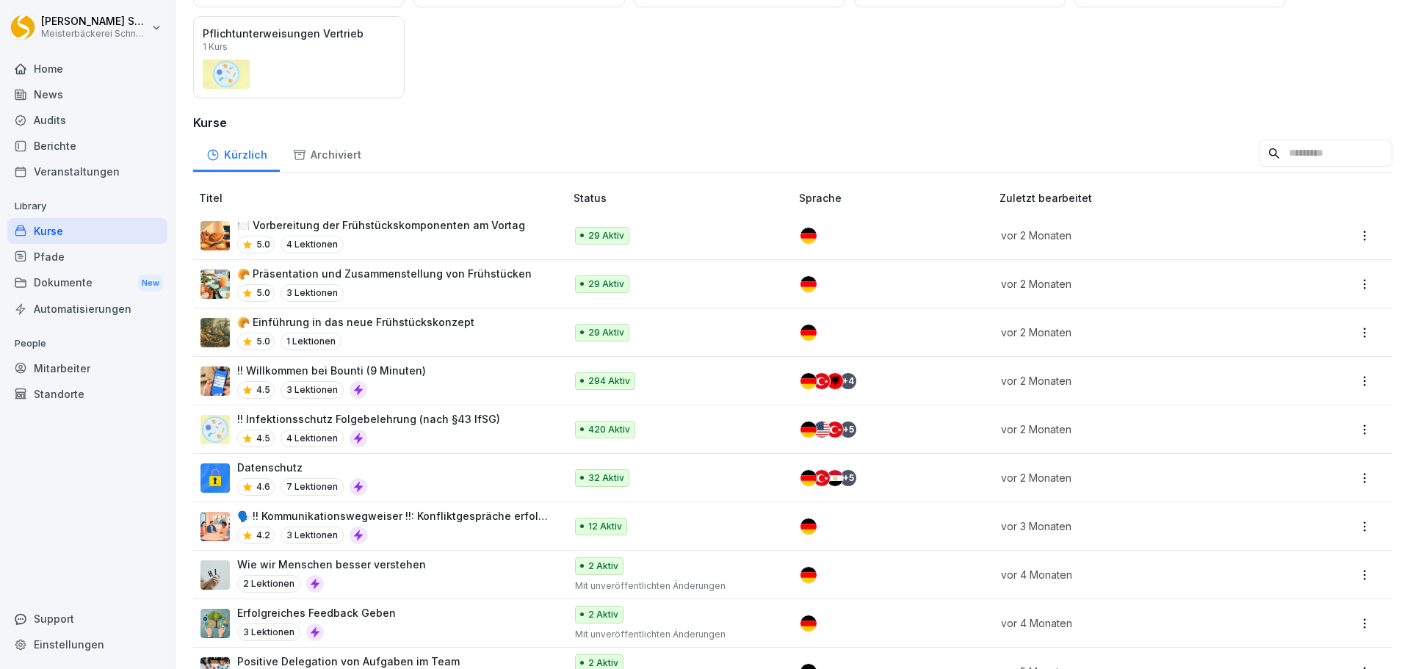
click at [1353, 475] on html "[PERSON_NAME] Meisterbäckerei [PERSON_NAME] Home News Audits Berichte Veranstal…" at bounding box center [705, 334] width 1410 height 669
click at [1332, 557] on div "Zu Sammlung hinzufügen" at bounding box center [1291, 561] width 122 height 15
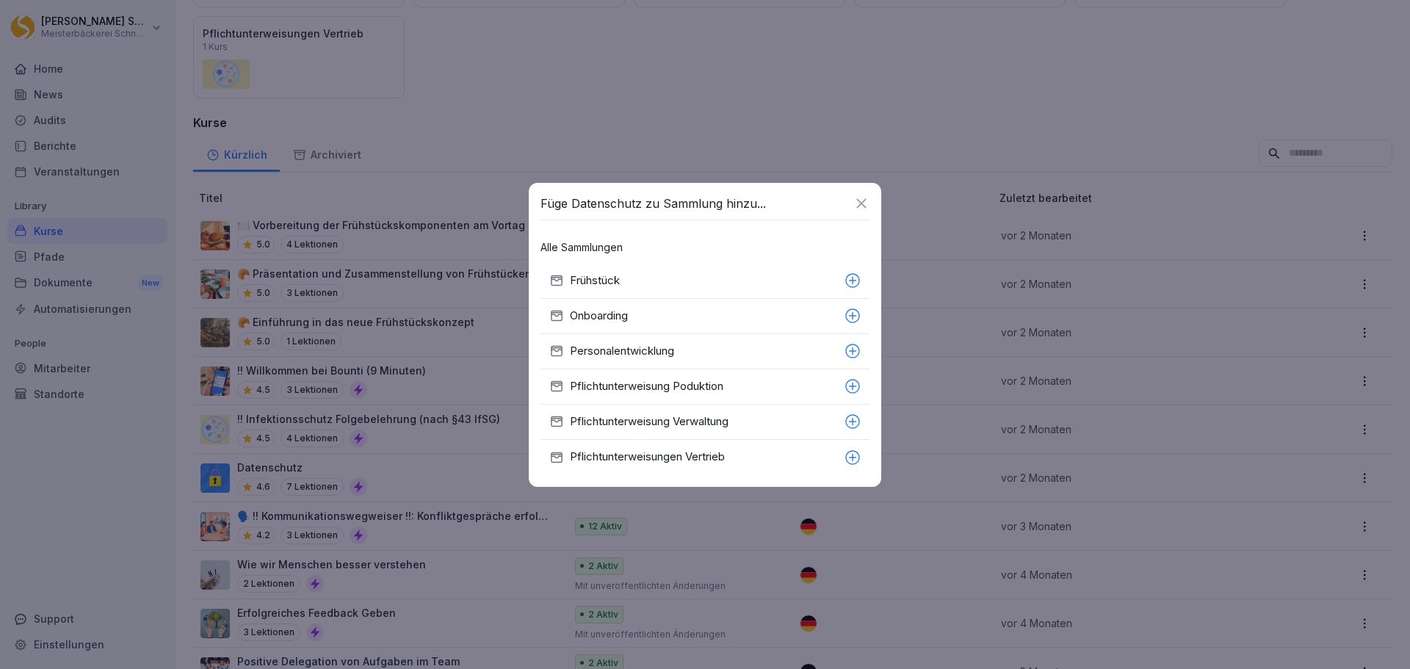
click at [856, 427] on icon at bounding box center [852, 421] width 14 height 14
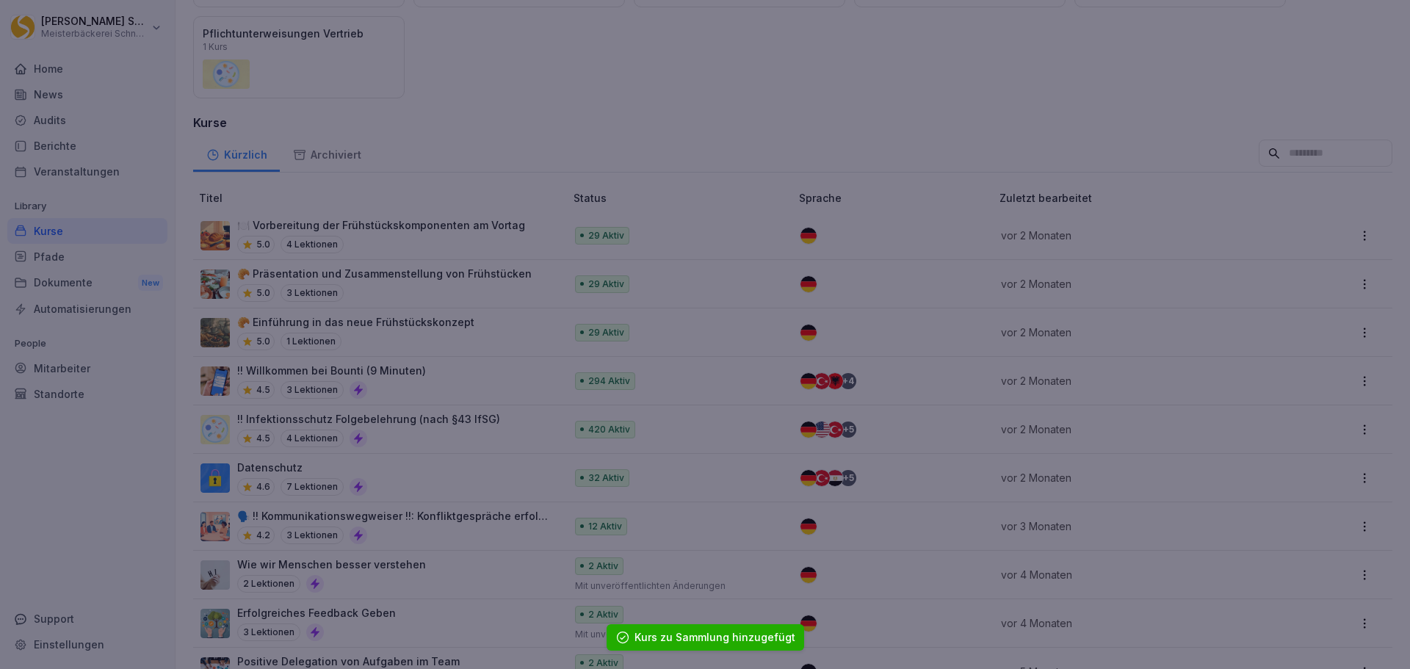
click at [1019, 73] on div at bounding box center [705, 334] width 1410 height 669
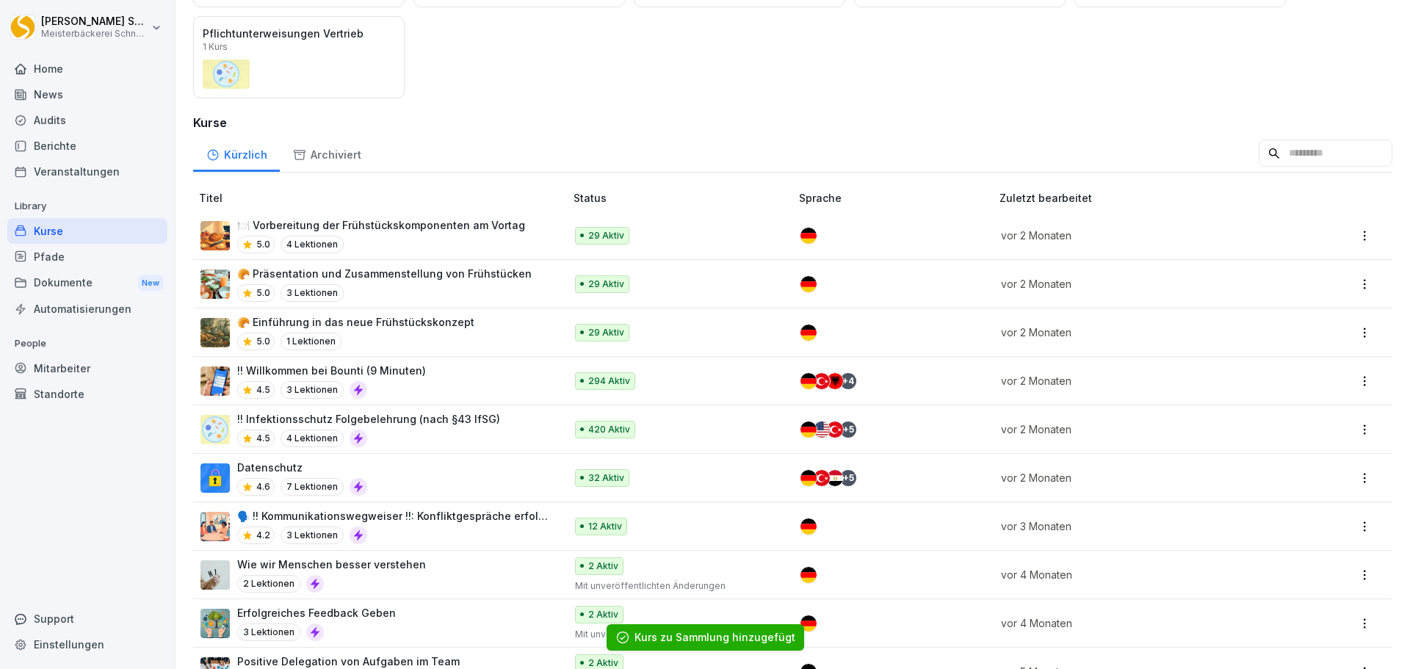
scroll to position [367, 0]
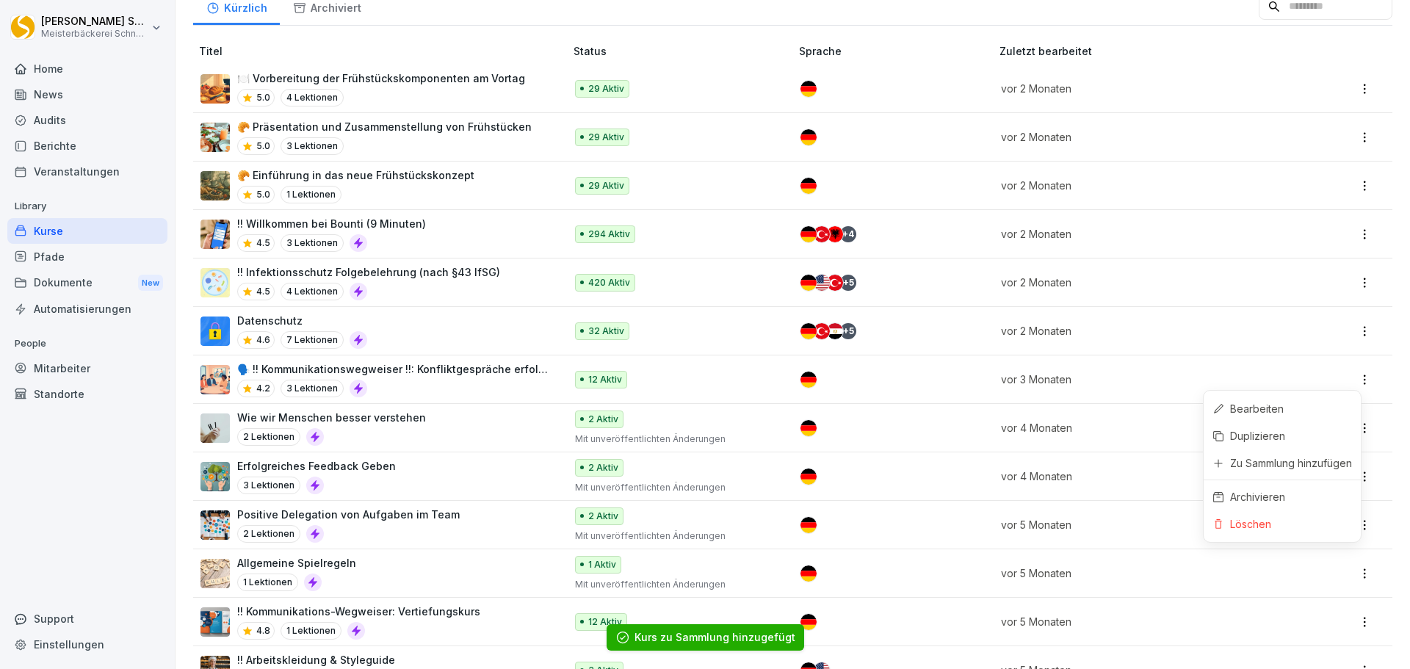
click at [1352, 383] on html "[PERSON_NAME] Meisterbäckerei [PERSON_NAME] Home News Audits Berichte Veranstal…" at bounding box center [705, 334] width 1410 height 669
click at [1295, 463] on div "Zu Sammlung hinzufügen" at bounding box center [1291, 462] width 122 height 15
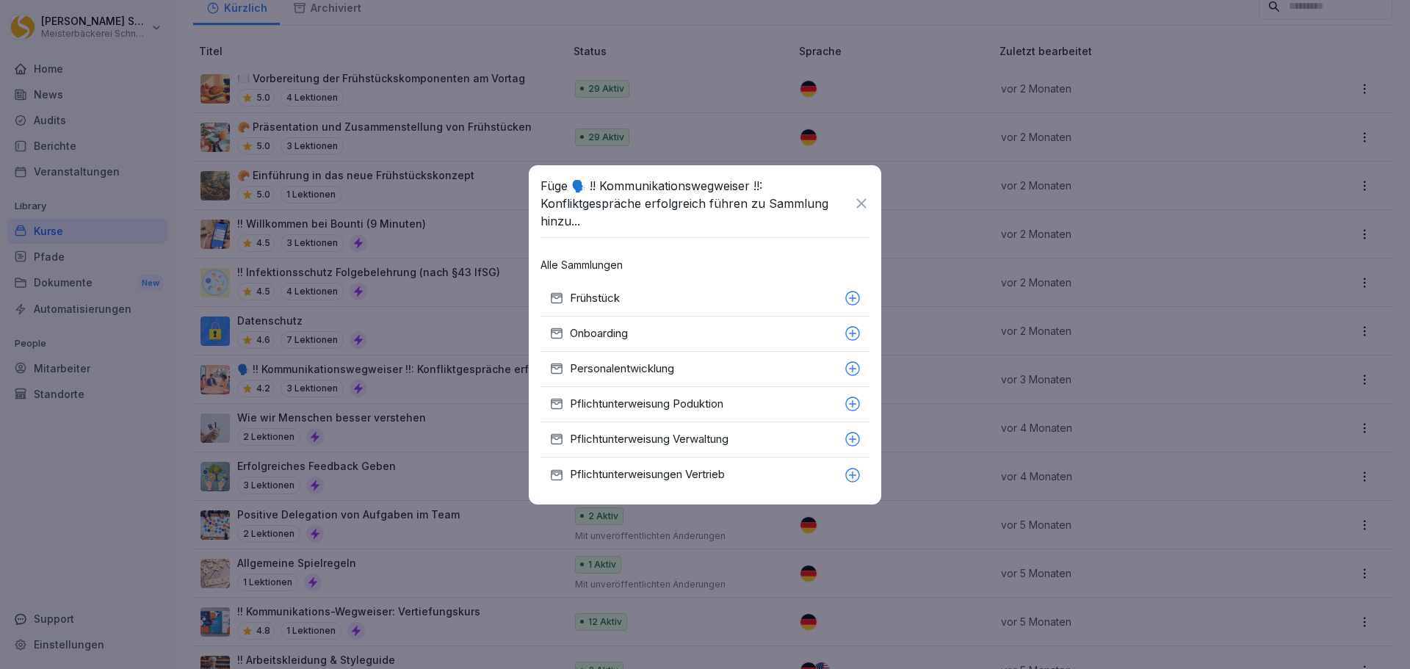
click at [717, 362] on p "Personalentwicklung" at bounding box center [704, 369] width 269 height 17
click at [866, 195] on icon at bounding box center [861, 203] width 16 height 16
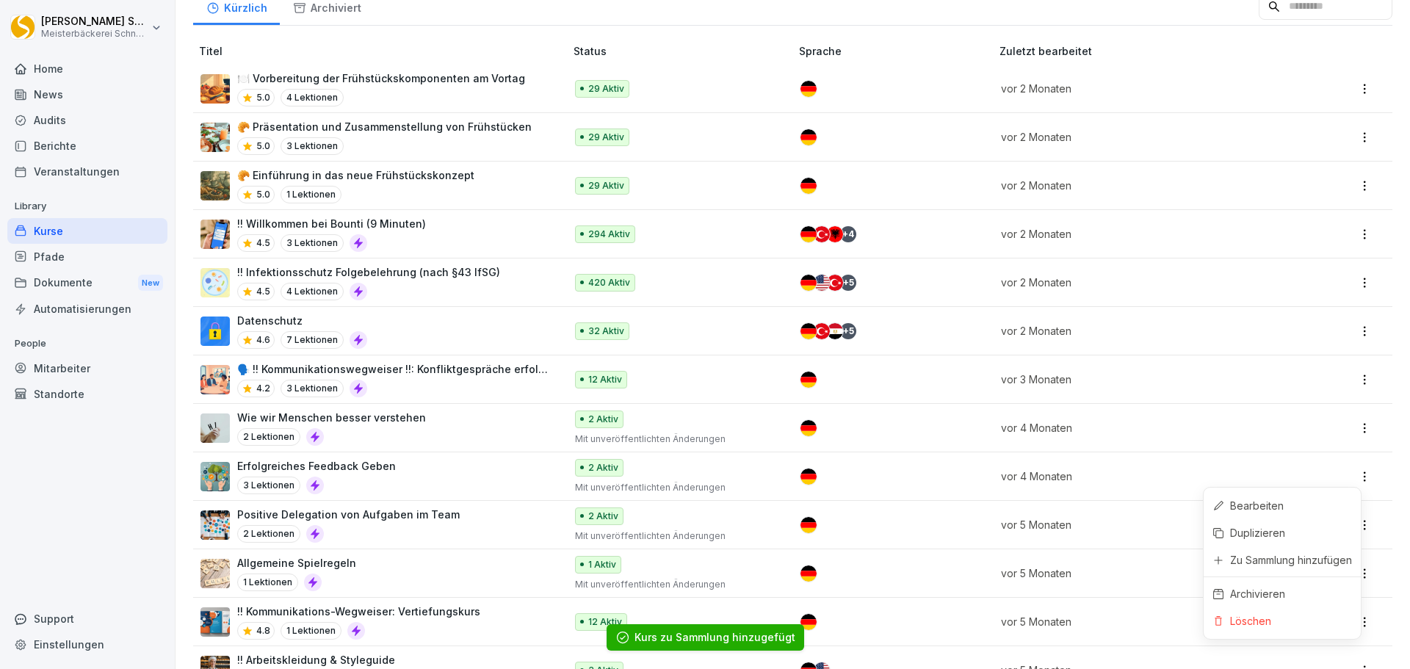
click at [1354, 474] on html "[PERSON_NAME] Meisterbäckerei [PERSON_NAME] Home News Audits Berichte Veranstal…" at bounding box center [705, 334] width 1410 height 669
click at [1318, 559] on div "Zu Sammlung hinzufügen" at bounding box center [1291, 559] width 122 height 15
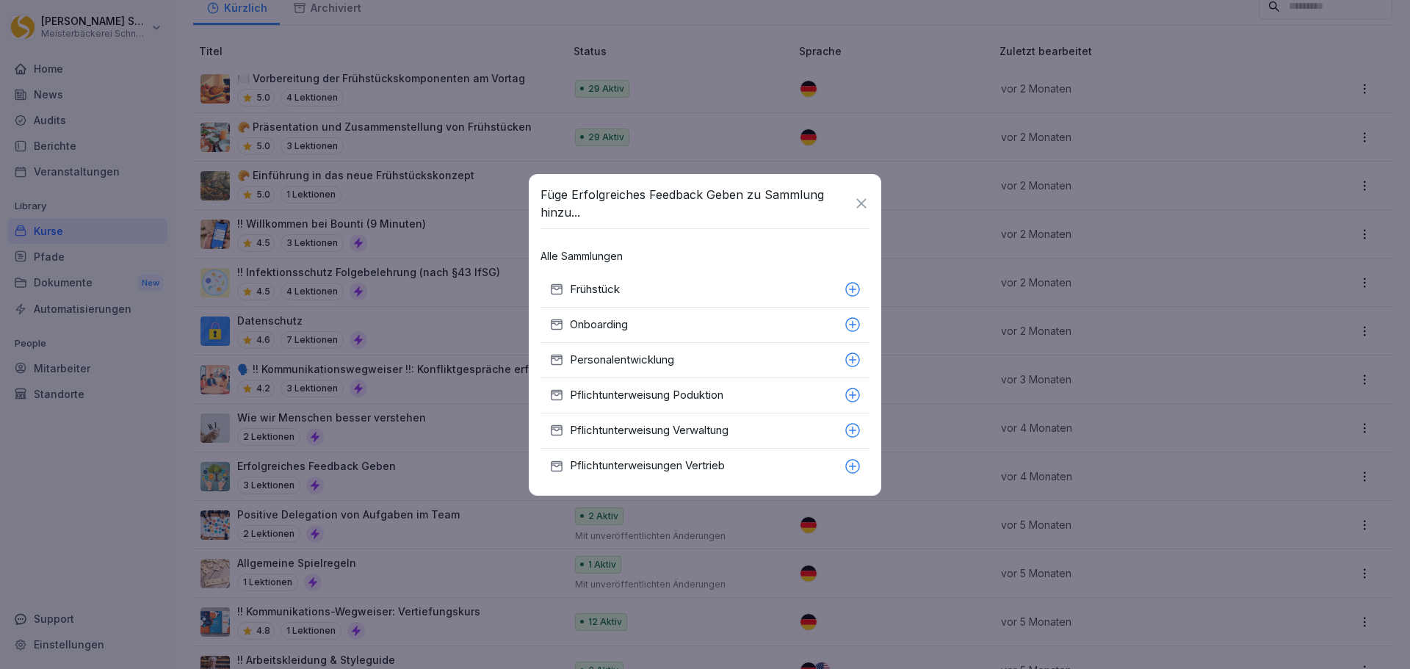
click at [857, 361] on icon at bounding box center [853, 360] width 16 height 16
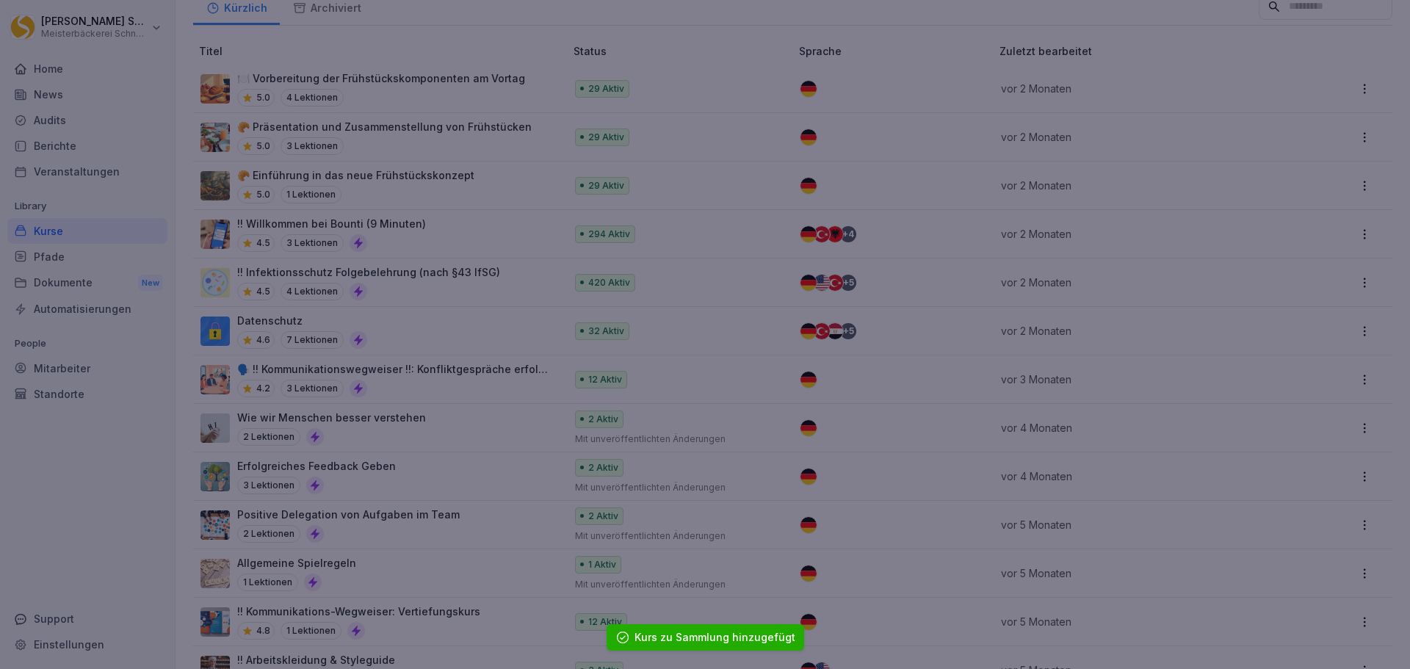
click at [917, 114] on div at bounding box center [705, 334] width 1410 height 669
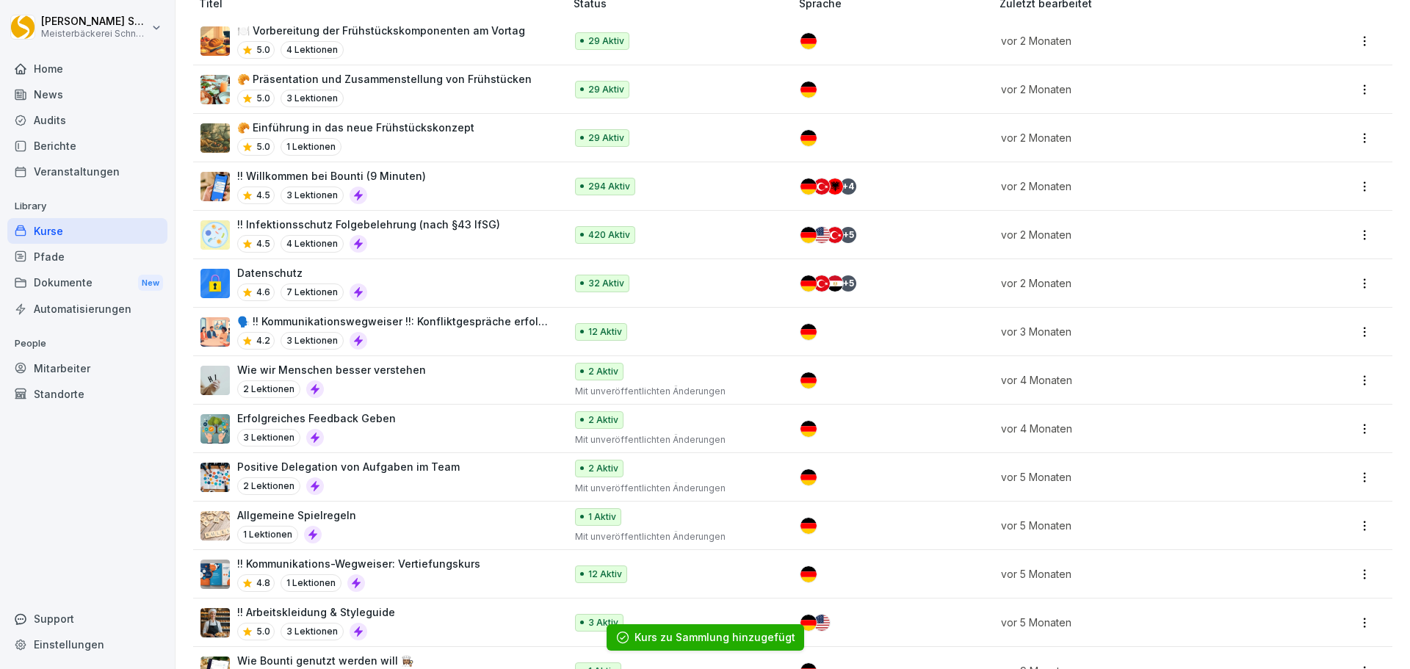
scroll to position [441, 0]
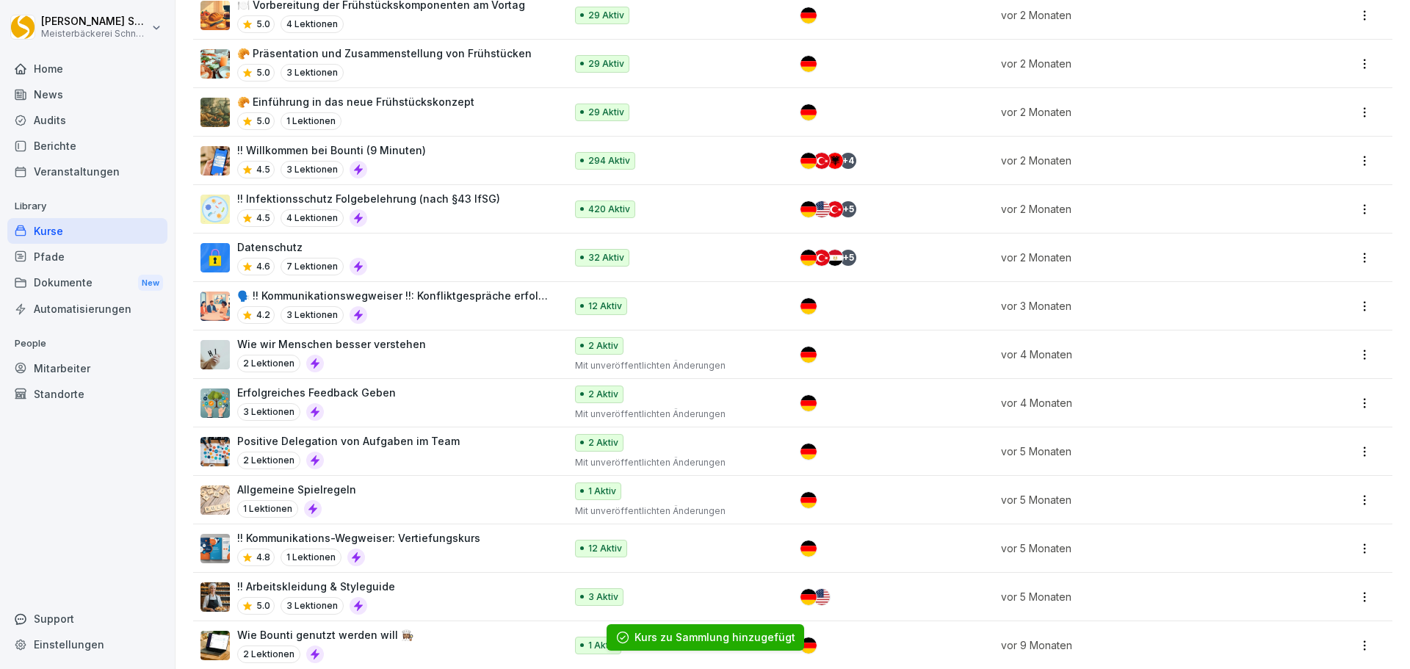
click at [1354, 454] on html "[PERSON_NAME] Meisterbäckerei [PERSON_NAME] Home News Audits Berichte Veranstal…" at bounding box center [705, 334] width 1410 height 669
click at [1325, 533] on div "Zu Sammlung hinzufügen" at bounding box center [1291, 534] width 122 height 15
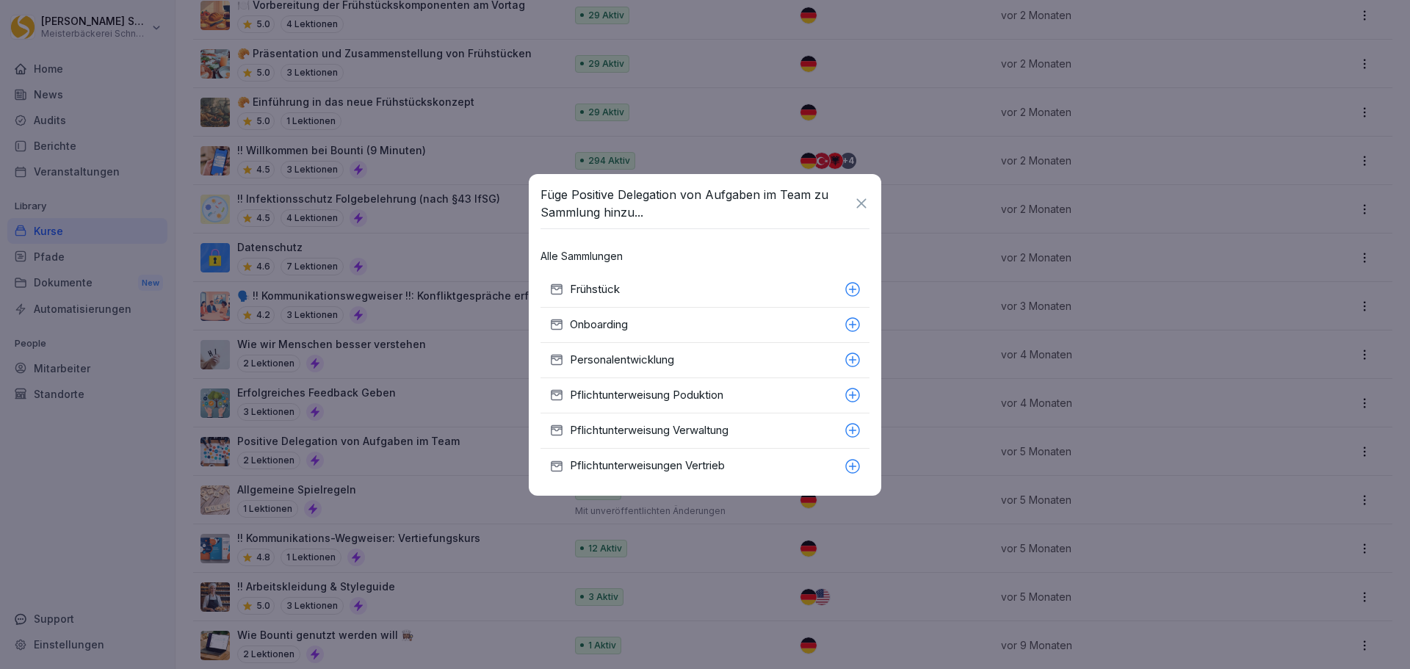
click at [729, 366] on p "Personalentwicklung" at bounding box center [704, 360] width 269 height 17
click at [868, 200] on icon at bounding box center [861, 203] width 16 height 16
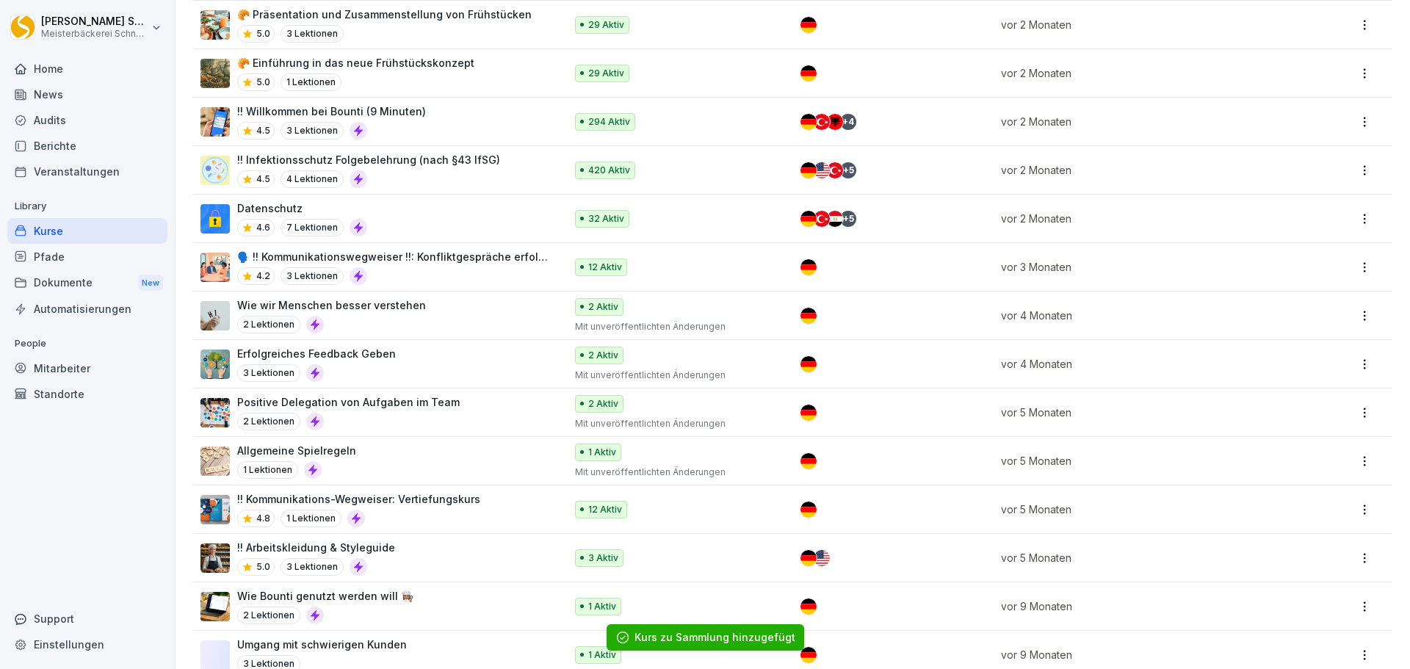
scroll to position [512, 0]
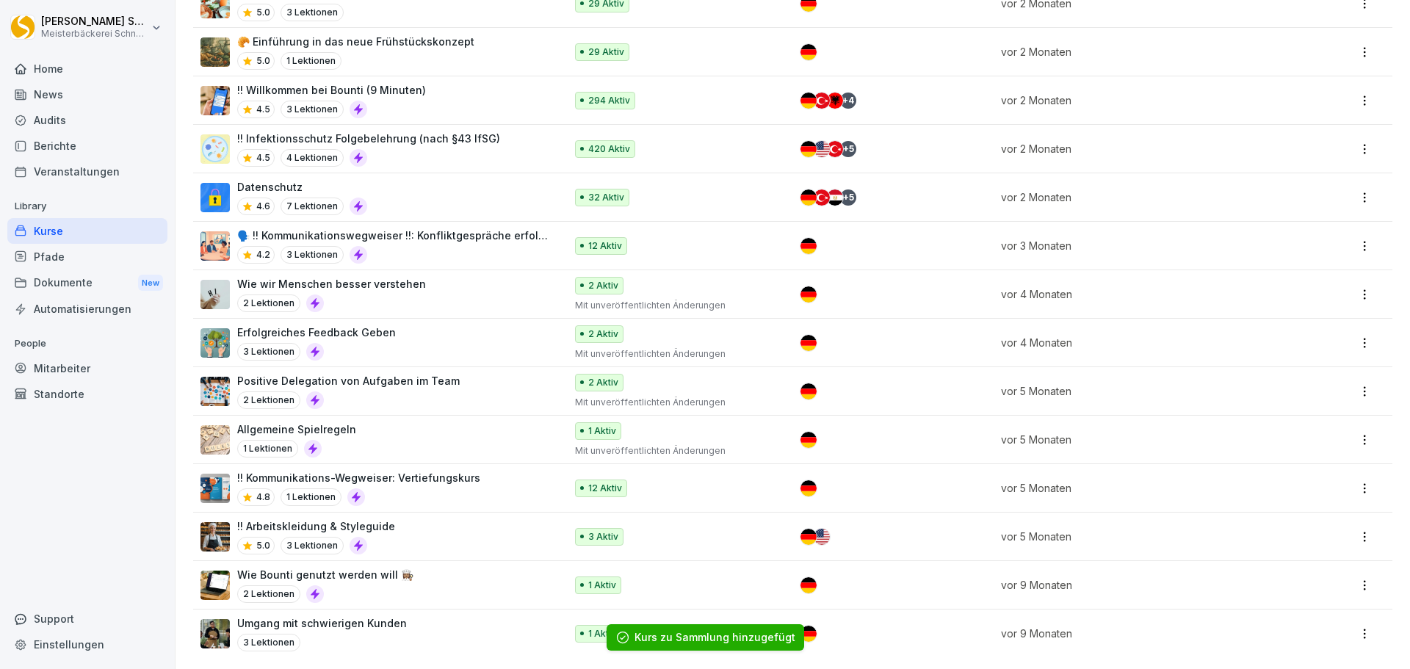
click at [1359, 436] on html "[PERSON_NAME] Meisterbäckerei [PERSON_NAME] Home News Audits Berichte Veranstal…" at bounding box center [705, 334] width 1410 height 669
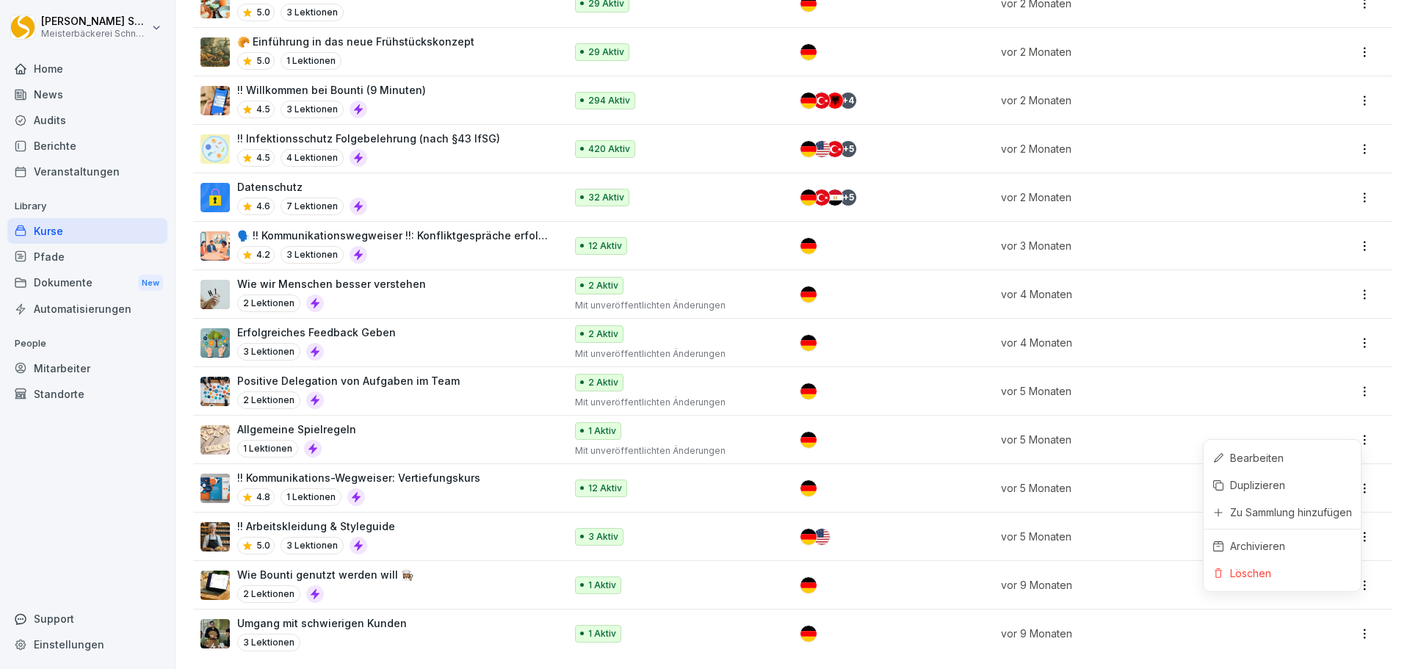
click at [1245, 577] on div "Löschen" at bounding box center [1250, 572] width 41 height 15
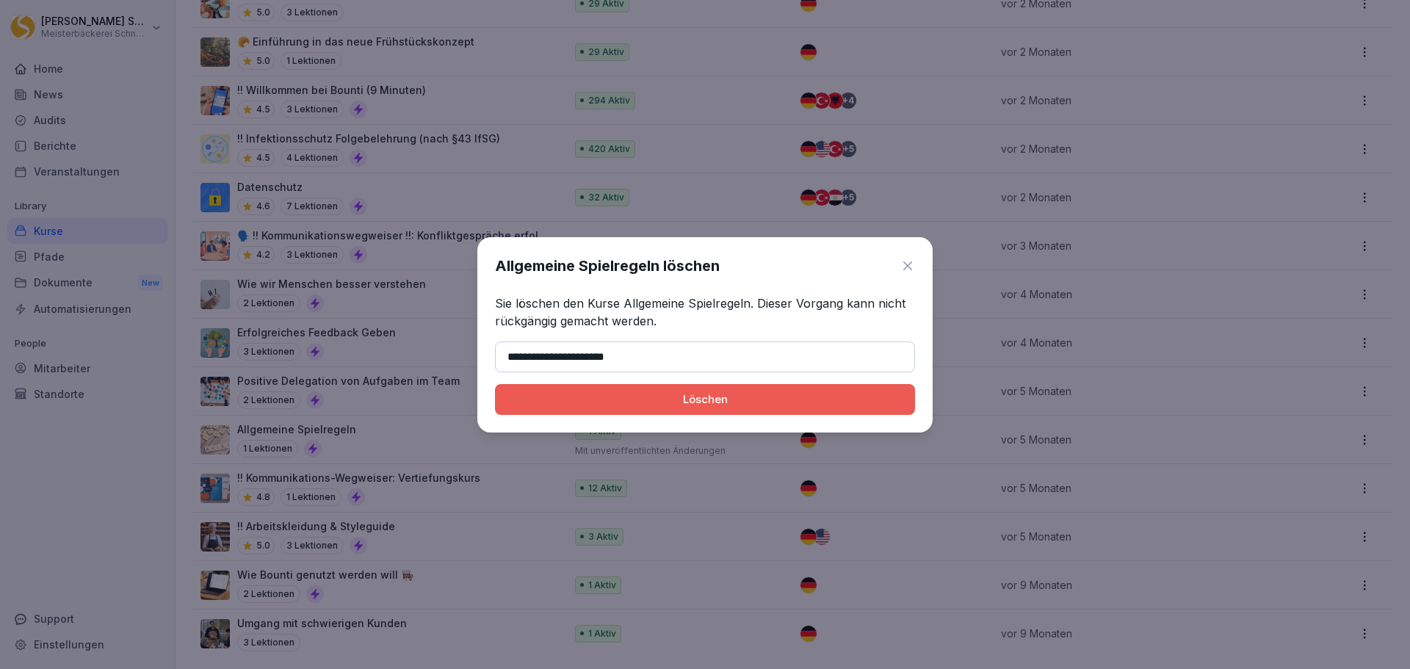
type input "**********"
click at [704, 390] on button "Löschen" at bounding box center [705, 399] width 420 height 31
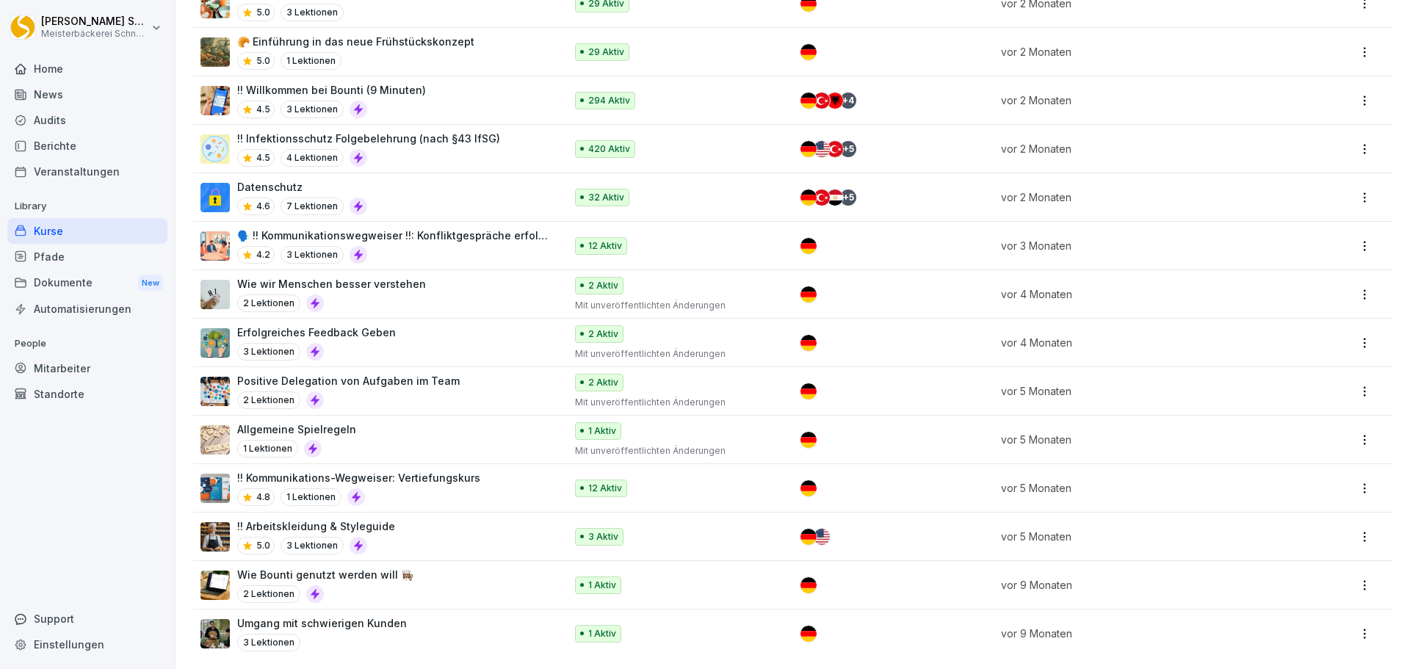
scroll to position [464, 0]
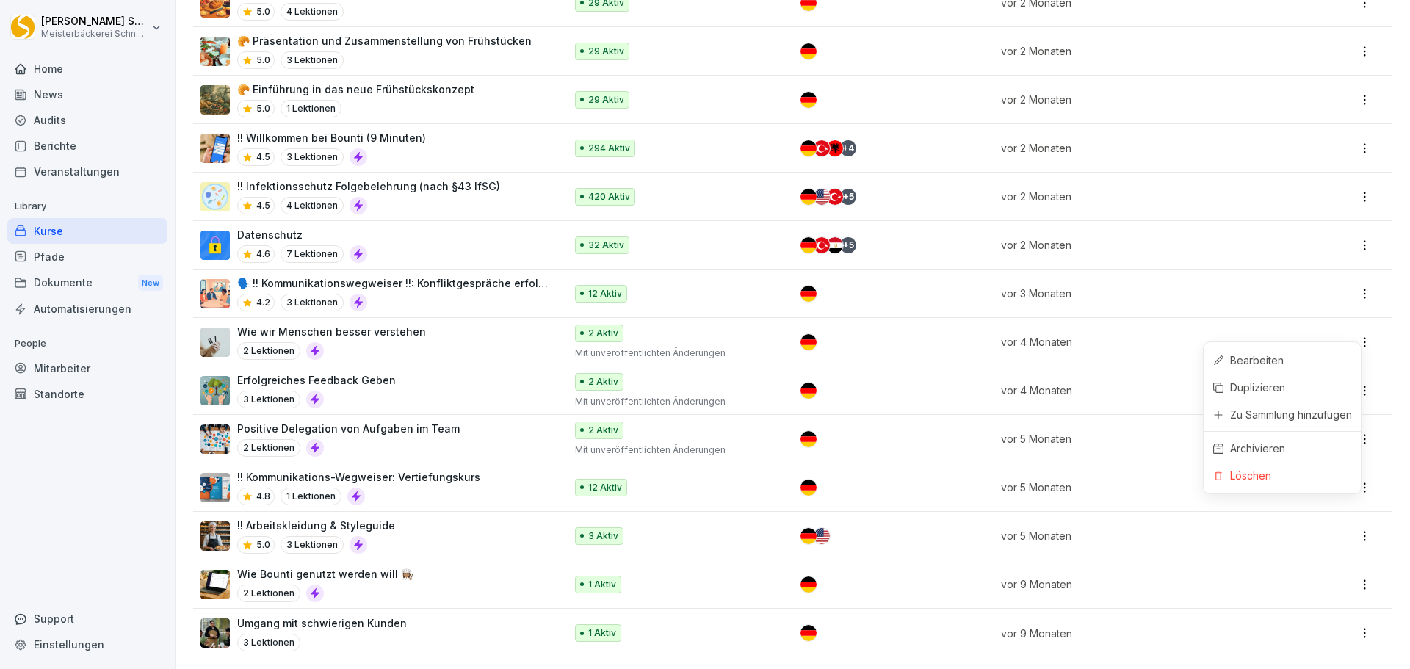
click at [1361, 336] on html "[PERSON_NAME] Meisterbäckerei [PERSON_NAME] Home News Audits Berichte Veranstal…" at bounding box center [705, 334] width 1410 height 669
click at [1240, 480] on div "Löschen" at bounding box center [1250, 475] width 41 height 15
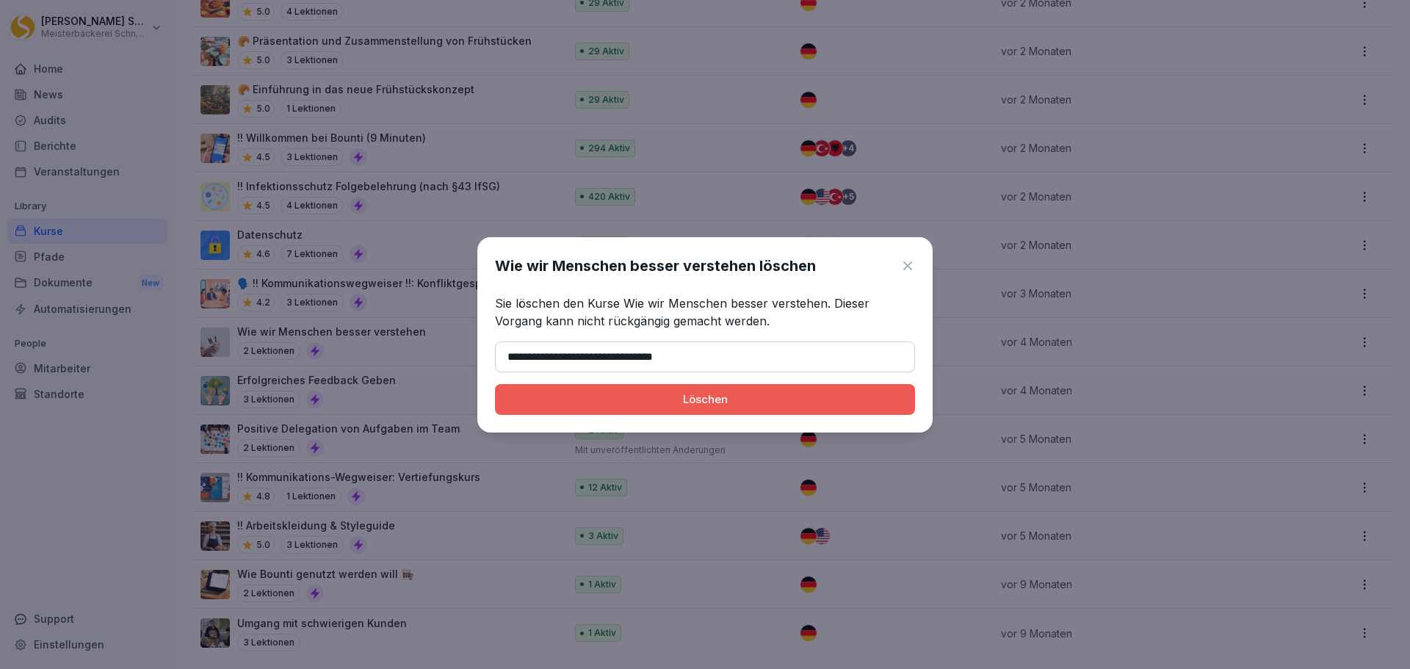
type input "**********"
click at [734, 397] on div "Löschen" at bounding box center [705, 399] width 397 height 16
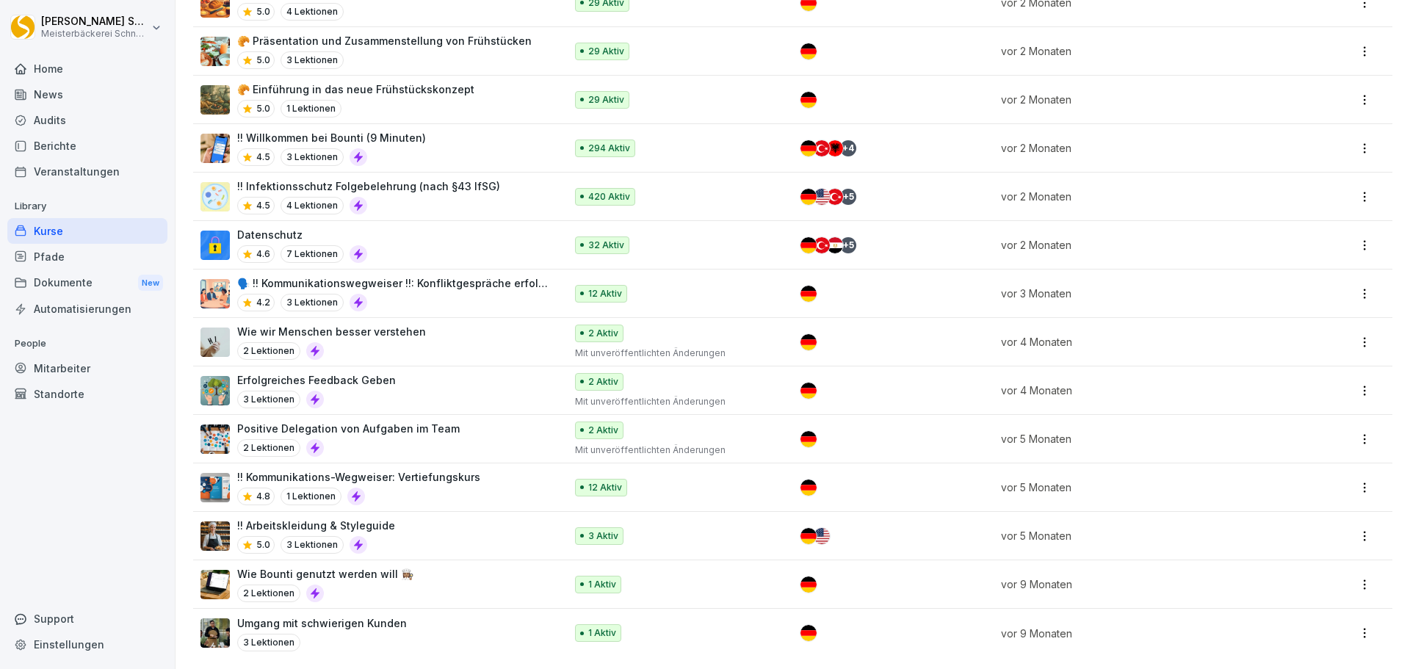
scroll to position [416, 0]
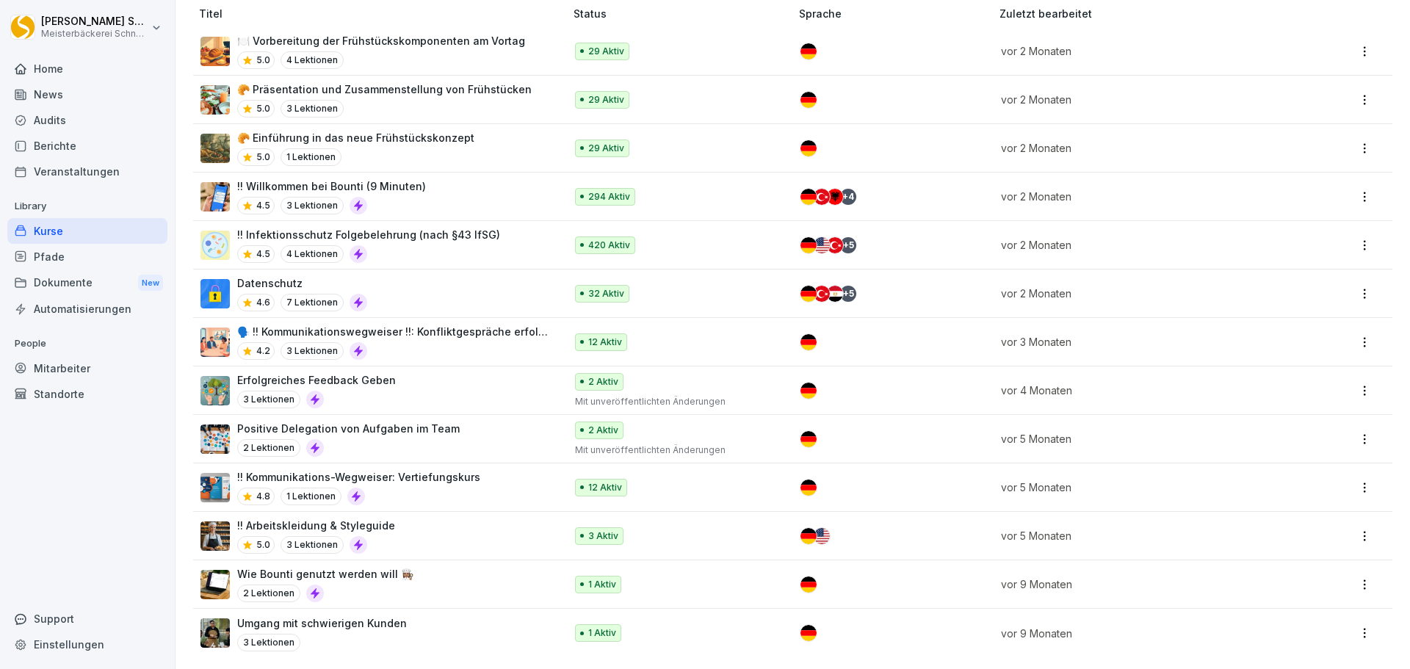
click at [1353, 381] on html "[PERSON_NAME] Meisterbäckerei [PERSON_NAME] Home News Audits Berichte Veranstal…" at bounding box center [705, 334] width 1410 height 669
click at [1235, 524] on div "Löschen" at bounding box center [1250, 523] width 41 height 15
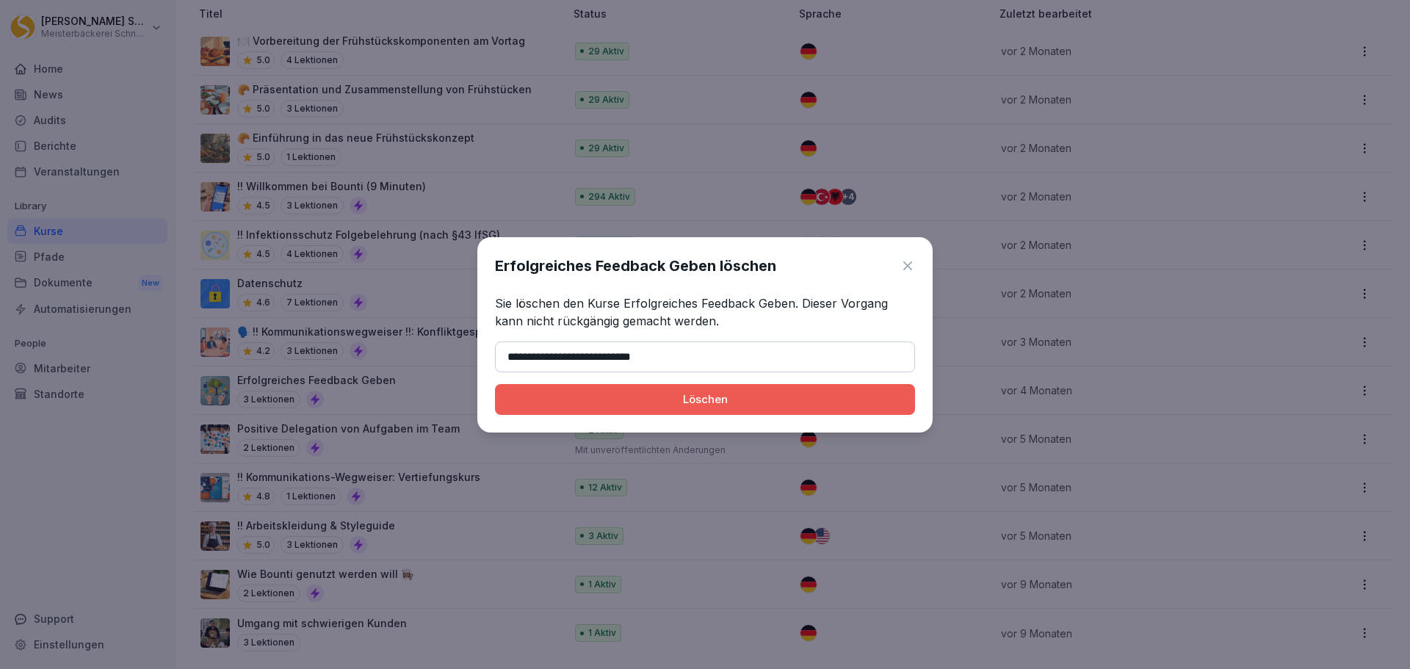
click at [656, 396] on div "Löschen" at bounding box center [705, 399] width 397 height 16
type input "**********"
click at [824, 401] on div "Löschen" at bounding box center [705, 399] width 397 height 16
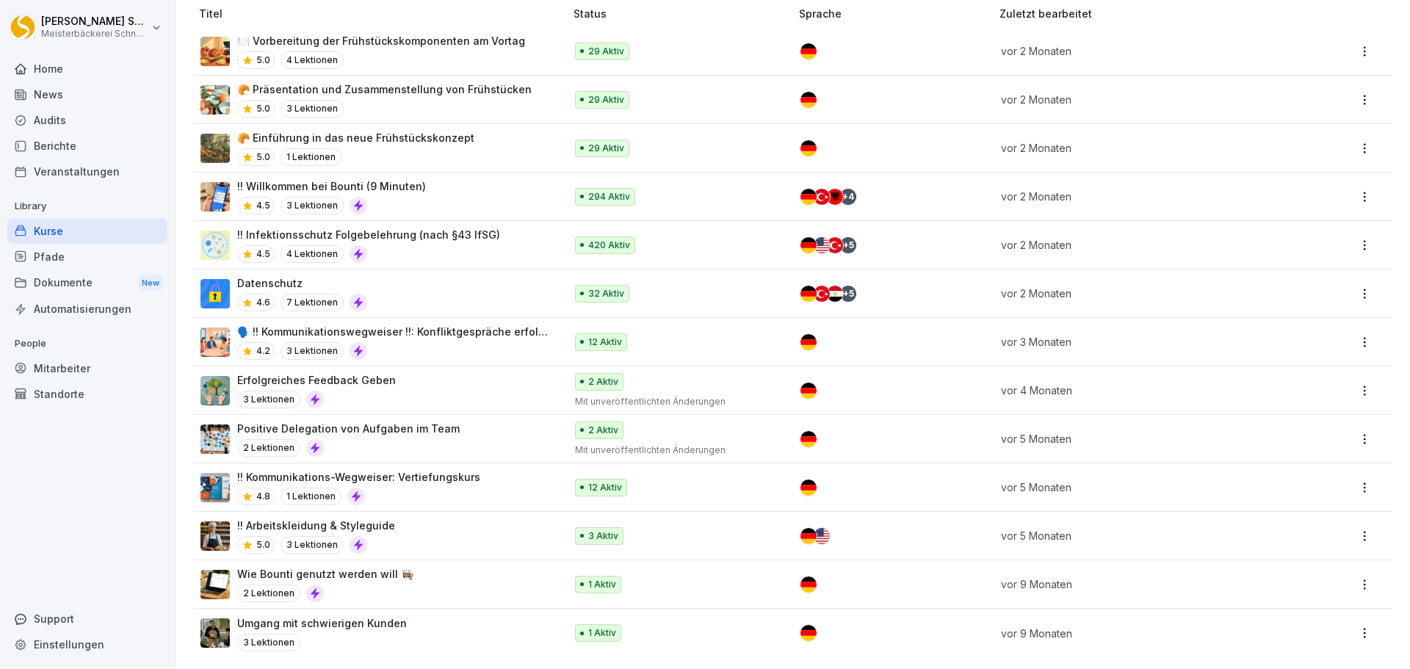
scroll to position [367, 0]
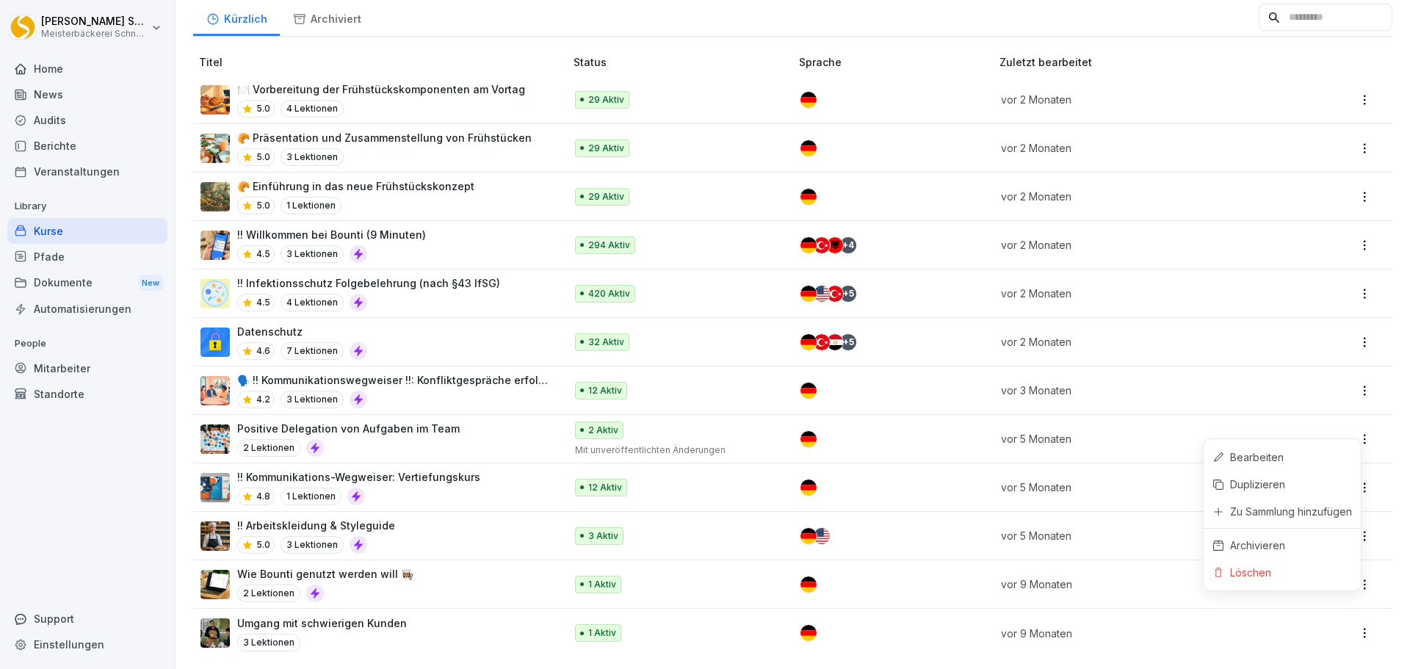
click at [1349, 426] on html "[PERSON_NAME] Meisterbäckerei [PERSON_NAME] Home News Audits Berichte Veranstal…" at bounding box center [705, 334] width 1410 height 669
click at [1253, 573] on div "Löschen" at bounding box center [1250, 572] width 41 height 15
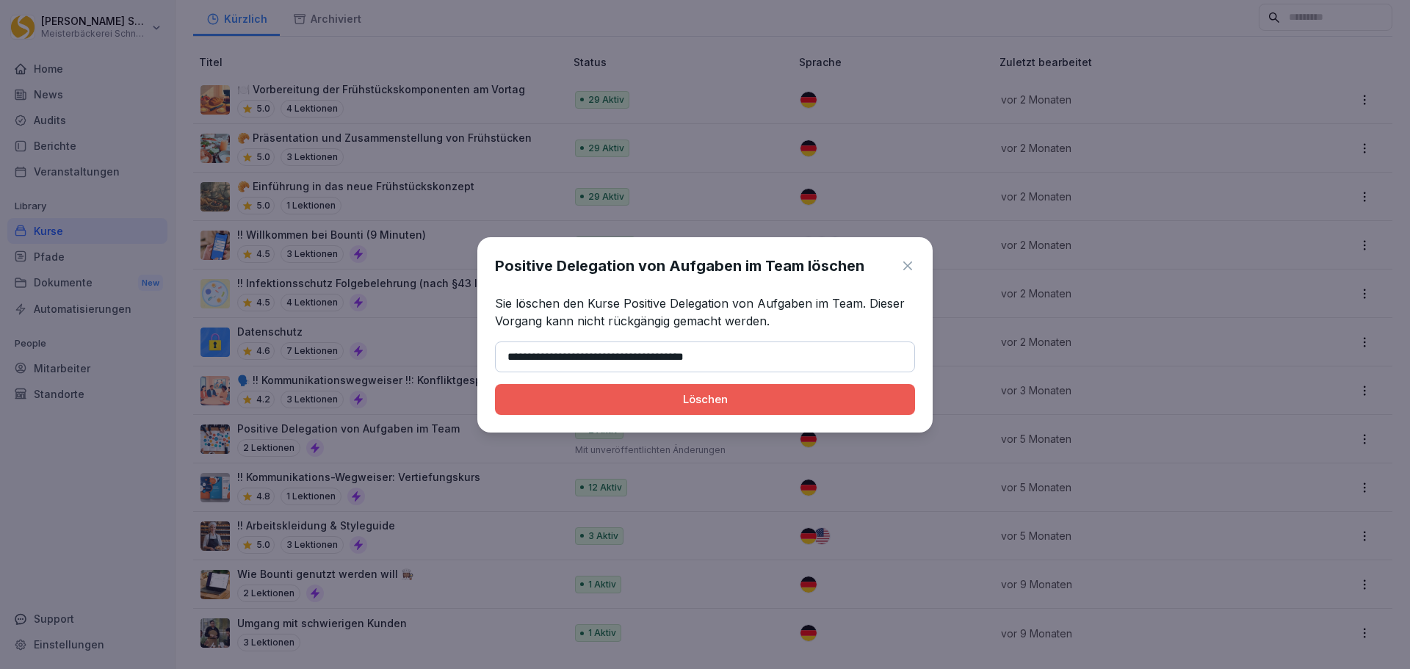
type input "**********"
click at [723, 402] on div "Löschen" at bounding box center [705, 399] width 397 height 16
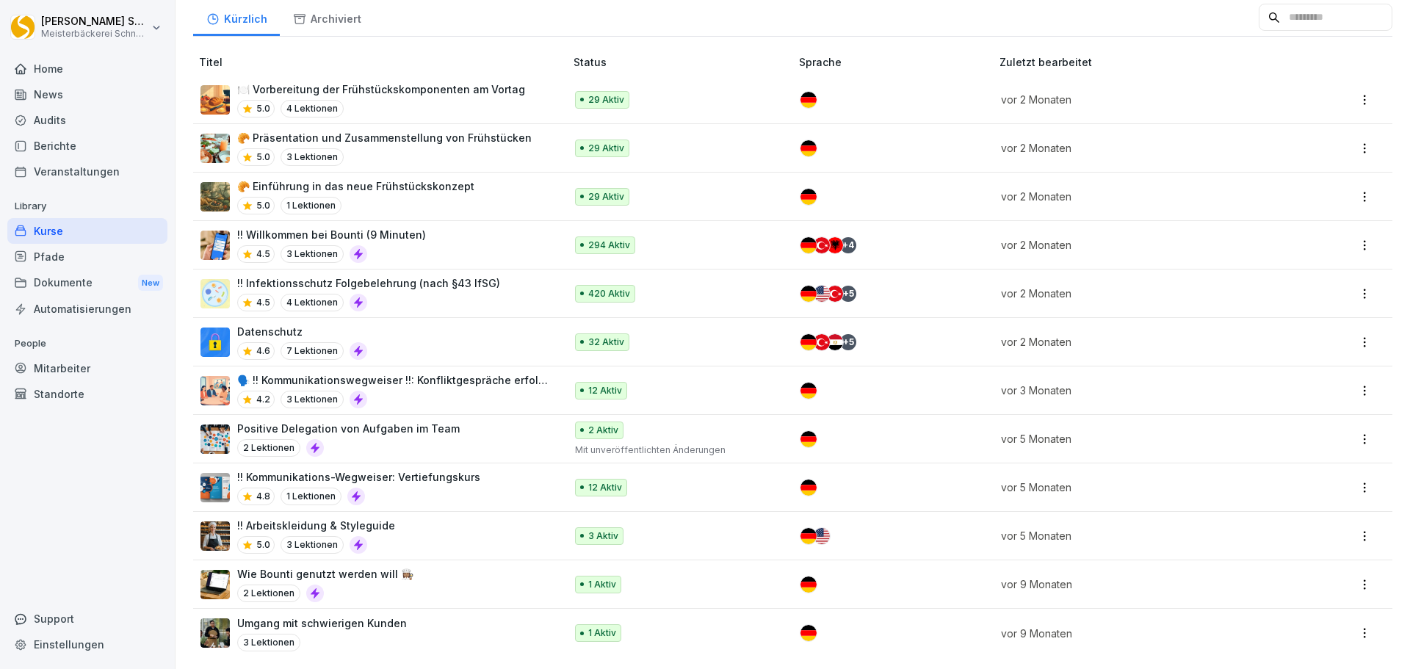
scroll to position [319, 0]
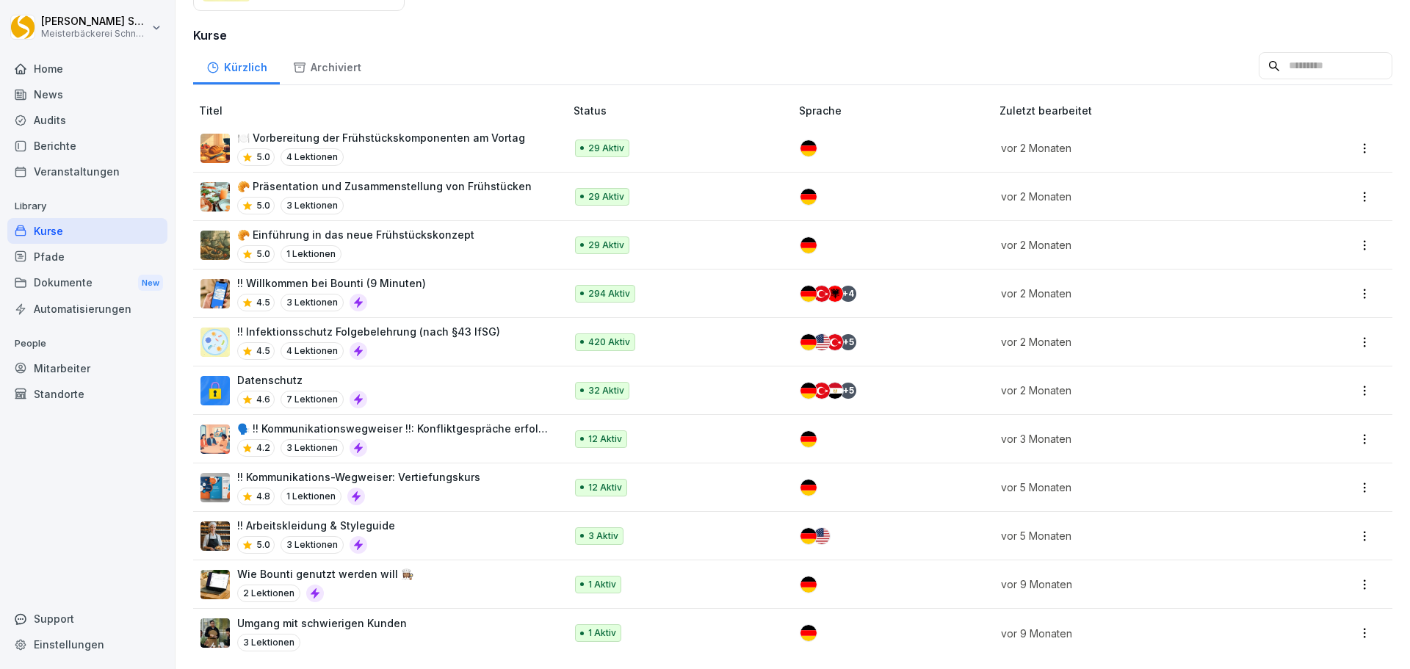
click at [1359, 522] on html "[PERSON_NAME] Meisterbäckerei [PERSON_NAME] Home News Audits Berichte Veranstal…" at bounding box center [705, 334] width 1410 height 669
click at [1311, 436] on div "Zu Sammlung hinzufügen" at bounding box center [1291, 434] width 122 height 15
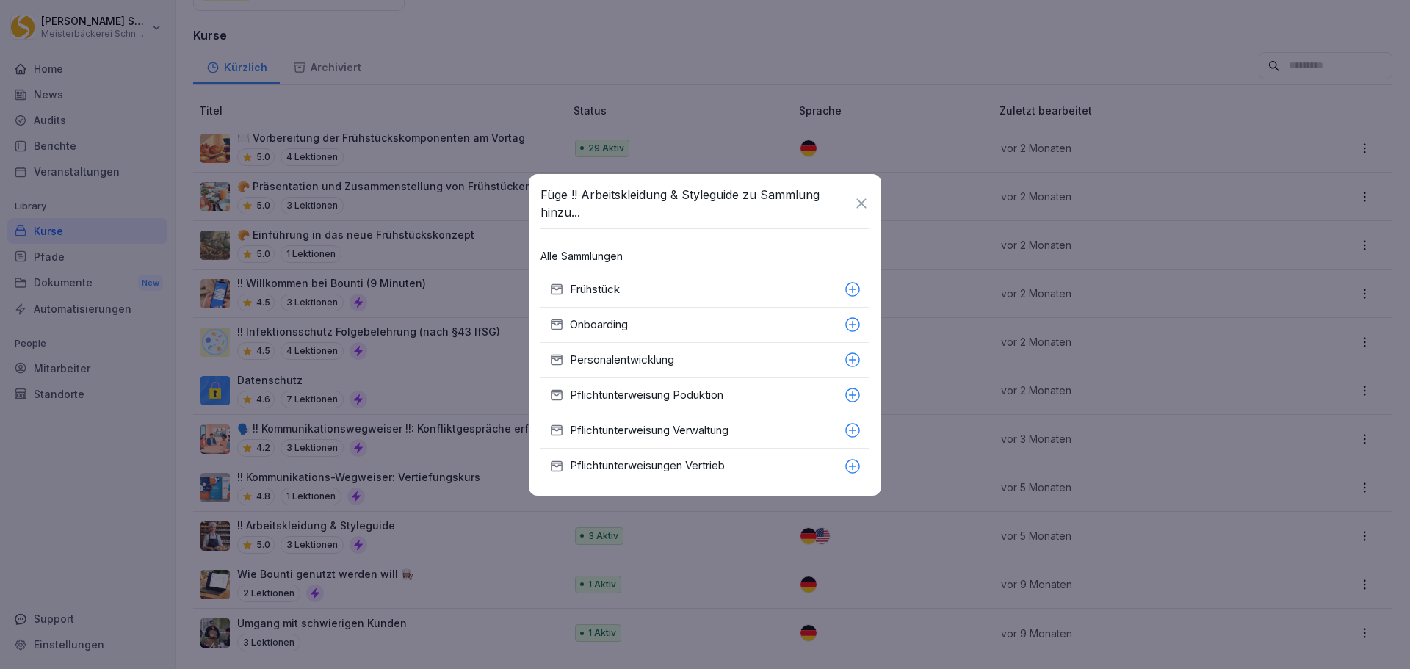
click at [864, 206] on icon at bounding box center [861, 203] width 10 height 10
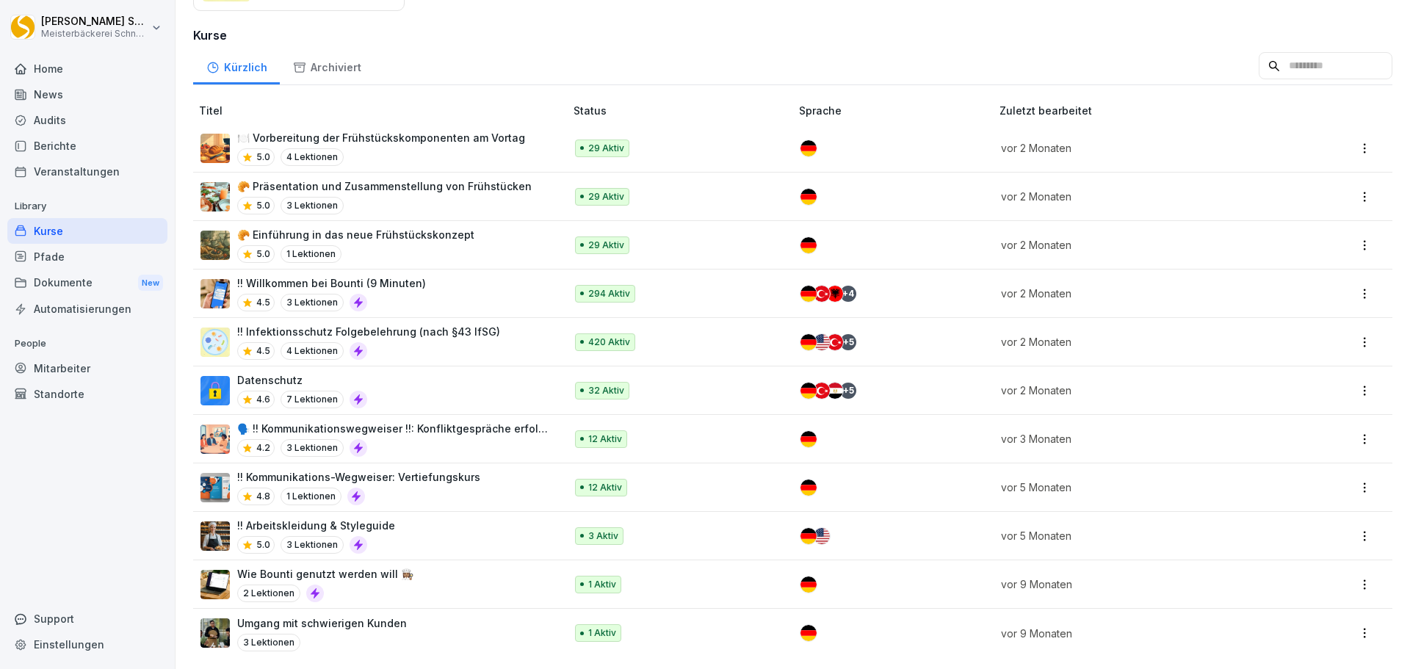
scroll to position [0, 0]
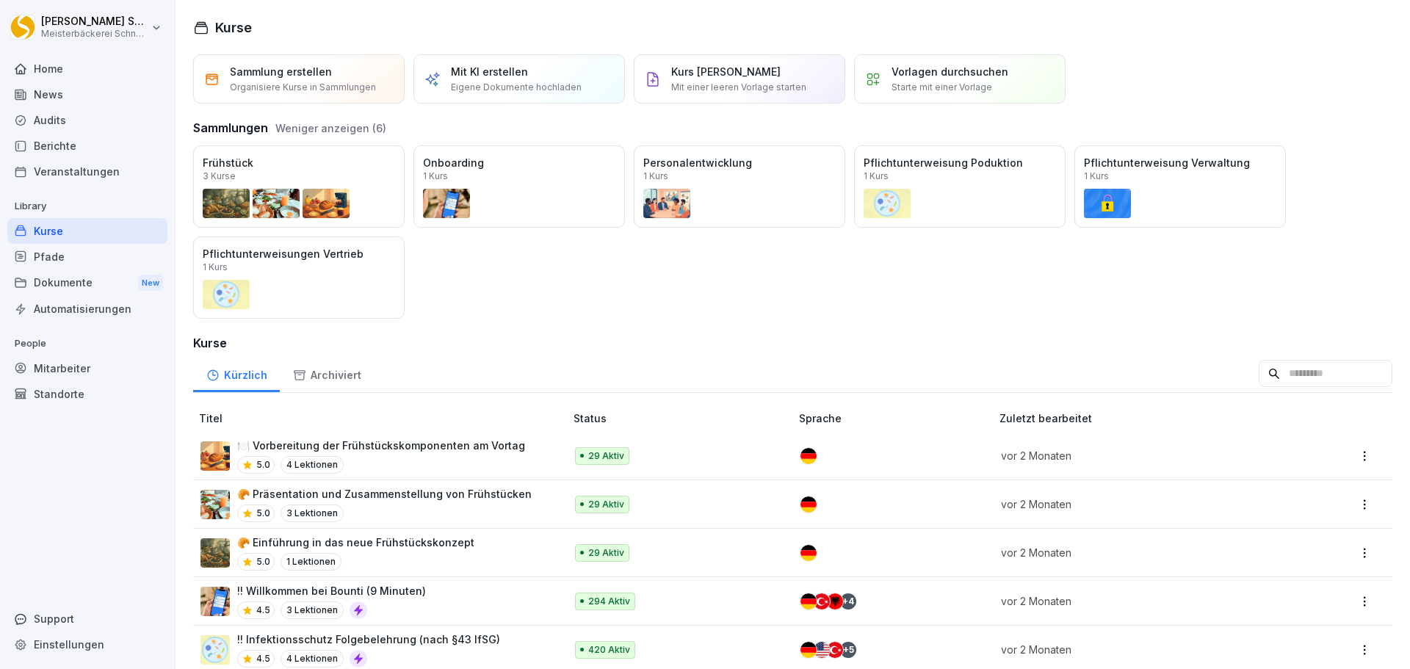
click at [0, 0] on div "Öffnen" at bounding box center [0, 0] width 0 height 0
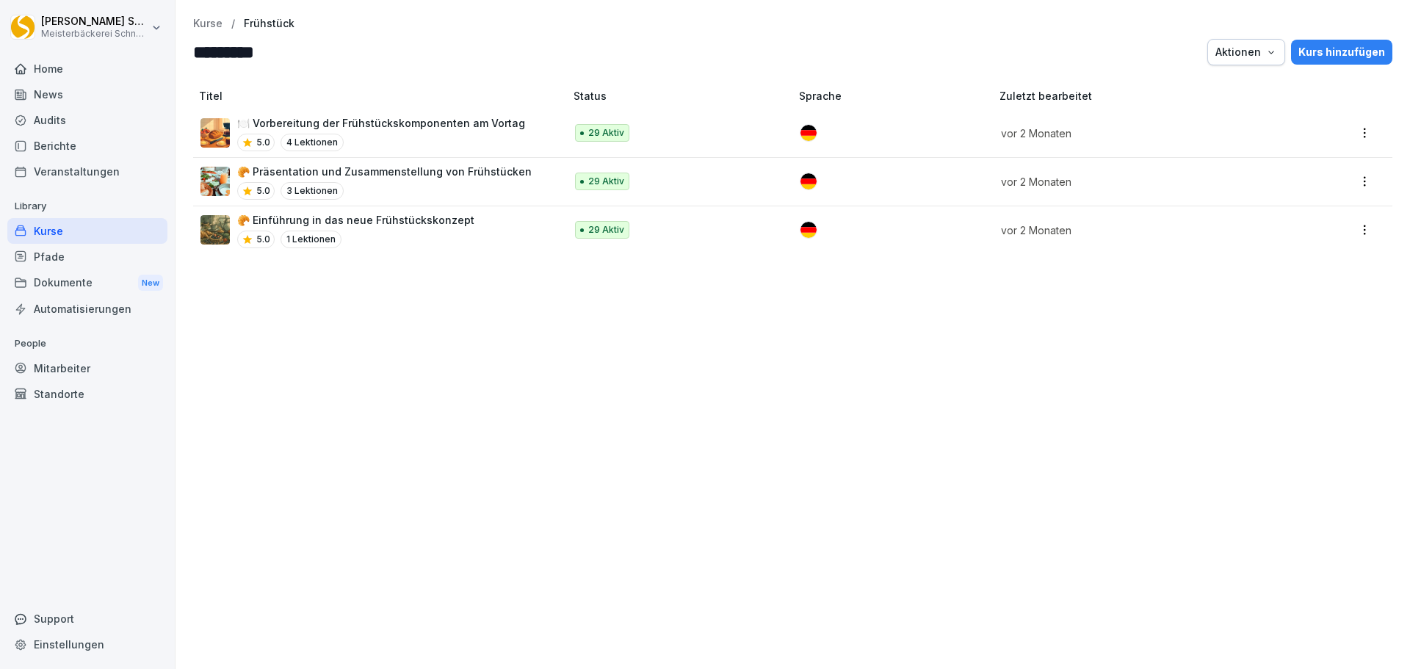
click at [291, 53] on input "*********" at bounding box center [281, 52] width 176 height 26
type input "**********"
click at [635, 349] on div "Titel Status Sprache Zuletzt bearbeitet 🍽️ Vorbereitung der Frühstückskomponent…" at bounding box center [793, 371] width 1235 height 595
click at [126, 231] on div "Kurse" at bounding box center [87, 231] width 160 height 26
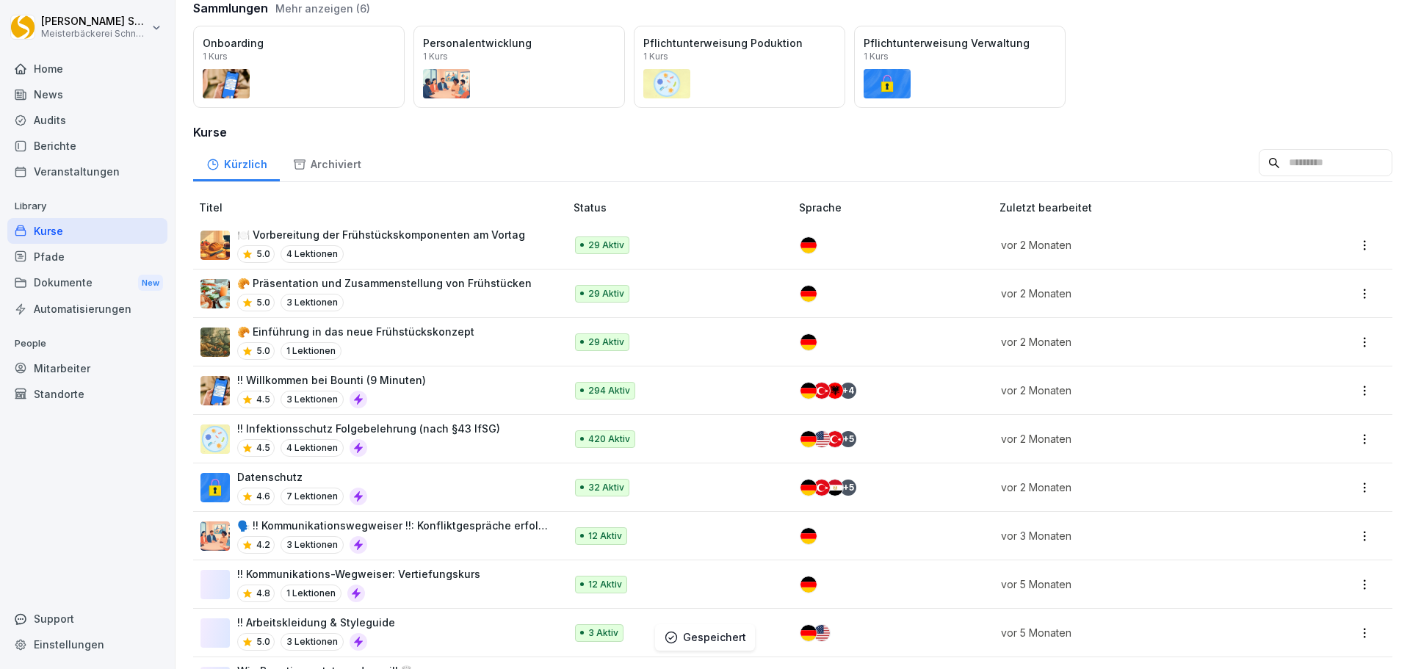
scroll to position [227, 0]
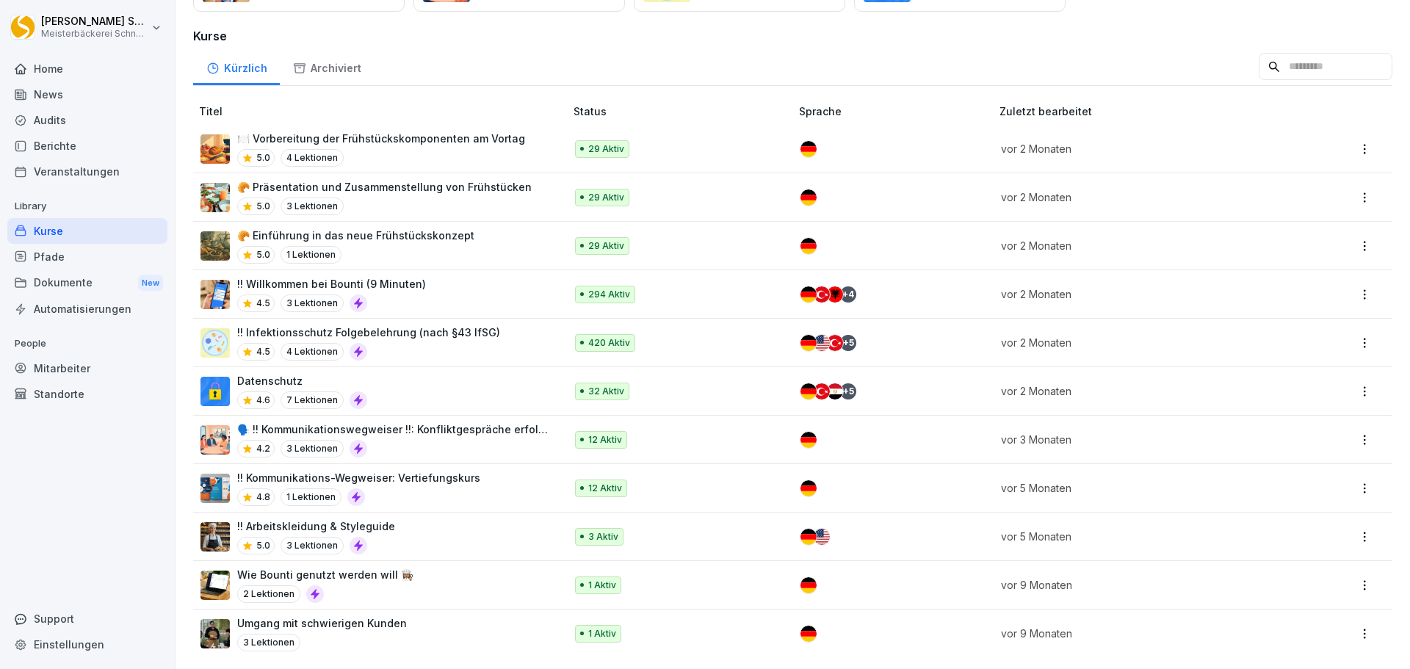
click at [1356, 524] on html "[PERSON_NAME] Meisterbäckerei [PERSON_NAME] Home News Audits Berichte Veranstal…" at bounding box center [705, 334] width 1410 height 669
click at [1283, 435] on div "Zu Sammlung hinzufügen" at bounding box center [1291, 435] width 122 height 15
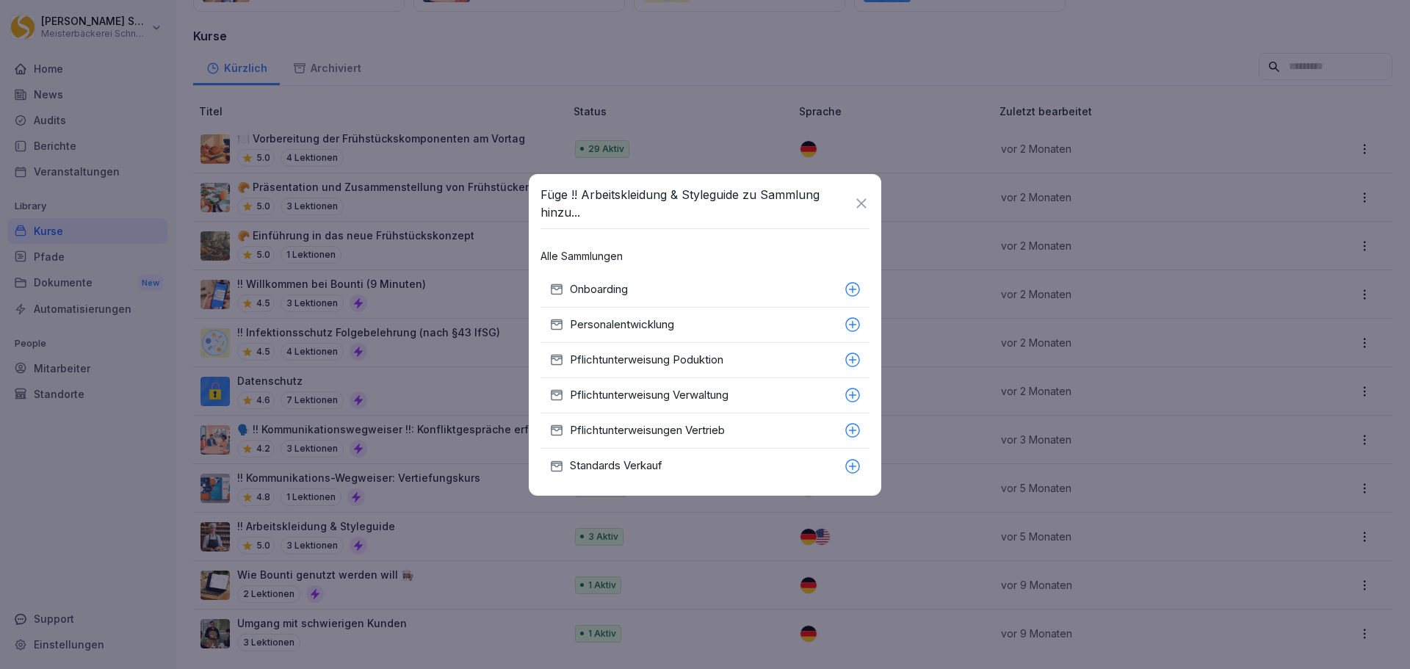
click at [851, 463] on icon at bounding box center [853, 466] width 16 height 16
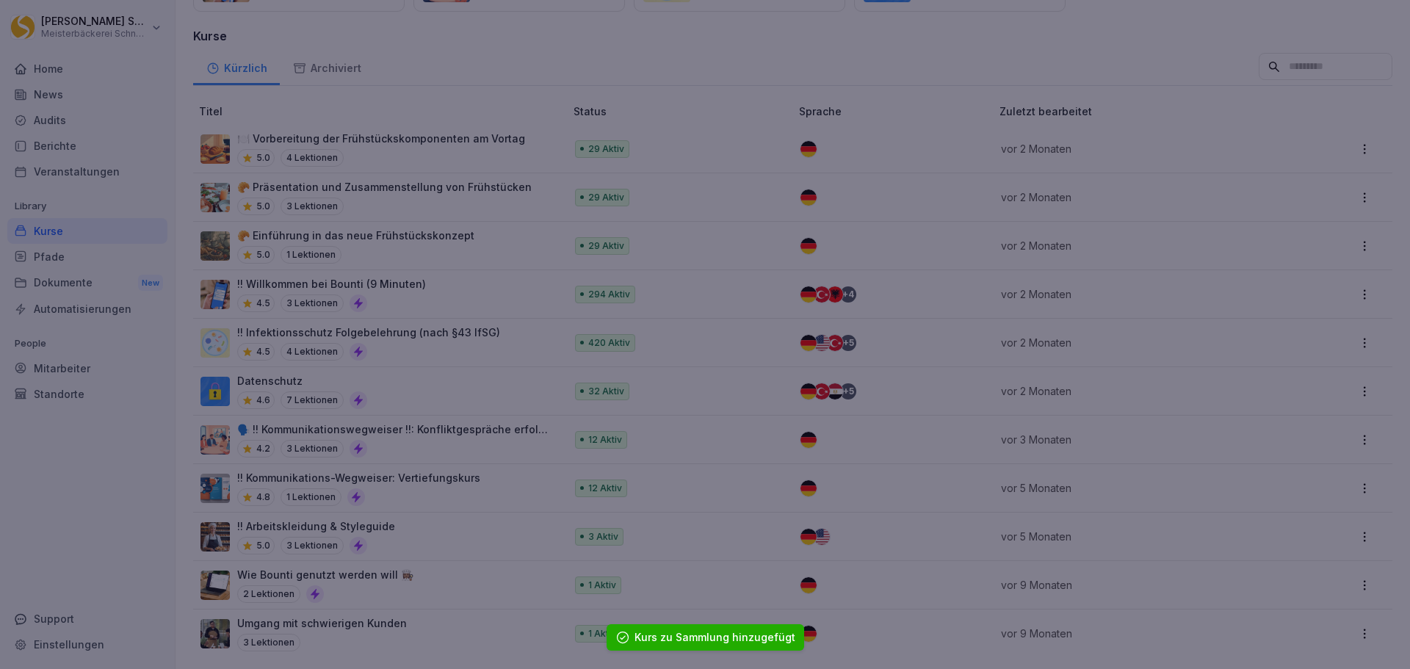
click at [498, 571] on div at bounding box center [705, 334] width 1410 height 669
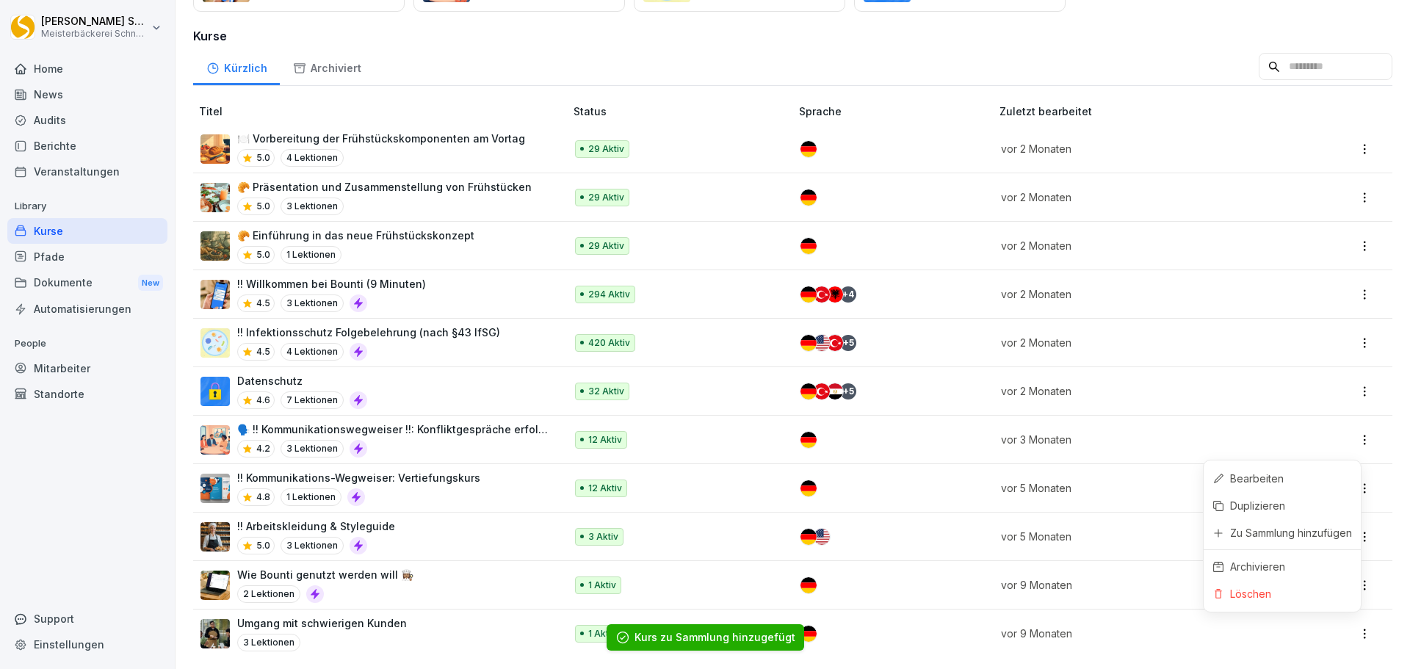
click at [1356, 624] on html "[PERSON_NAME] Meisterbäckerei [PERSON_NAME] Home News Audits Berichte Veranstal…" at bounding box center [705, 334] width 1410 height 669
click at [213, 619] on html "[PERSON_NAME] Meisterbäckerei [PERSON_NAME] Home News Audits Berichte Veranstal…" at bounding box center [705, 334] width 1410 height 669
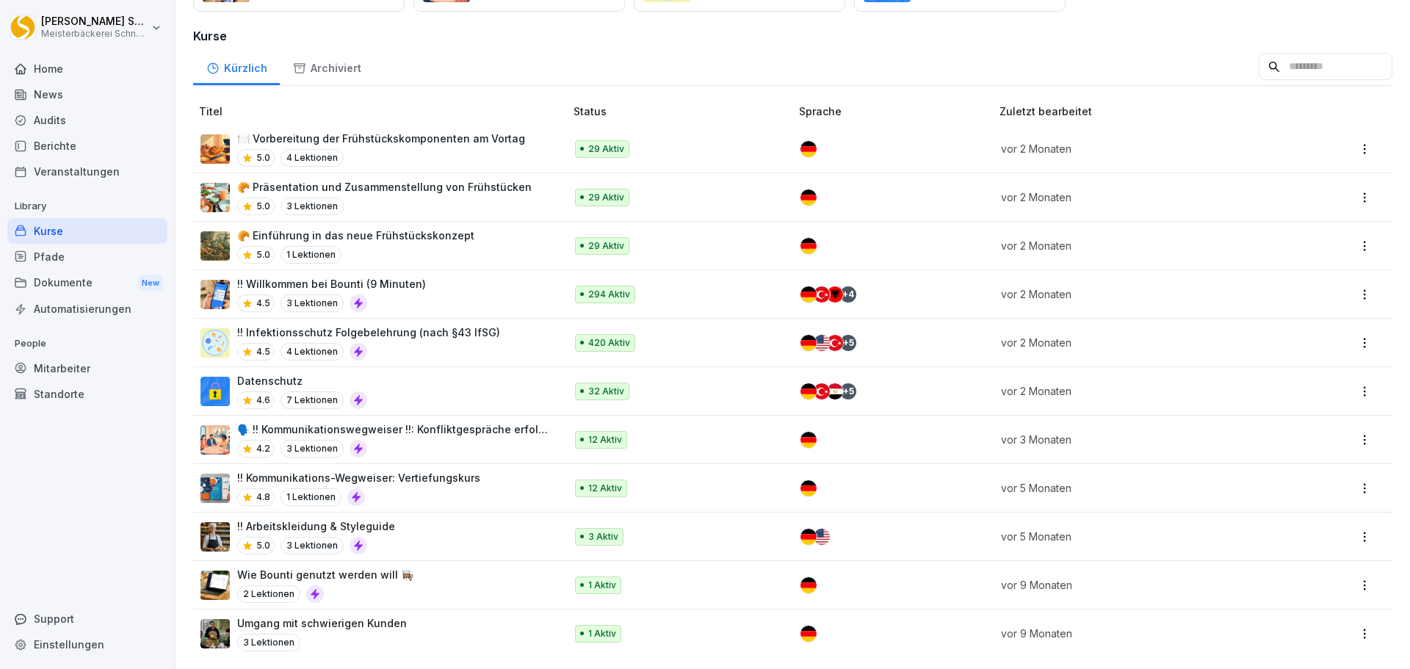
click at [322, 615] on p "Umgang mit schwierigen Kunden" at bounding box center [322, 622] width 170 height 15
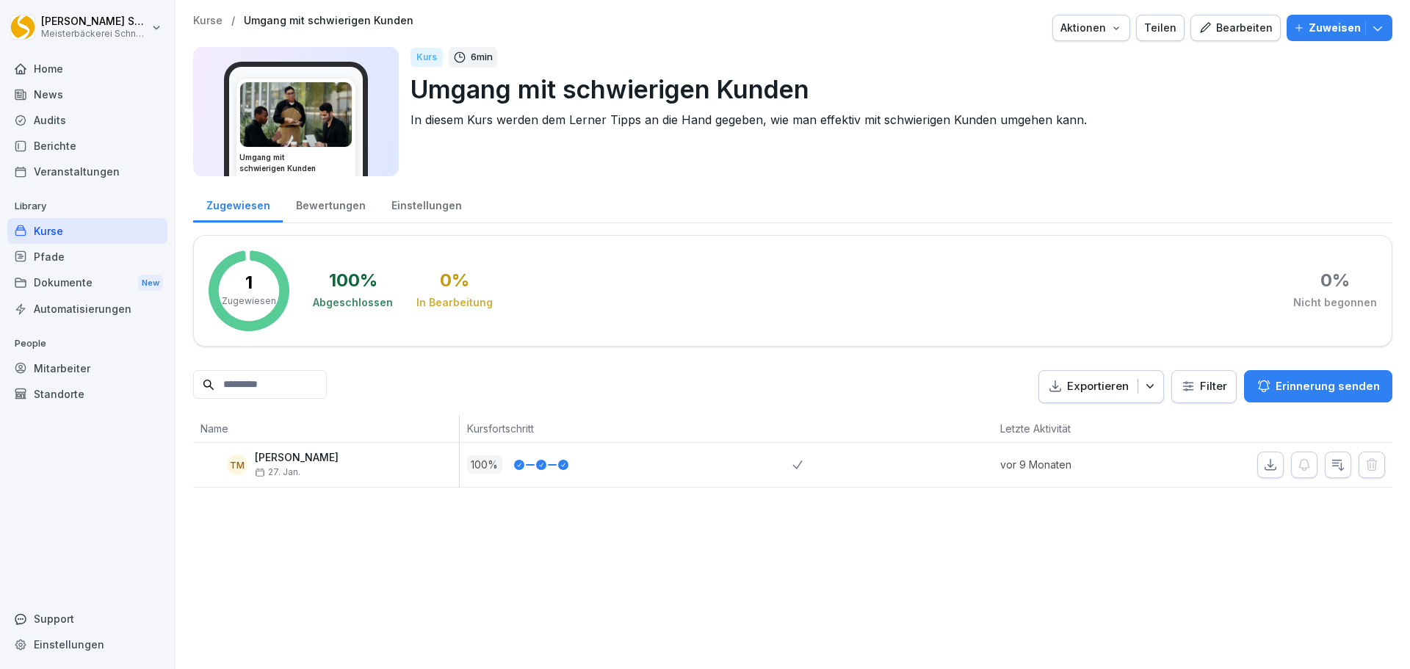
click at [85, 229] on div "Kurse" at bounding box center [87, 231] width 160 height 26
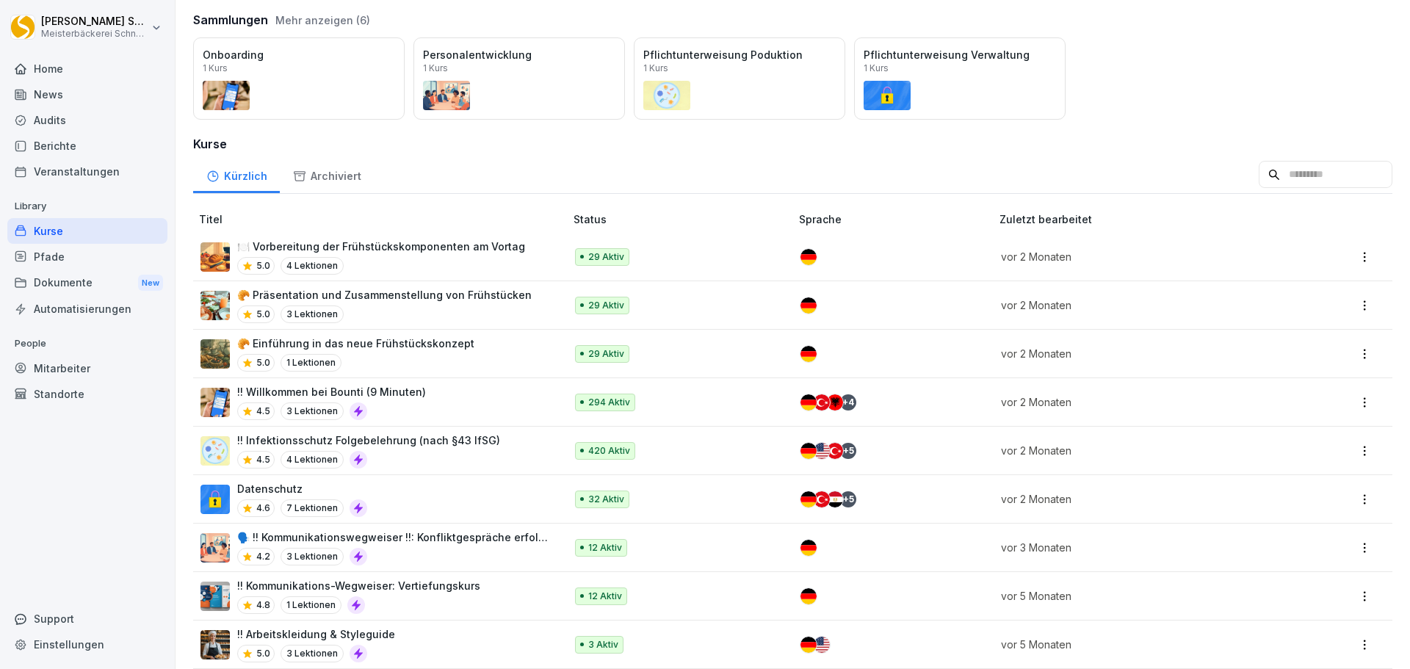
scroll to position [227, 0]
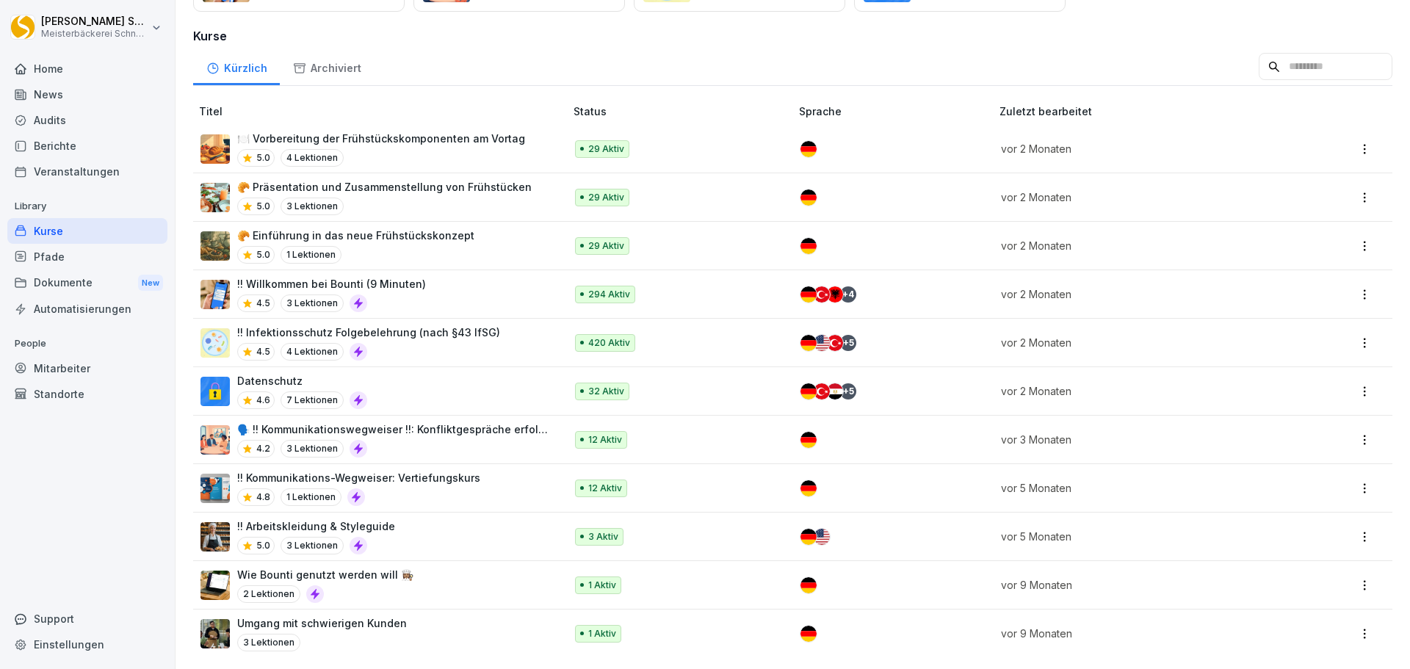
click at [1355, 621] on html "[PERSON_NAME] Meisterbäckerei [PERSON_NAME] Home News Audits Berichte Veranstal…" at bounding box center [705, 334] width 1410 height 669
click at [1281, 595] on div "Löschen" at bounding box center [1282, 593] width 157 height 27
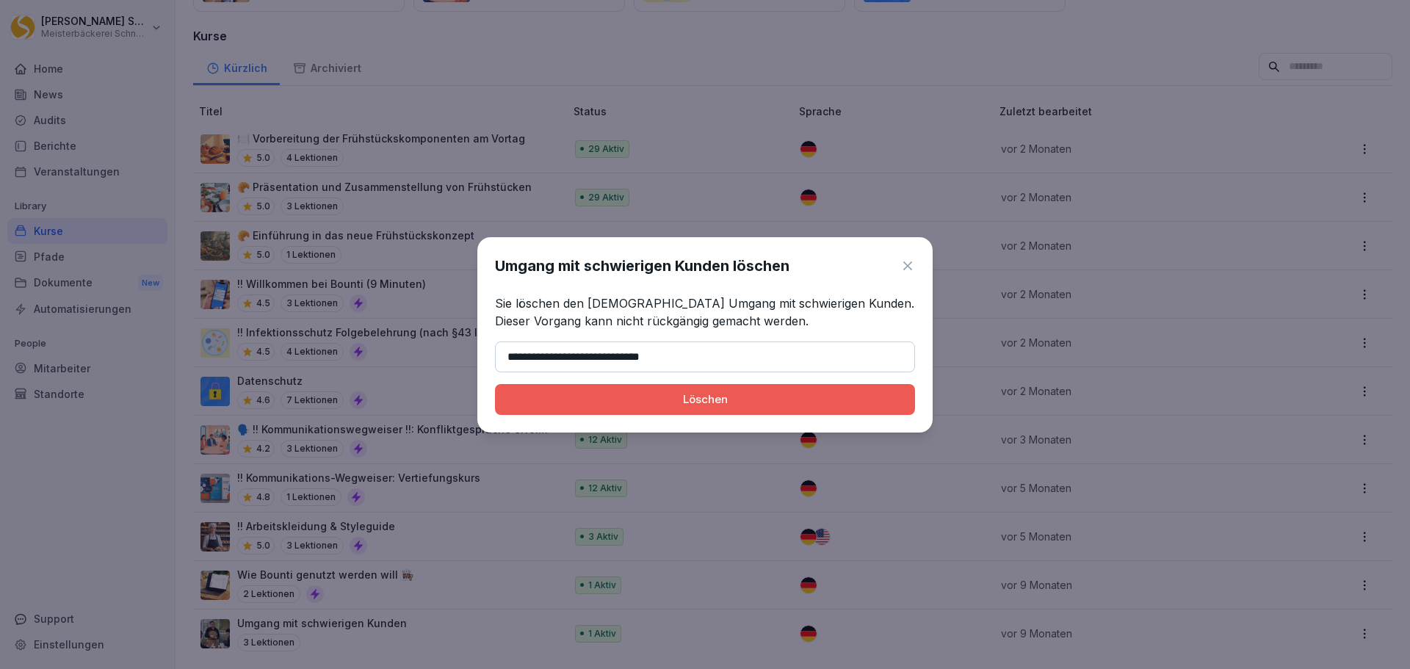
click at [741, 402] on div "Löschen" at bounding box center [705, 399] width 397 height 16
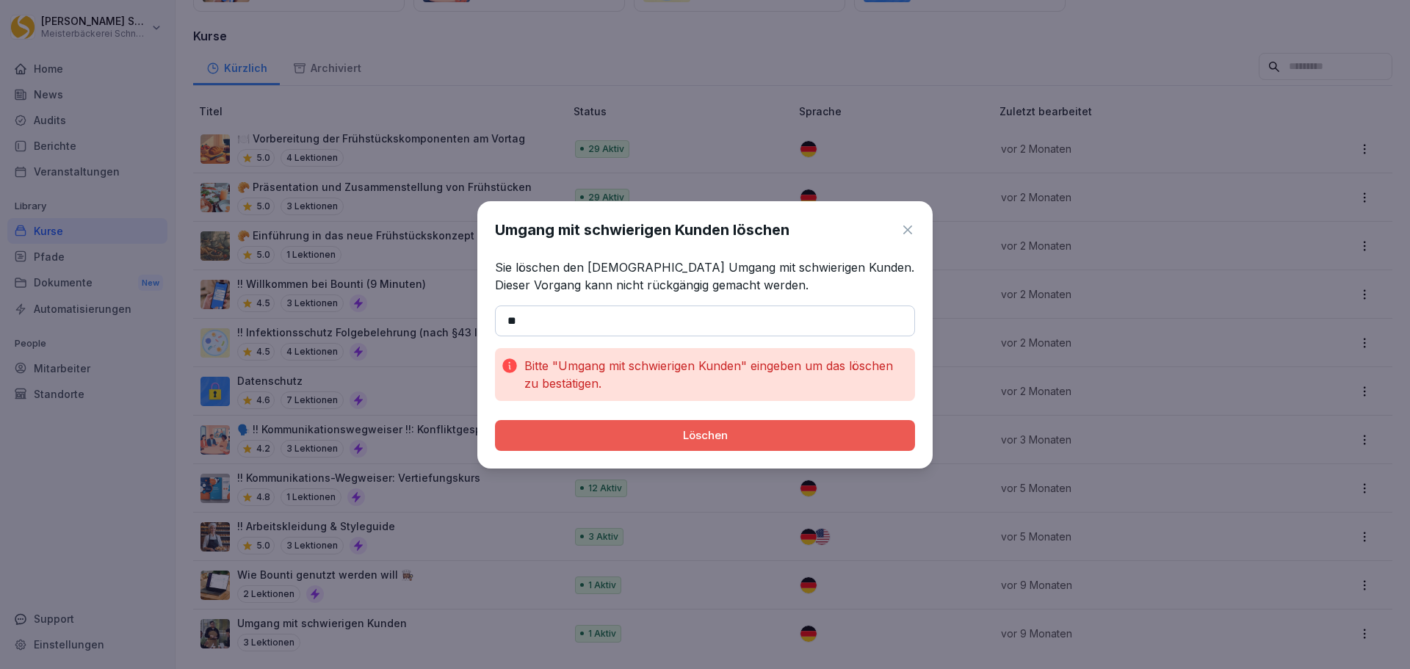
type input "*"
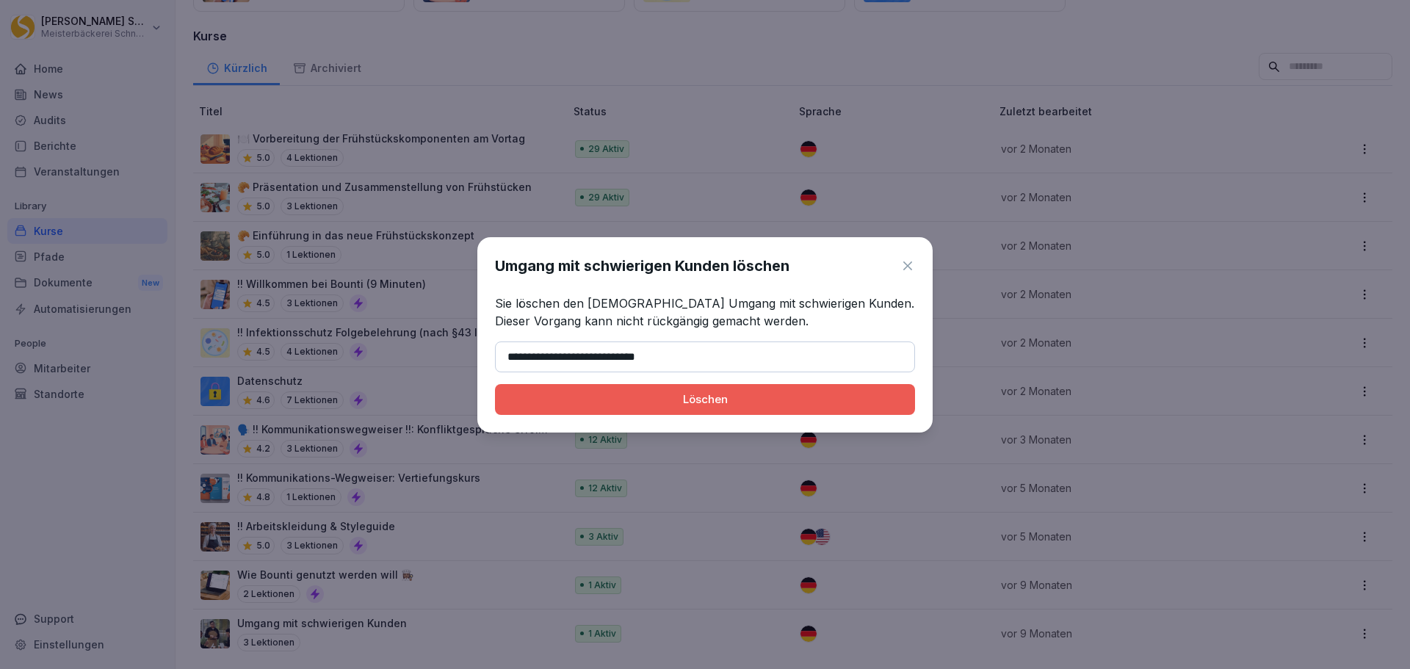
type input "**********"
click at [811, 391] on div "Löschen" at bounding box center [705, 399] width 397 height 16
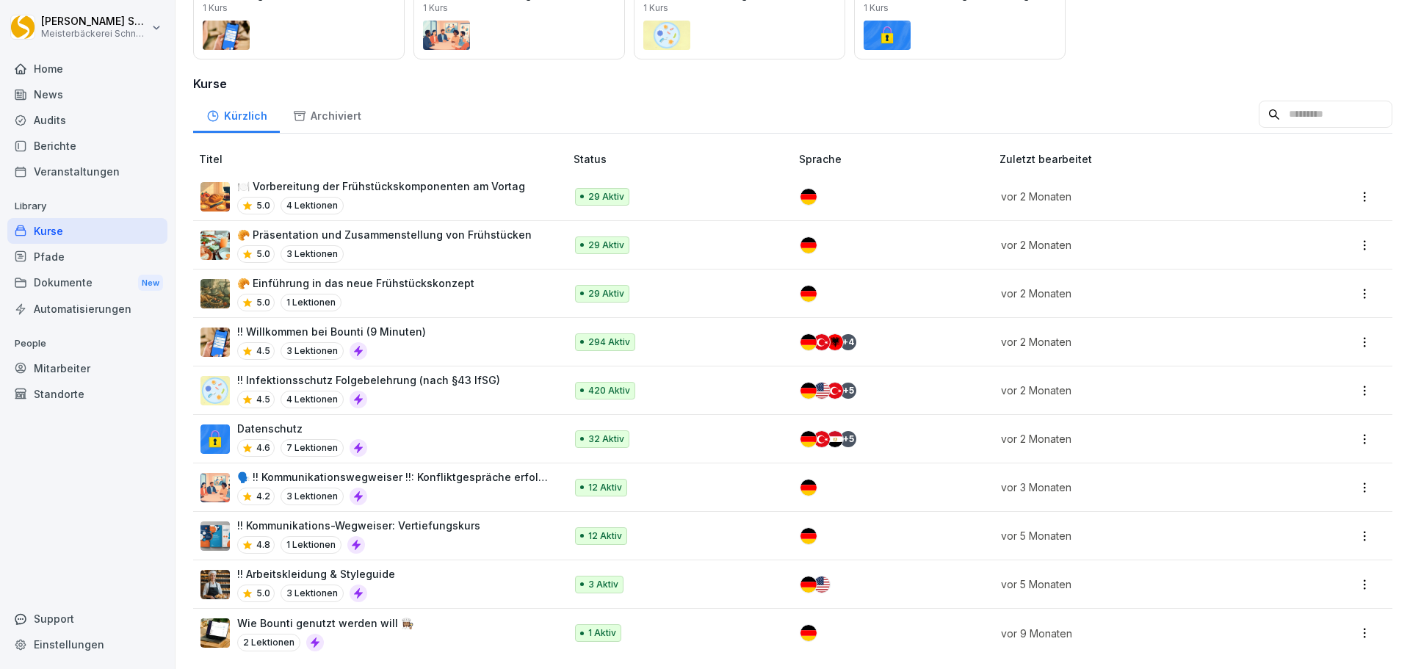
scroll to position [179, 0]
click at [1347, 625] on html "[PERSON_NAME] Meisterbäckerei [PERSON_NAME] Home News Audits Berichte Veranstal…" at bounding box center [705, 334] width 1410 height 669
click at [1235, 591] on div "Löschen" at bounding box center [1250, 592] width 41 height 15
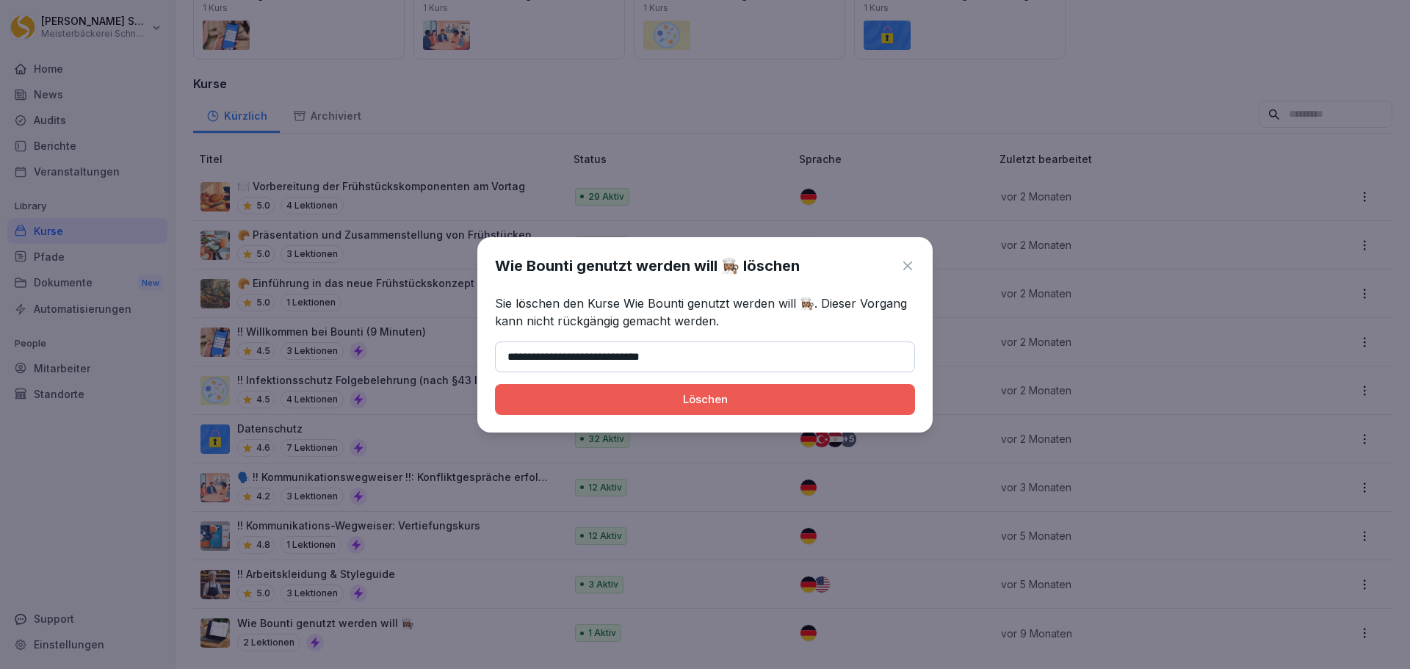
click at [583, 411] on button "Löschen" at bounding box center [705, 399] width 420 height 31
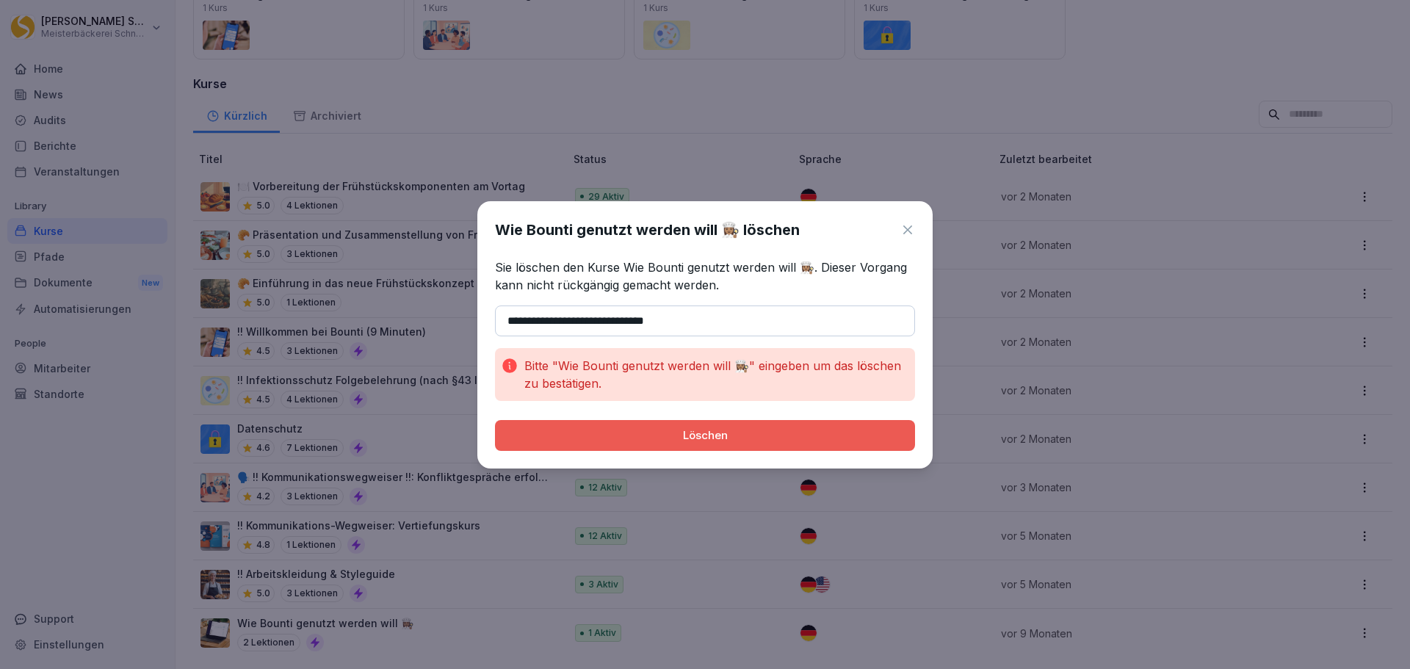
click at [740, 365] on p "Bitte "Wie Bounti genutzt werden will 👩🏽‍🍳" eingeben um das löschen zu bestätig…" at bounding box center [716, 374] width 385 height 35
drag, startPoint x: 737, startPoint y: 367, endPoint x: 757, endPoint y: 366, distance: 20.6
click at [740, 368] on p "Bitte "Wie Bounti genutzt werden will 👩🏽‍🍳" eingeben um das löschen zu bestätig…" at bounding box center [716, 374] width 385 height 35
drag, startPoint x: 496, startPoint y: 228, endPoint x: 800, endPoint y: 244, distance: 304.4
click at [800, 244] on div "**********" at bounding box center [704, 334] width 455 height 267
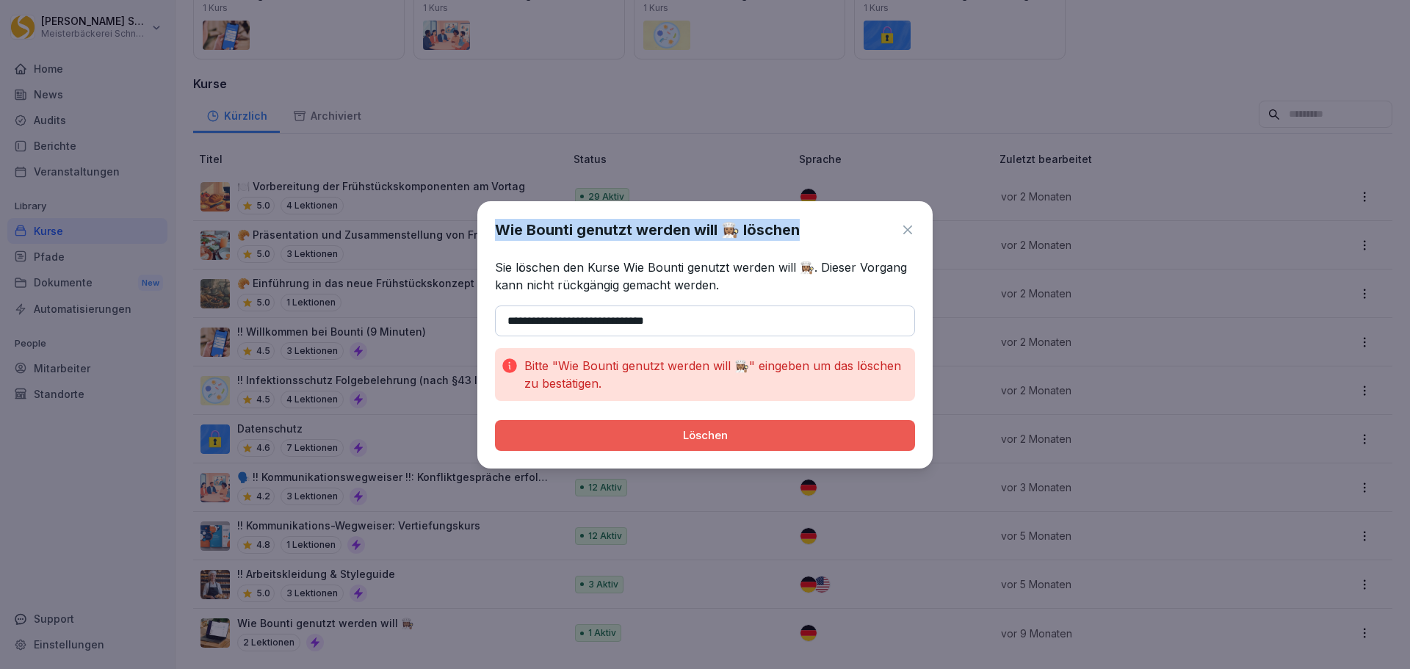
click at [696, 241] on div "**********" at bounding box center [704, 334] width 455 height 267
drag, startPoint x: 500, startPoint y: 225, endPoint x: 736, endPoint y: 231, distance: 235.8
click at [736, 231] on h1 "Wie Bounti genutzt werden will 👩🏽‍🍳 löschen" at bounding box center [647, 230] width 305 height 22
copy h1 "Wie Bounti genutzt werden will 👩🏽‍🍳 lö"
drag, startPoint x: 704, startPoint y: 315, endPoint x: 482, endPoint y: 307, distance: 221.9
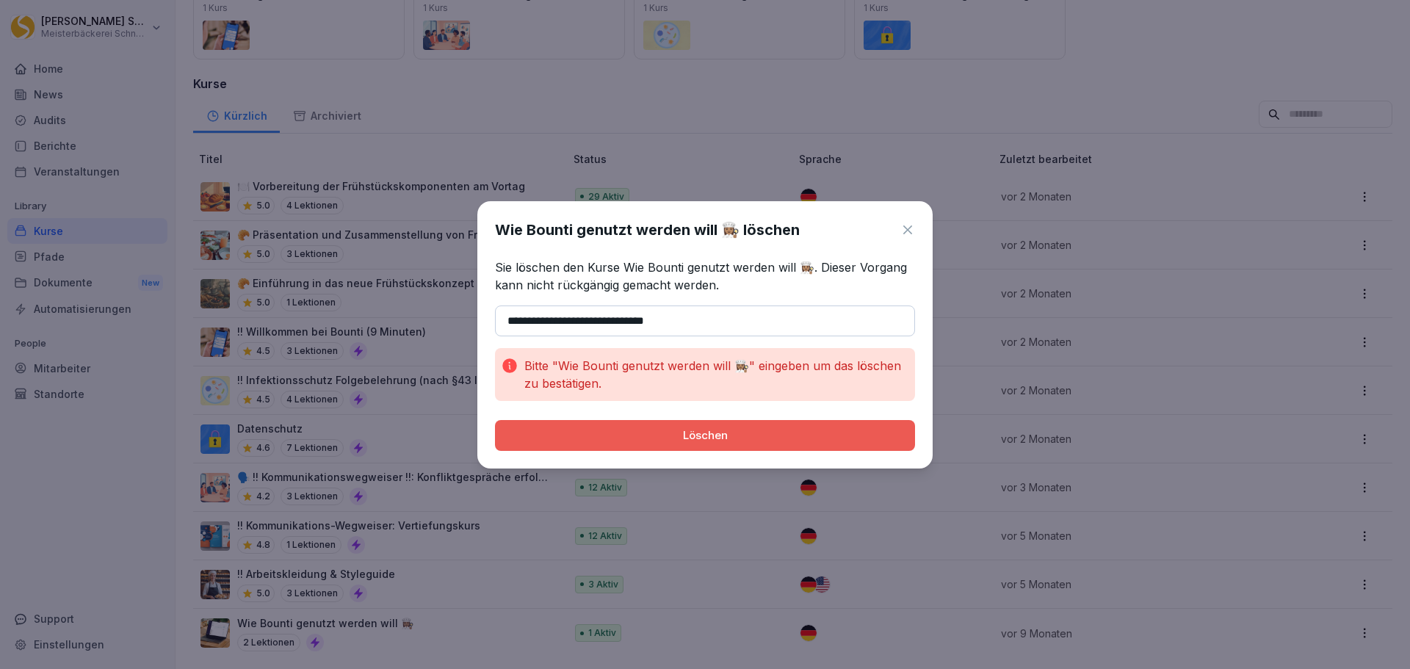
click at [483, 307] on div "**********" at bounding box center [704, 334] width 455 height 267
paste input "********"
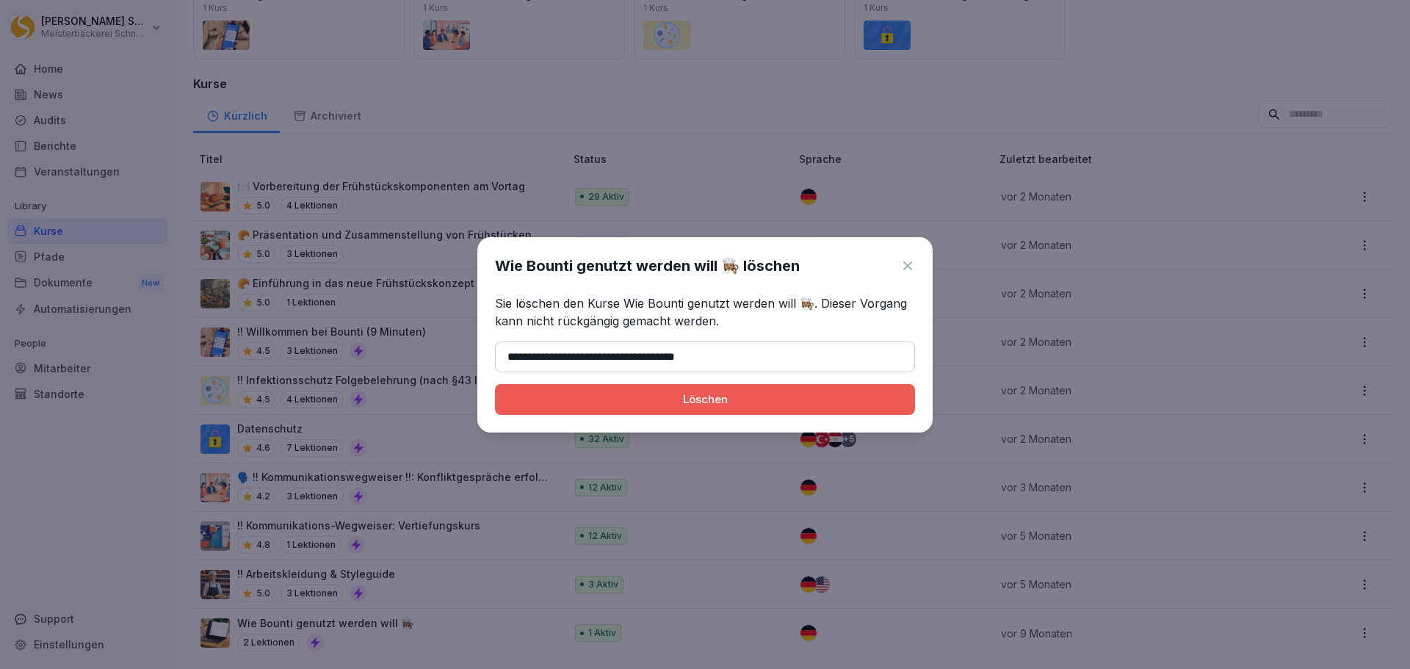
type input "**********"
click at [717, 390] on button "Löschen" at bounding box center [705, 399] width 420 height 31
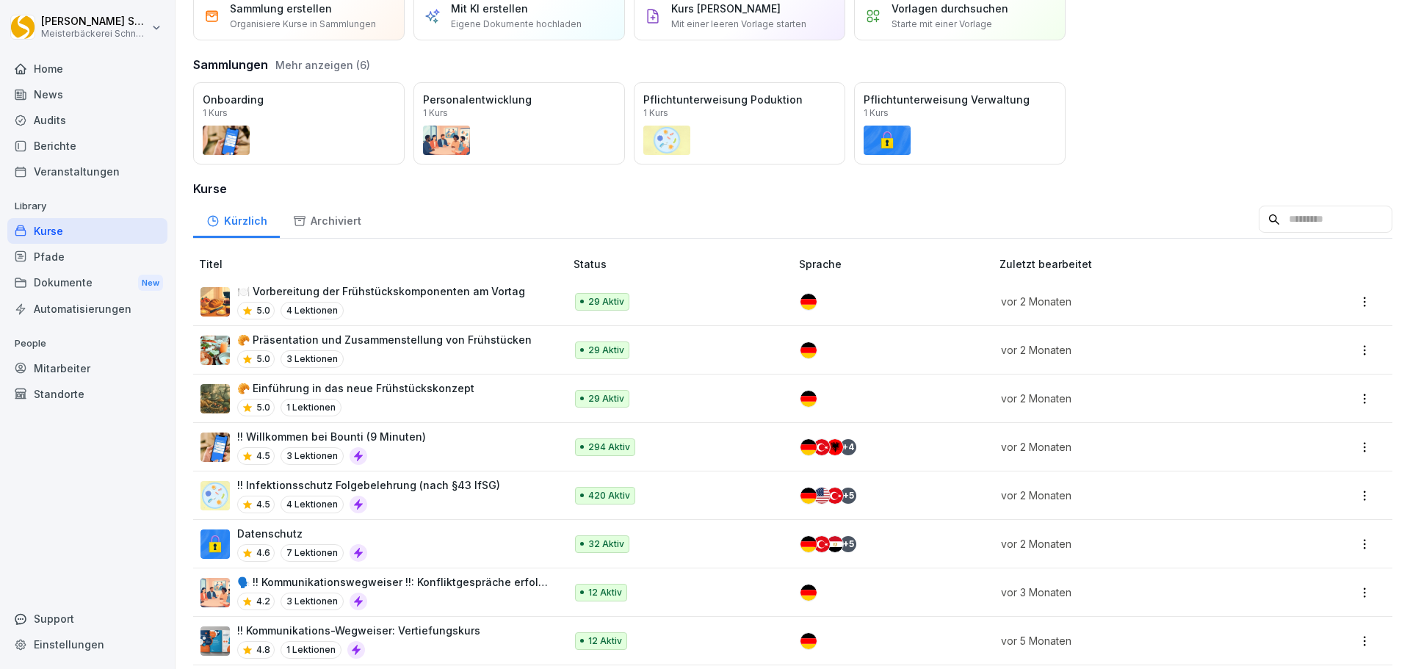
scroll to position [0, 0]
